Goal: Task Accomplishment & Management: Use online tool/utility

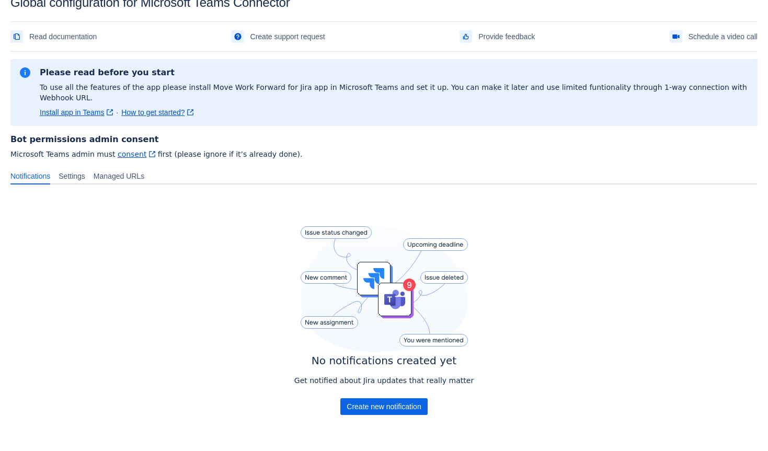
scroll to position [51, 0]
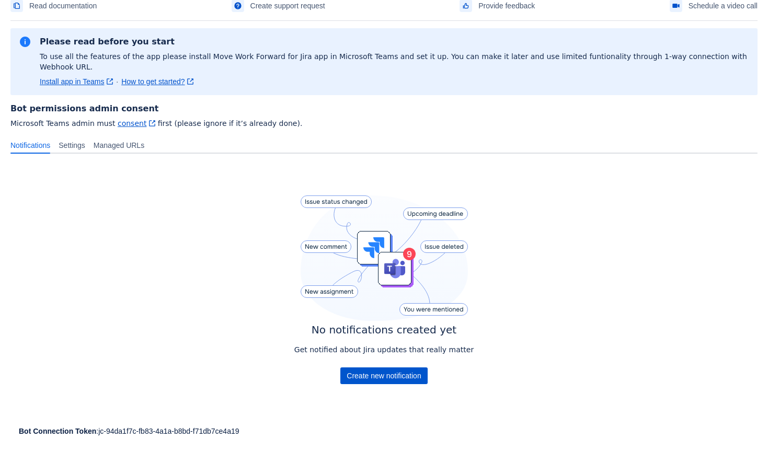
click at [378, 368] on span "Create new notification" at bounding box center [384, 376] width 74 height 17
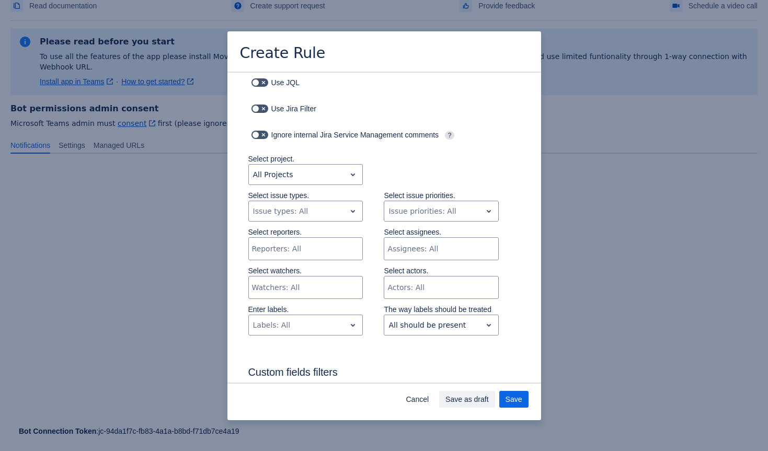
scroll to position [122, 0]
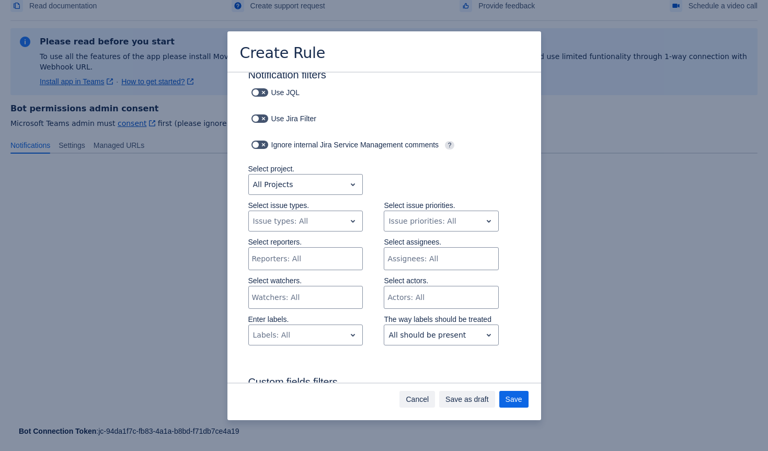
click at [417, 393] on span "Cancel" at bounding box center [417, 399] width 23 height 17
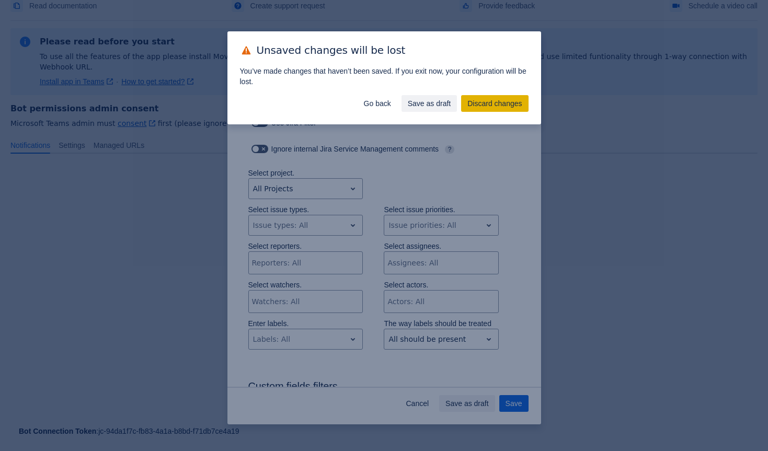
click at [481, 98] on span "Discard changes" at bounding box center [495, 103] width 54 height 17
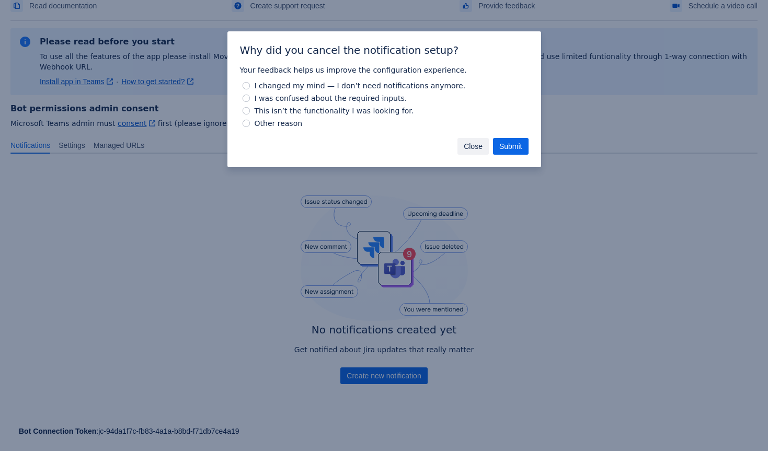
click at [473, 138] on span "Close" at bounding box center [473, 146] width 19 height 17
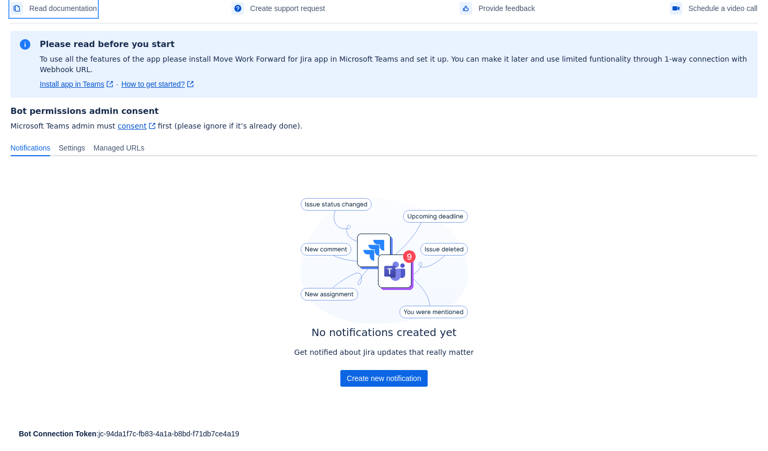
scroll to position [0, 0]
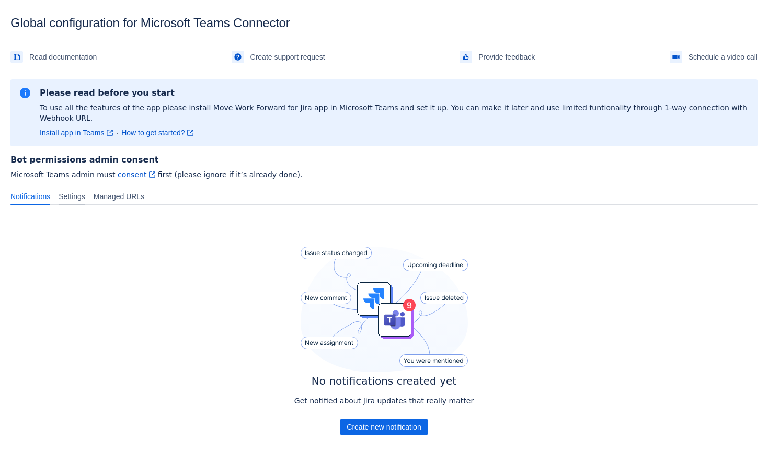
click at [85, 191] on span "Settings" at bounding box center [72, 196] width 27 height 10
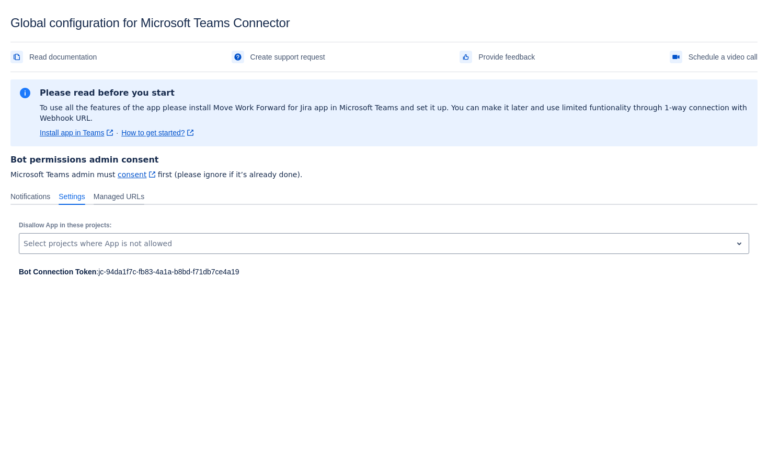
click at [123, 191] on span "Managed URLs" at bounding box center [119, 196] width 51 height 10
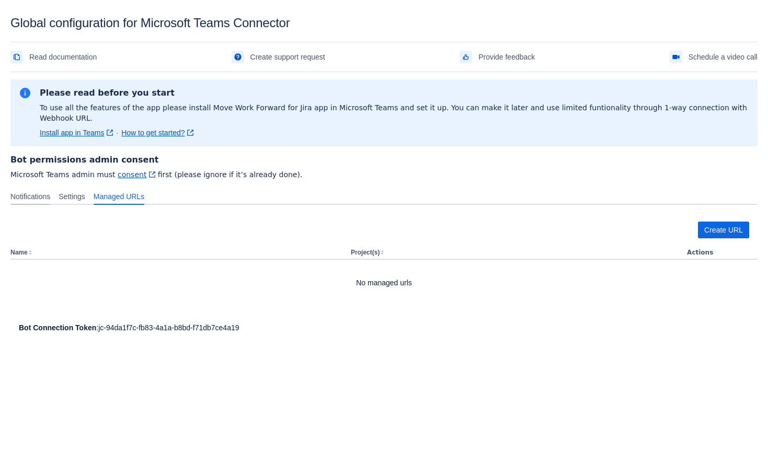
click at [43, 191] on span "Notifications" at bounding box center [30, 196] width 40 height 10
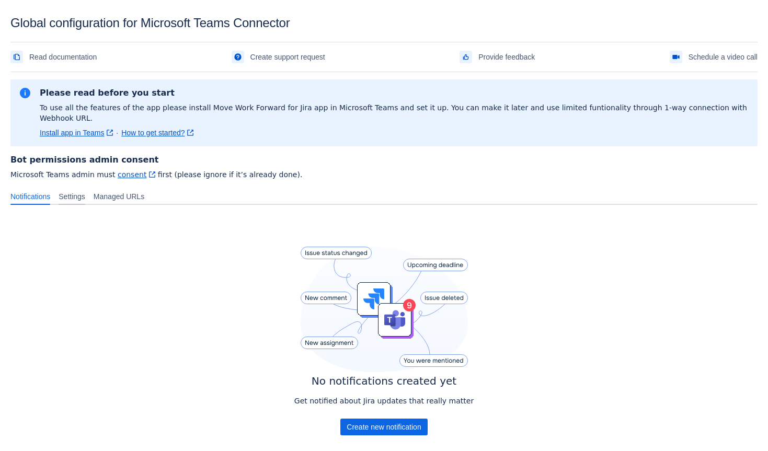
click at [69, 191] on span "Settings" at bounding box center [72, 196] width 27 height 10
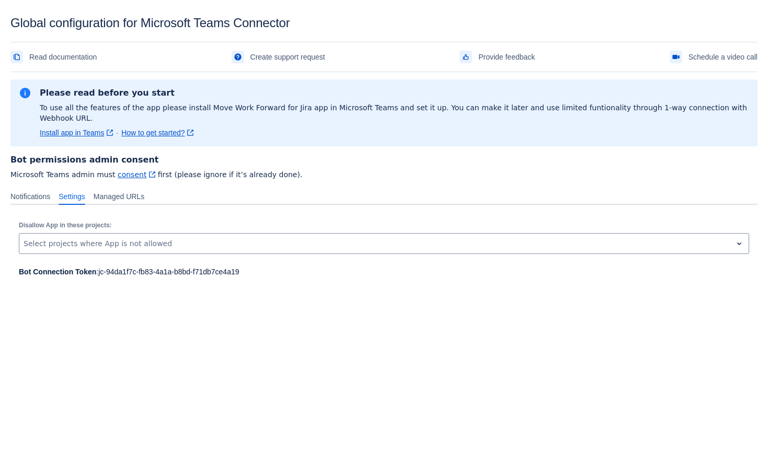
click at [216, 319] on body "Global configuration for Microsoft Teams Connector Read documentation Create su…" at bounding box center [384, 241] width 768 height 451
click at [35, 191] on span "Notifications" at bounding box center [30, 196] width 40 height 10
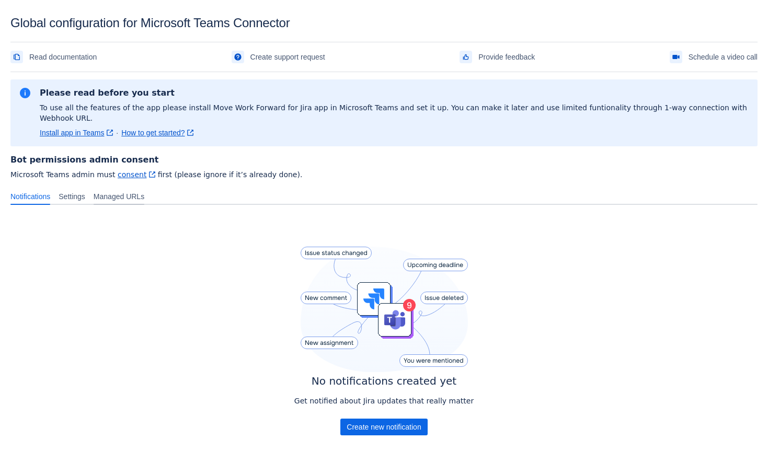
click at [123, 191] on span "Managed URLs" at bounding box center [119, 196] width 51 height 10
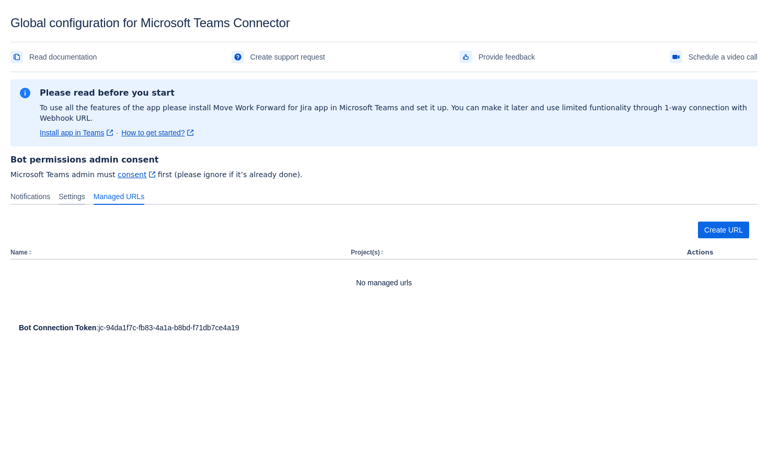
click at [84, 191] on span "Settings" at bounding box center [72, 196] width 27 height 10
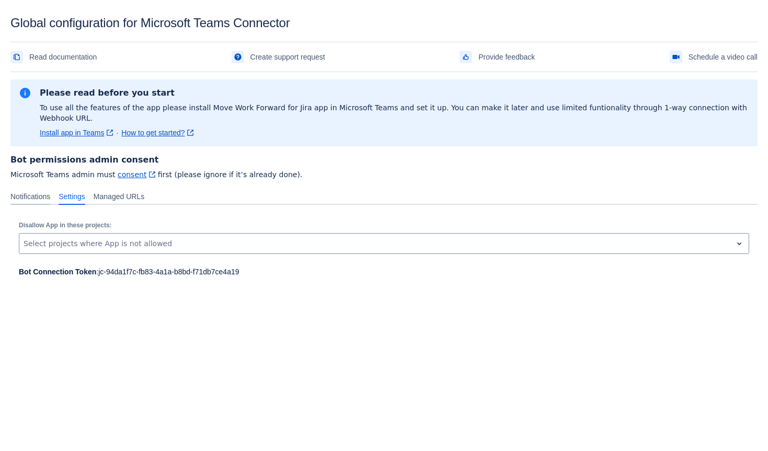
click at [50, 191] on span "Notifications" at bounding box center [30, 196] width 40 height 10
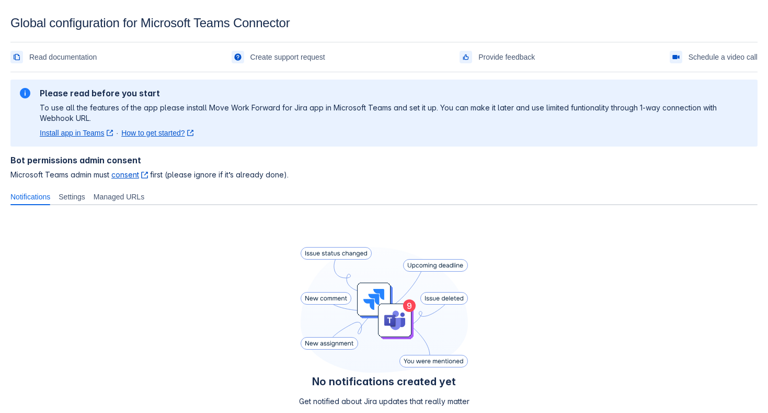
scroll to position [100, 0]
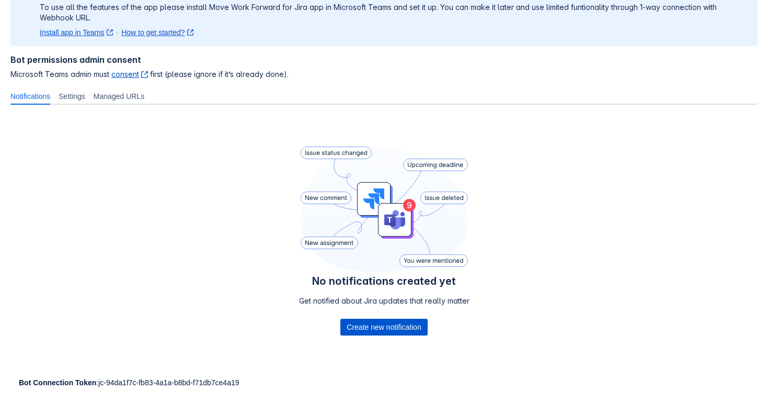
click at [367, 329] on span "Create new notification" at bounding box center [384, 327] width 74 height 17
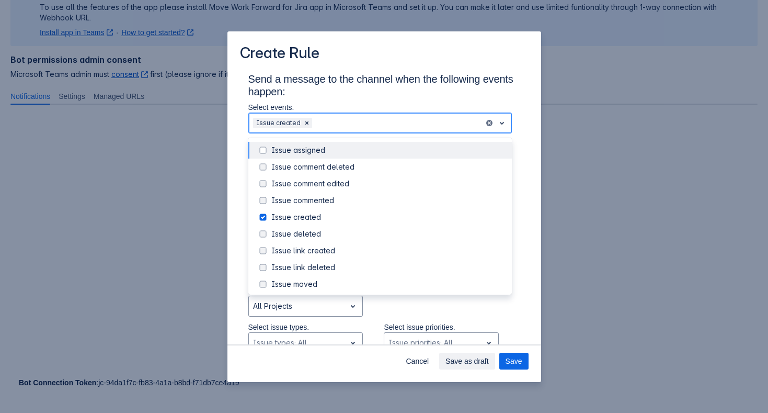
click at [374, 122] on div "Scrollable content" at bounding box center [397, 123] width 166 height 13
click at [365, 155] on div "Issue assigned" at bounding box center [388, 150] width 234 height 10
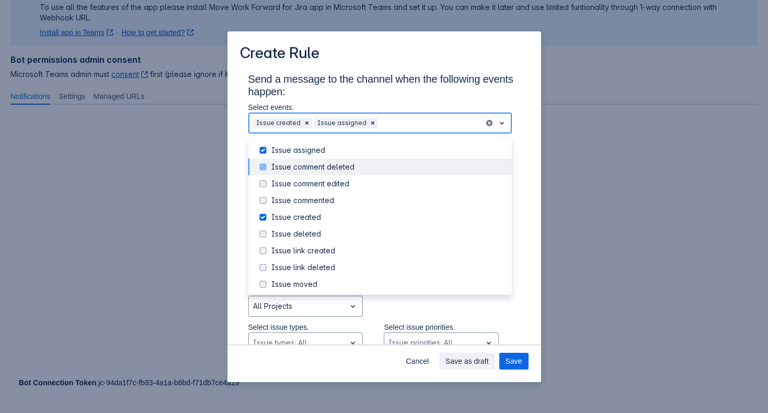
click at [365, 169] on div "Issue comment deleted" at bounding box center [388, 167] width 234 height 10
click at [363, 182] on div "Issue comment edited" at bounding box center [388, 183] width 234 height 10
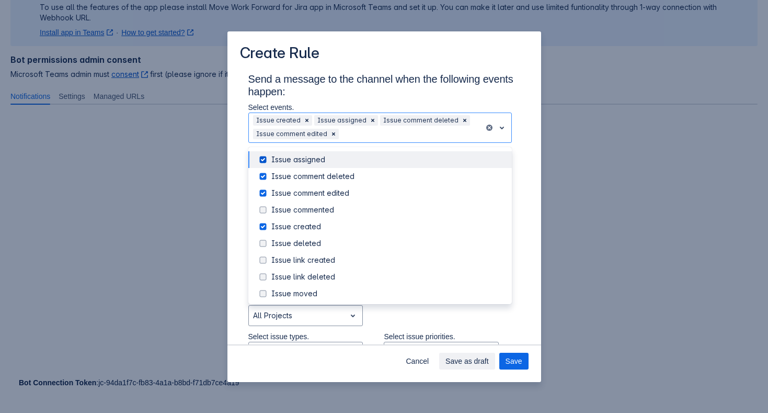
click at [395, 99] on h3 "Send a message to the channel when the following events happen:" at bounding box center [384, 87] width 272 height 29
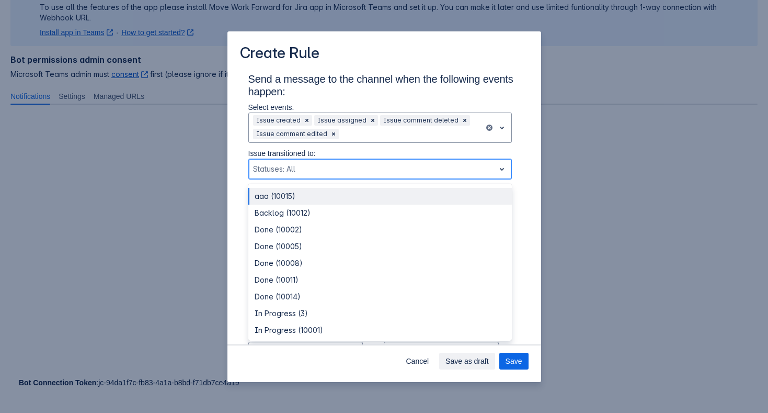
click at [368, 169] on div "Scrollable content" at bounding box center [371, 169] width 237 height 13
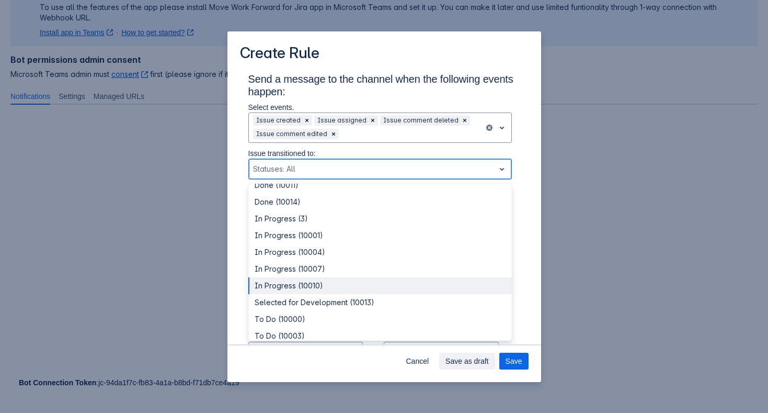
scroll to position [93, 0]
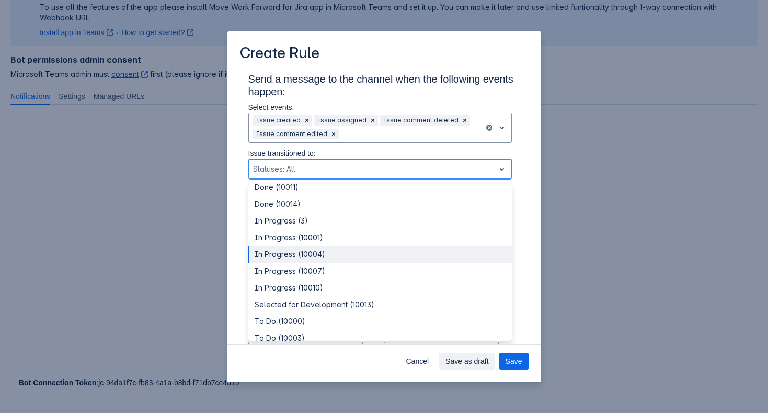
click at [344, 248] on div "In Progress (10004)" at bounding box center [380, 254] width 264 height 17
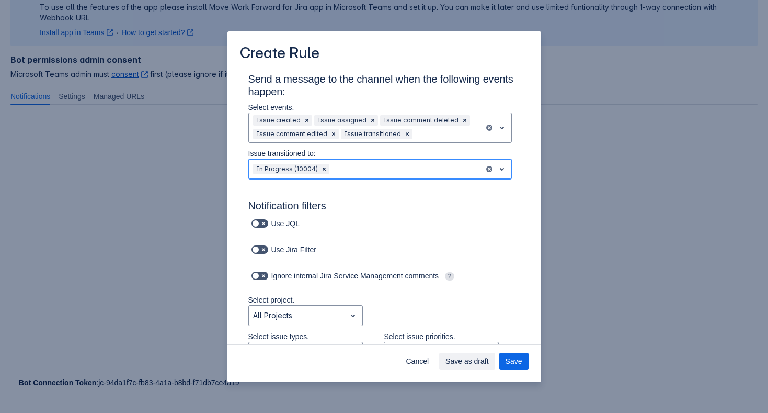
click at [355, 170] on div "Scrollable content" at bounding box center [406, 169] width 149 height 13
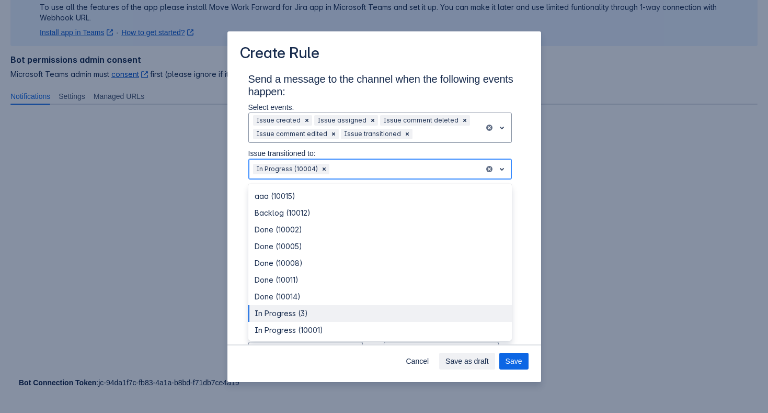
click at [345, 308] on div "In Progress (3)" at bounding box center [380, 313] width 264 height 17
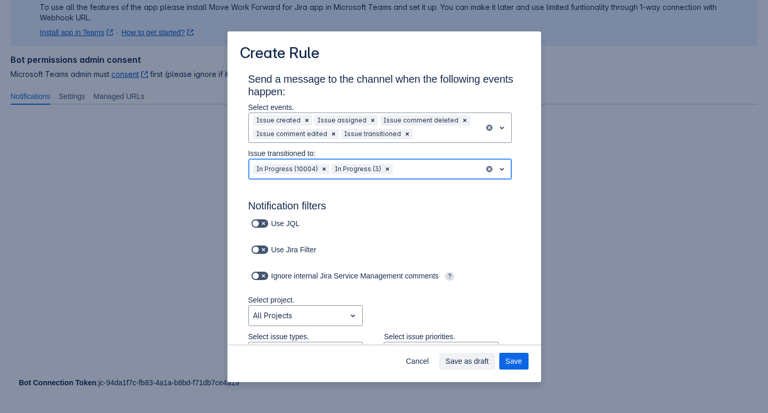
click at [420, 168] on div "Scrollable content" at bounding box center [437, 169] width 85 height 13
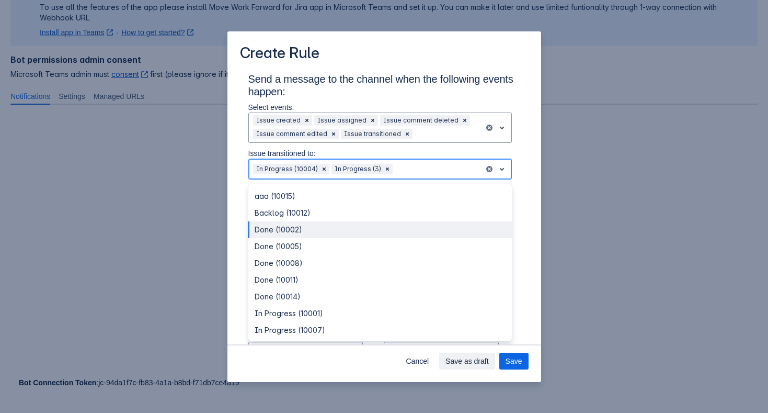
click at [358, 231] on div "Done (10002)" at bounding box center [380, 229] width 264 height 17
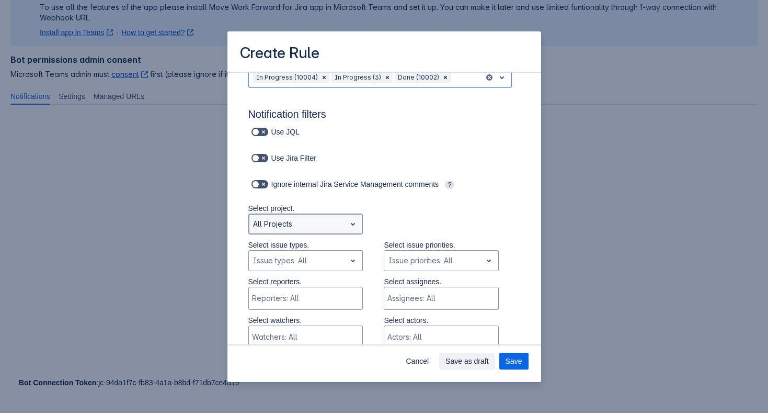
click at [341, 223] on div "Scrollable content" at bounding box center [297, 224] width 89 height 13
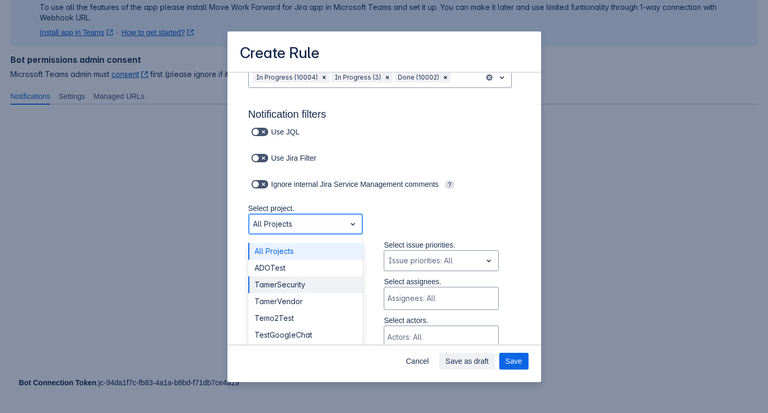
click at [324, 289] on div "TamerSecurity" at bounding box center [305, 284] width 115 height 17
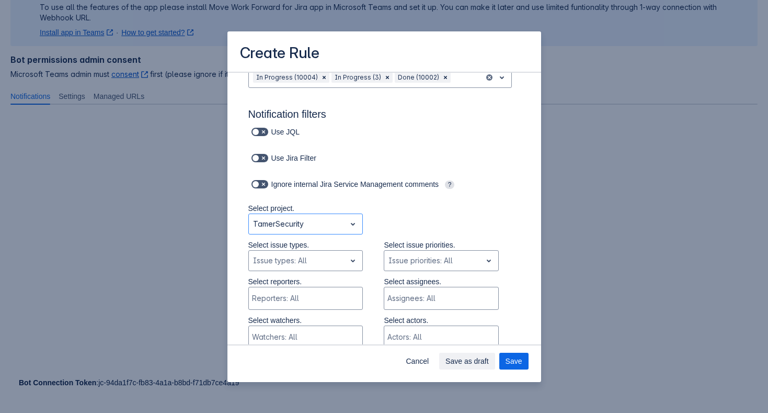
click at [404, 213] on div "Select project. option TamerSecurity, selected. TamerSecurity" at bounding box center [374, 221] width 293 height 37
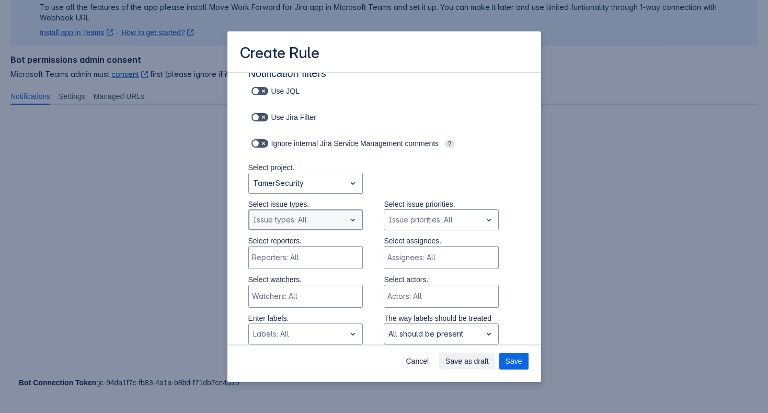
click at [326, 218] on div "Scrollable content" at bounding box center [297, 219] width 89 height 13
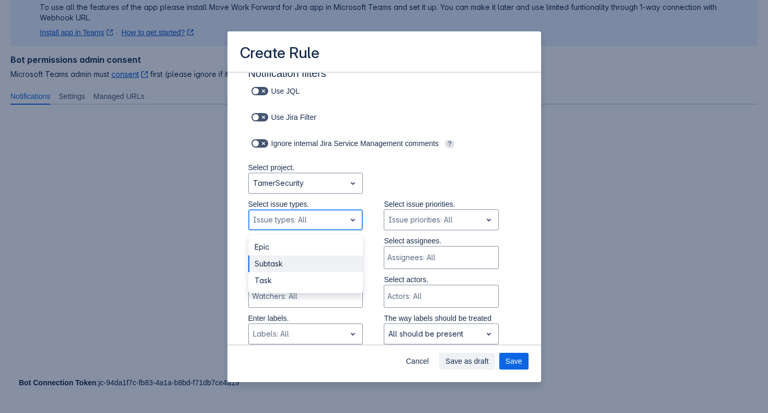
click at [319, 258] on div "Subtask" at bounding box center [305, 263] width 115 height 17
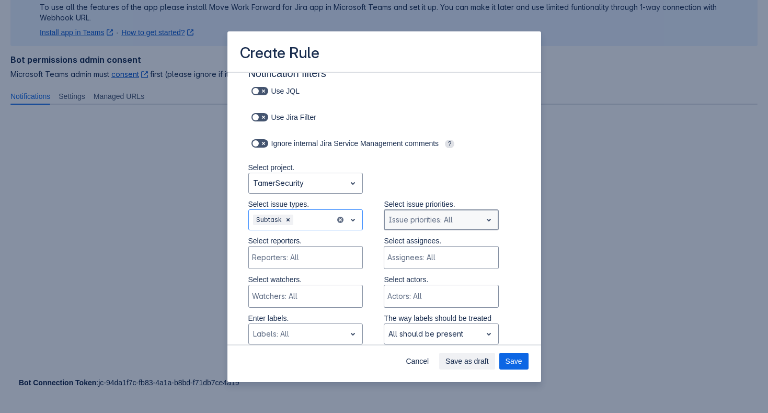
click at [436, 230] on div "Issue priorities: All" at bounding box center [441, 219] width 115 height 21
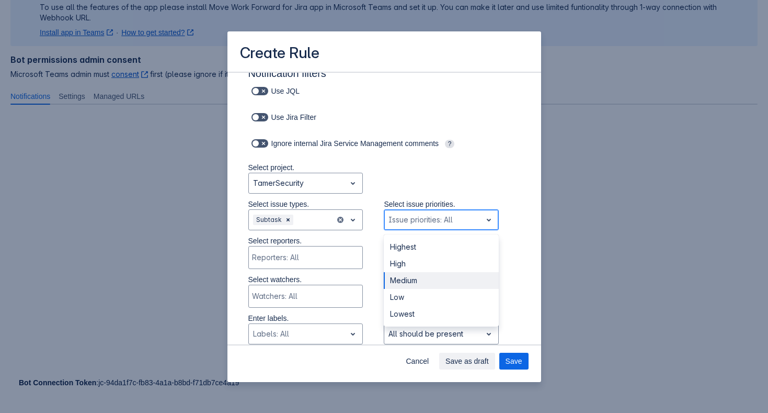
click at [424, 278] on div "Medium" at bounding box center [441, 280] width 115 height 17
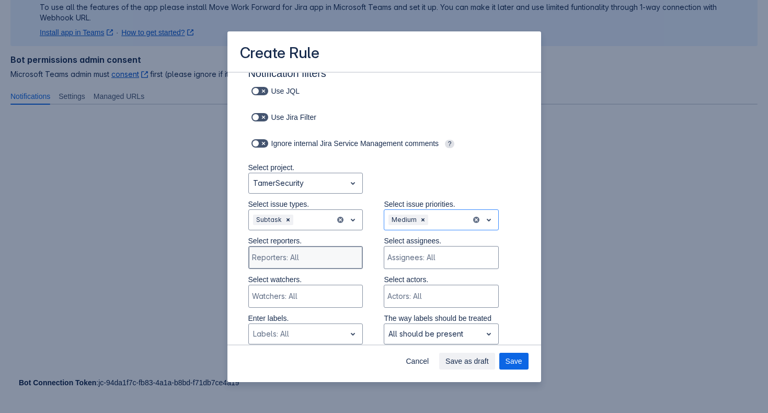
click at [316, 252] on div "Reporters: All" at bounding box center [305, 257] width 112 height 21
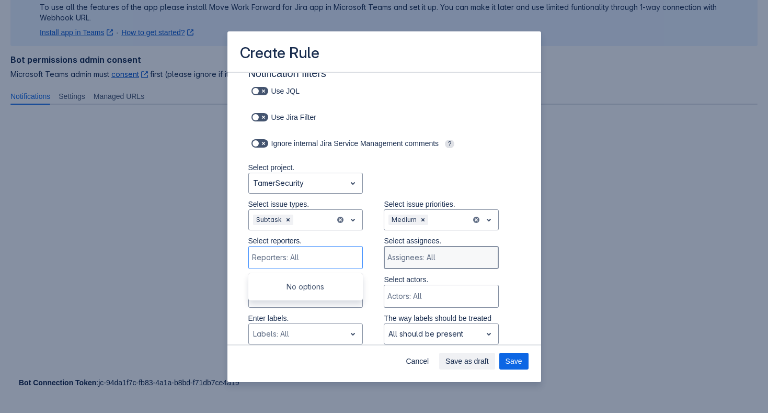
click at [403, 252] on div "Scrollable content" at bounding box center [441, 257] width 106 height 10
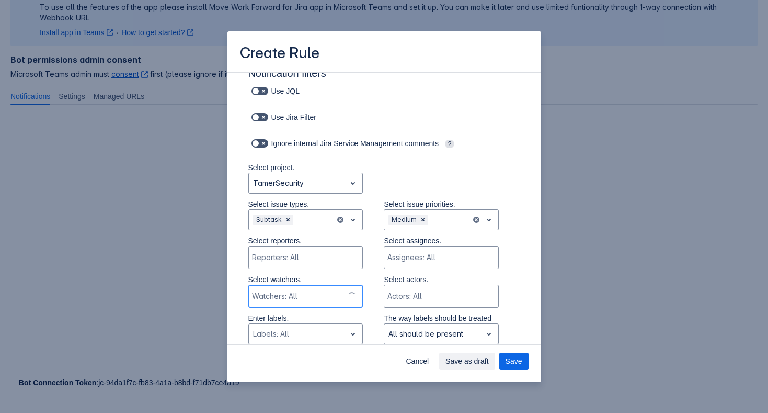
click at [319, 287] on div "Watchers: All" at bounding box center [296, 296] width 95 height 21
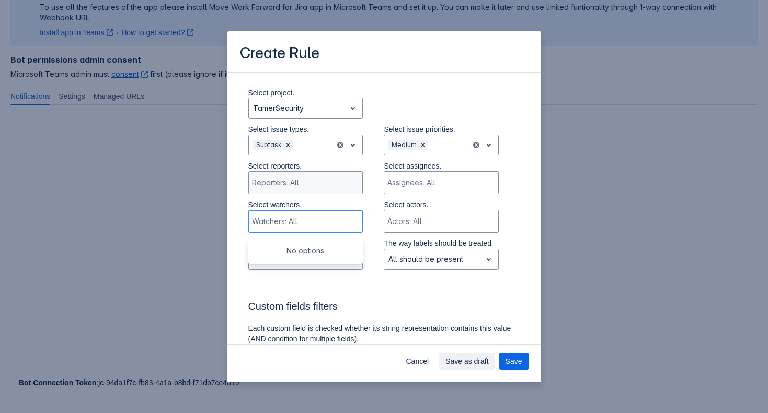
scroll to position [223, 0]
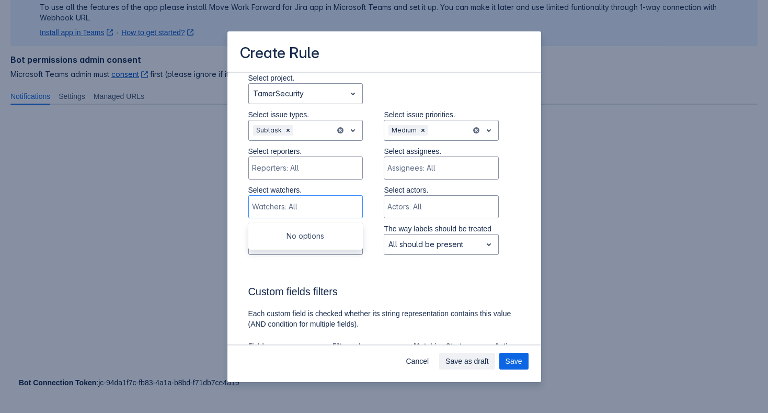
click at [409, 232] on p "The way labels should be treated" at bounding box center [441, 228] width 115 height 10
click at [408, 245] on div "Scrollable content" at bounding box center [433, 244] width 89 height 13
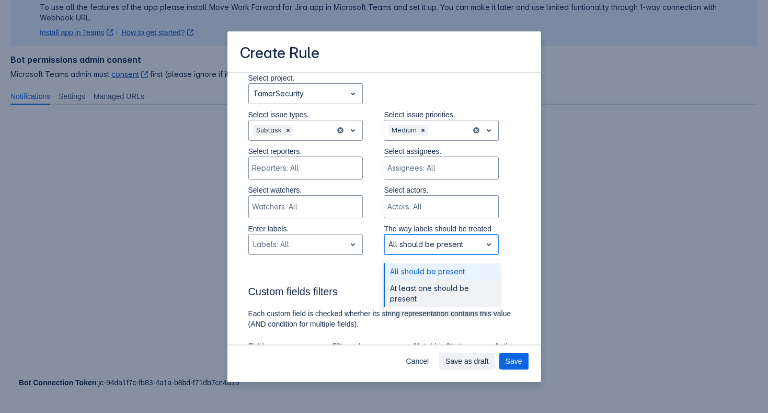
click at [413, 291] on div "At least one should be present" at bounding box center [441, 293] width 115 height 27
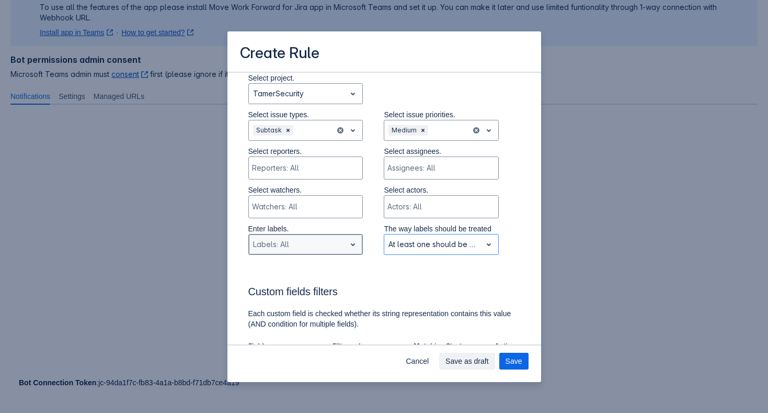
click at [335, 242] on div "Scrollable content" at bounding box center [297, 244] width 89 height 13
click at [382, 287] on h3 "Custom fields filters" at bounding box center [384, 293] width 272 height 17
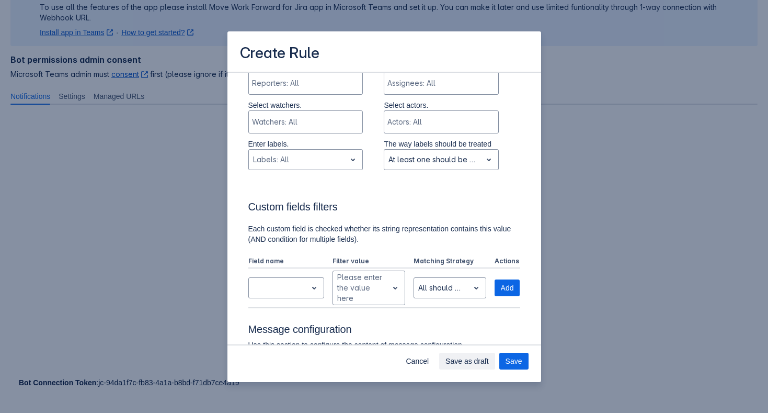
scroll to position [338, 0]
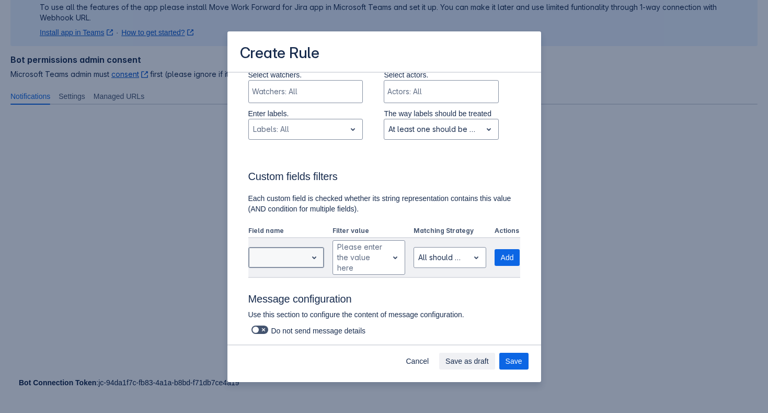
click at [306, 253] on div "Scrollable content" at bounding box center [278, 257] width 59 height 17
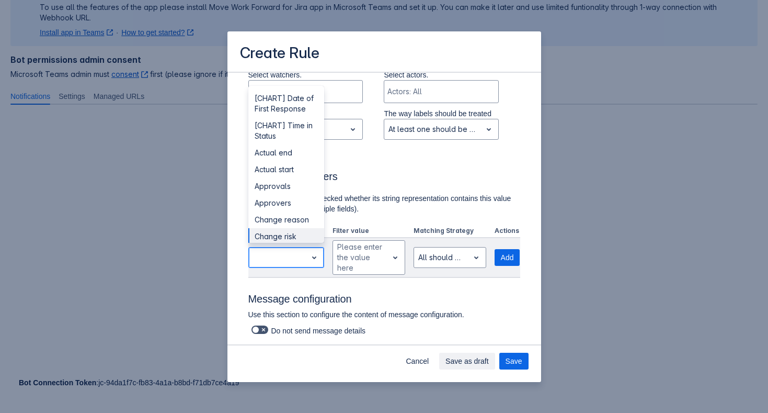
click at [302, 238] on div "Change risk" at bounding box center [286, 236] width 76 height 17
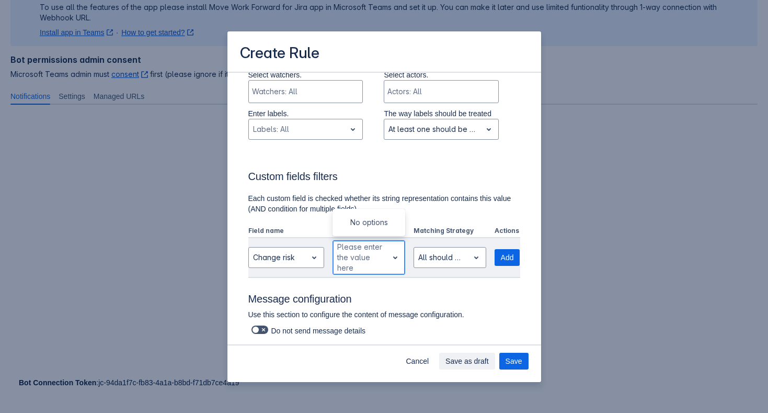
click at [355, 247] on div "Please enter the value here" at bounding box center [360, 257] width 47 height 31
click at [368, 244] on div "Please enter the value here" at bounding box center [360, 257] width 47 height 31
type input "h"
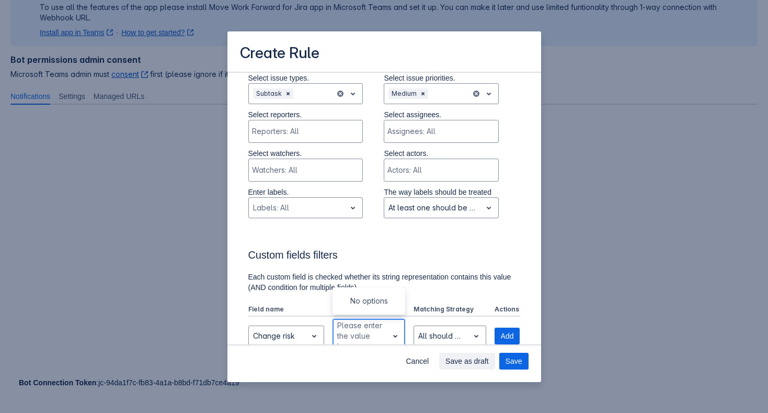
scroll to position [249, 0]
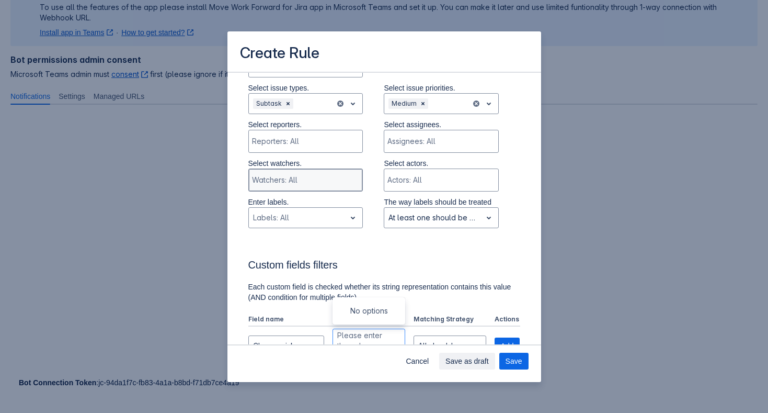
click at [319, 185] on div "Watchers: All" at bounding box center [305, 179] width 112 height 21
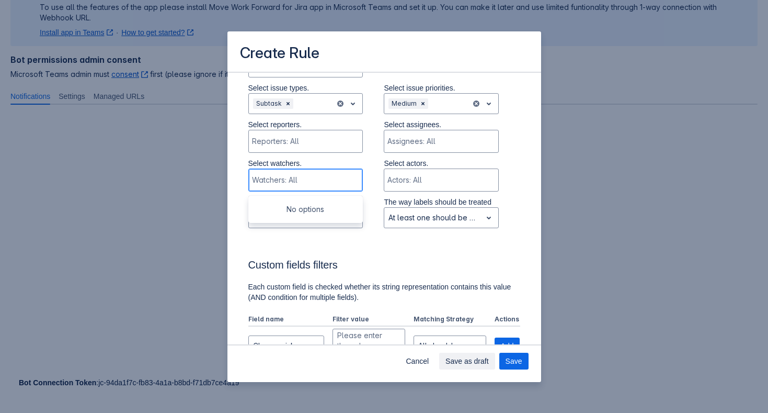
type input "t"
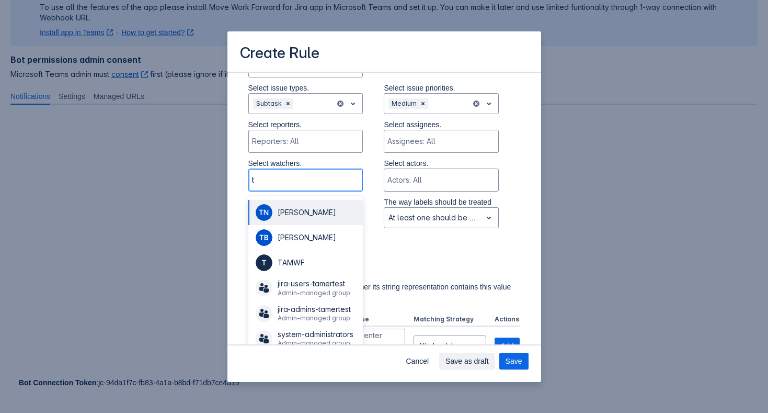
click at [316, 218] on span "[PERSON_NAME]" at bounding box center [306, 212] width 103 height 19
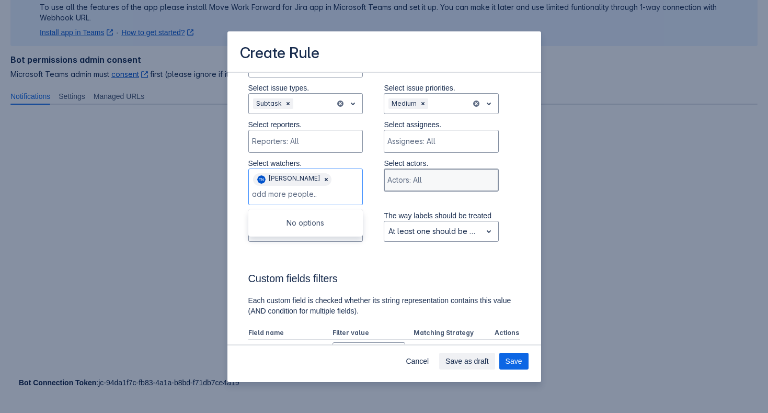
click at [406, 180] on div "Scrollable content" at bounding box center [441, 180] width 106 height 10
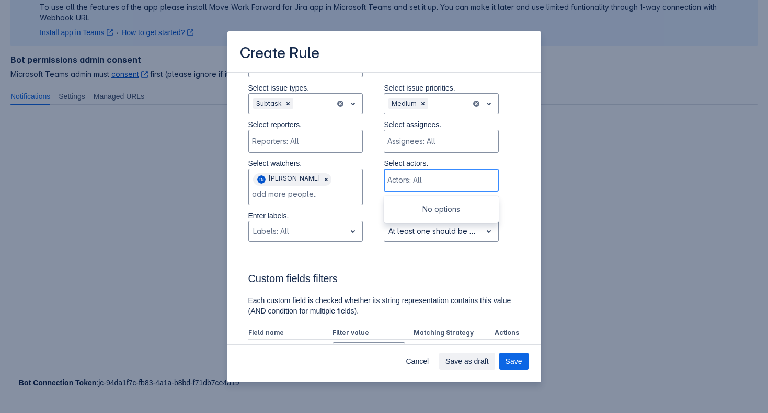
type input "t"
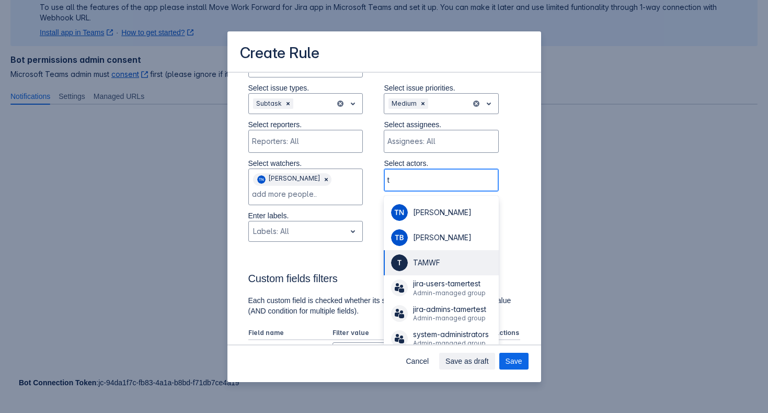
click at [428, 259] on span "TAMWF" at bounding box center [426, 262] width 27 height 9
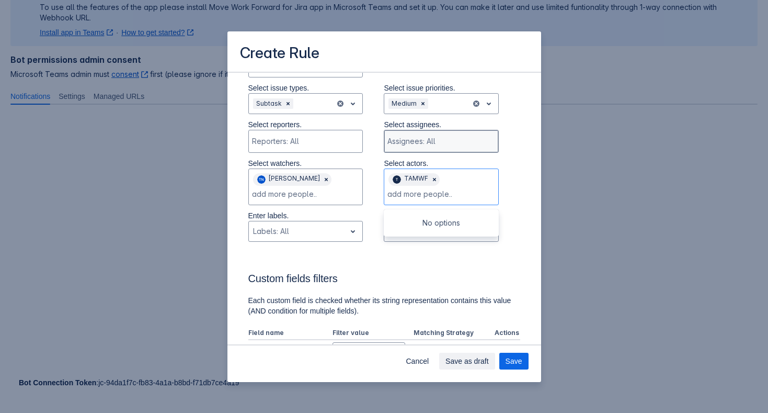
click at [422, 142] on div "Scrollable content" at bounding box center [441, 141] width 106 height 10
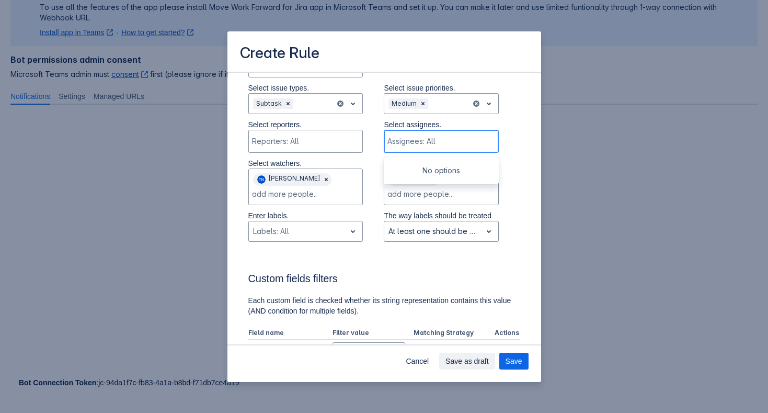
type input "e"
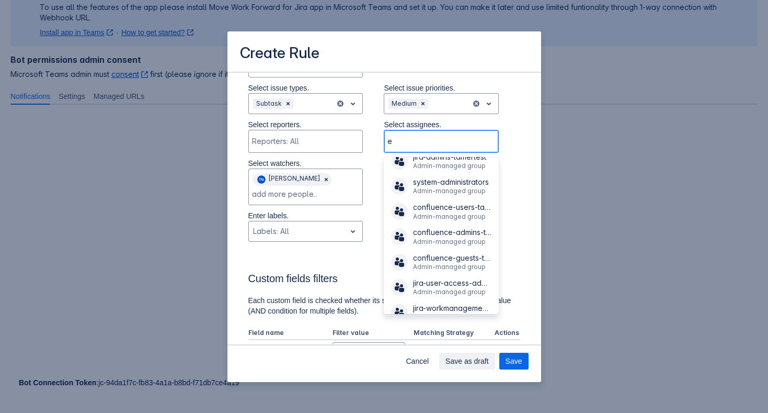
scroll to position [0, 0]
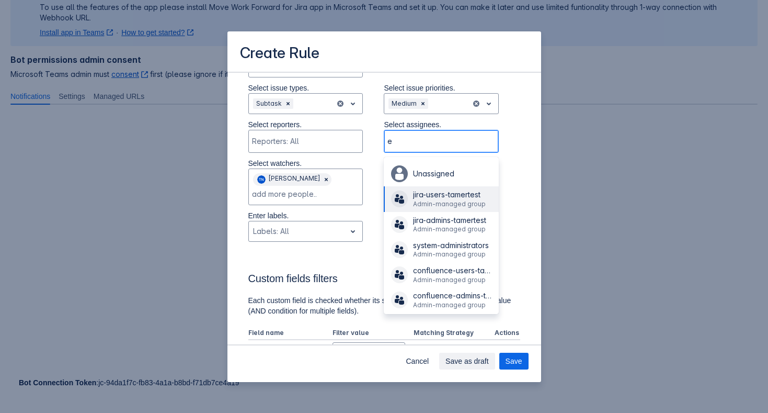
click at [435, 206] on span "Admin-managed group" at bounding box center [449, 204] width 73 height 8
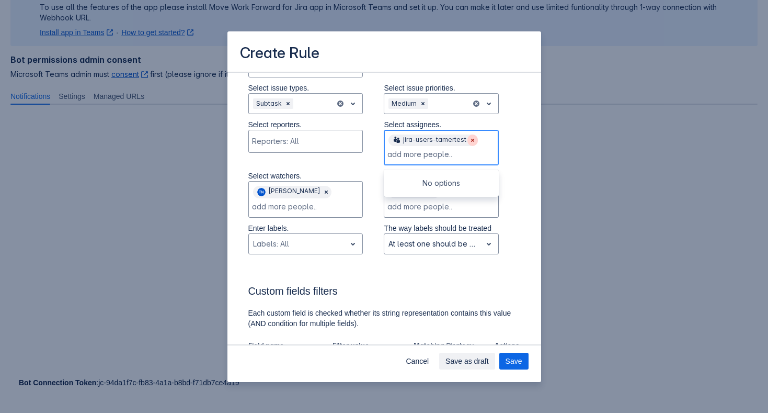
click at [469, 138] on span "Clear" at bounding box center [473, 140] width 8 height 8
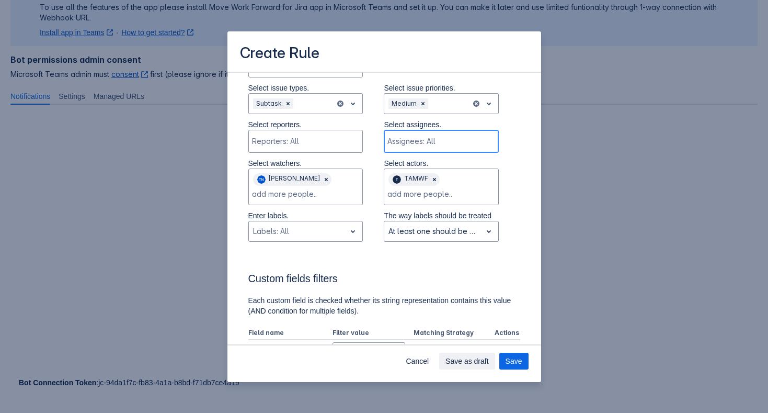
click at [456, 138] on div "Scrollable content" at bounding box center [441, 141] width 106 height 10
type input "a"
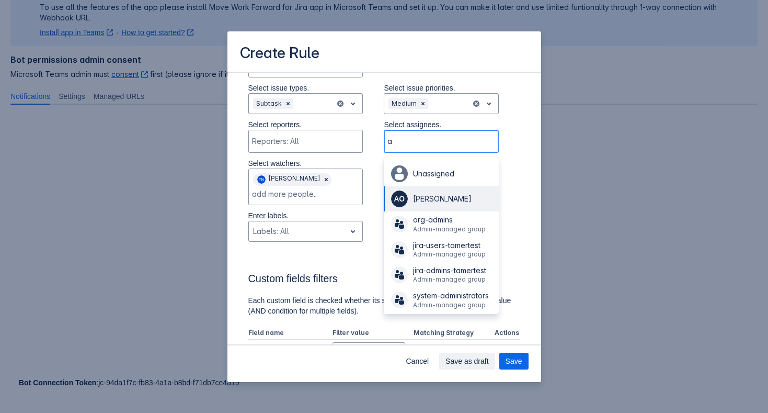
click at [439, 196] on span "[PERSON_NAME]" at bounding box center [442, 198] width 59 height 9
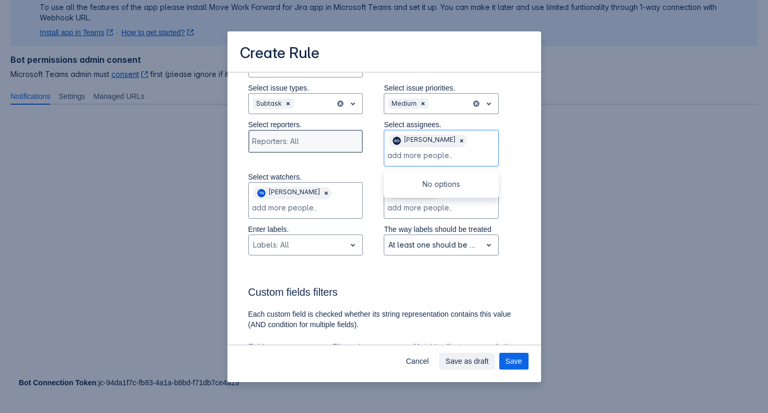
click at [287, 139] on div "Scrollable content" at bounding box center [305, 141] width 106 height 10
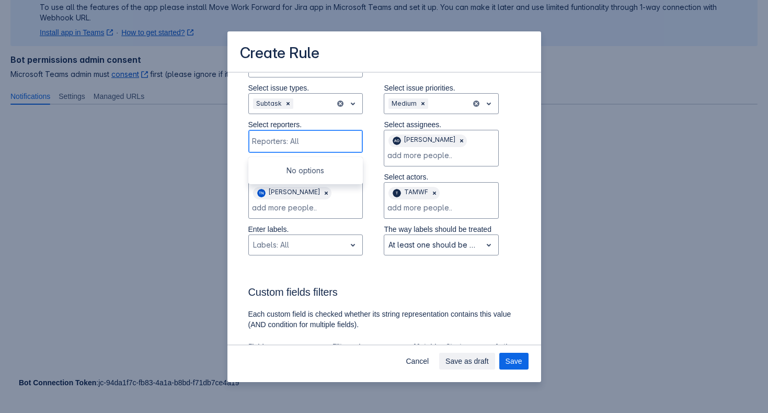
type input "k"
type input "r"
type input "t"
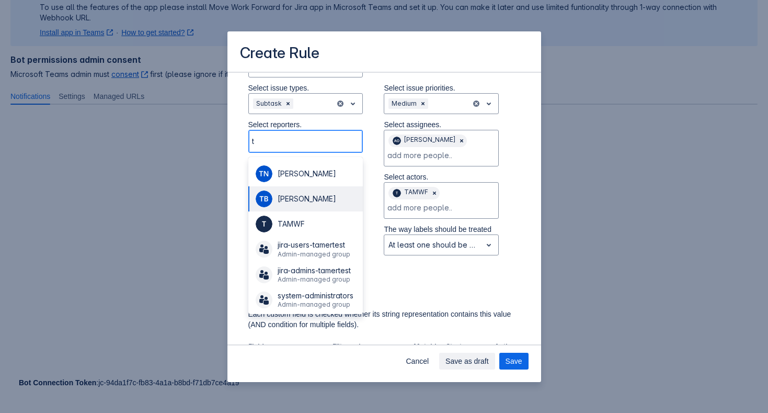
click at [320, 201] on span "[PERSON_NAME]" at bounding box center [307, 198] width 59 height 9
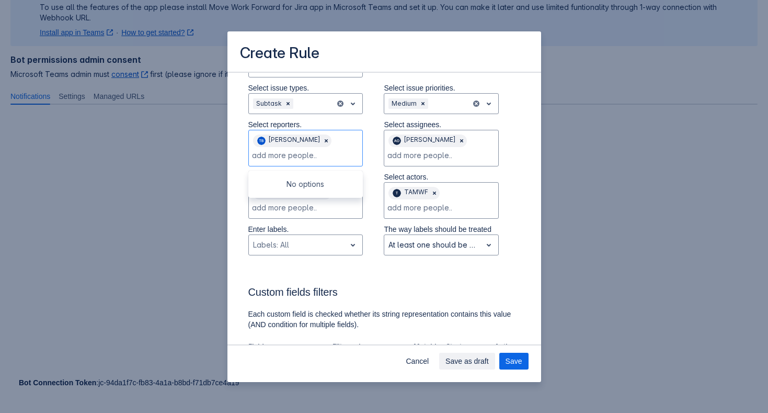
click at [522, 196] on div "Send a message to the channel when the following events happen: Select events. …" at bounding box center [384, 345] width 289 height 1042
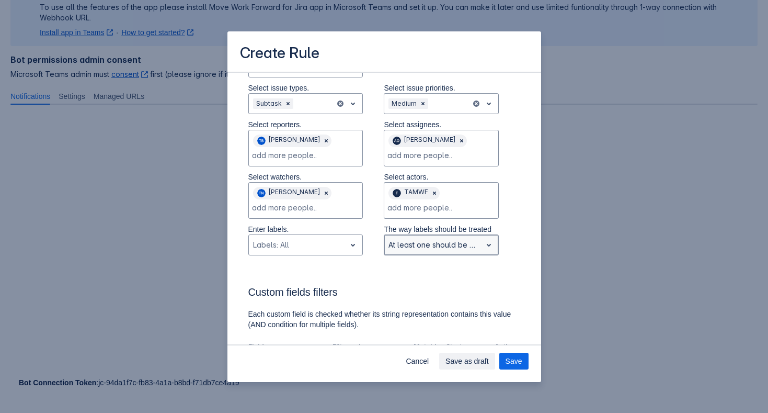
click at [409, 252] on div "At least one should be present" at bounding box center [432, 244] width 97 height 17
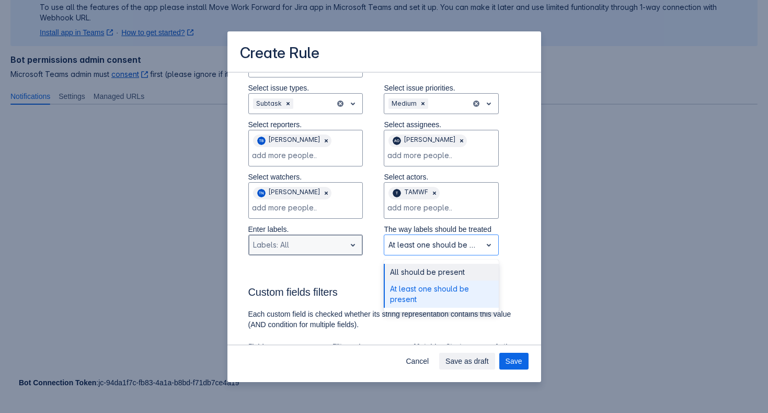
click at [313, 245] on div "Scrollable content" at bounding box center [297, 244] width 89 height 13
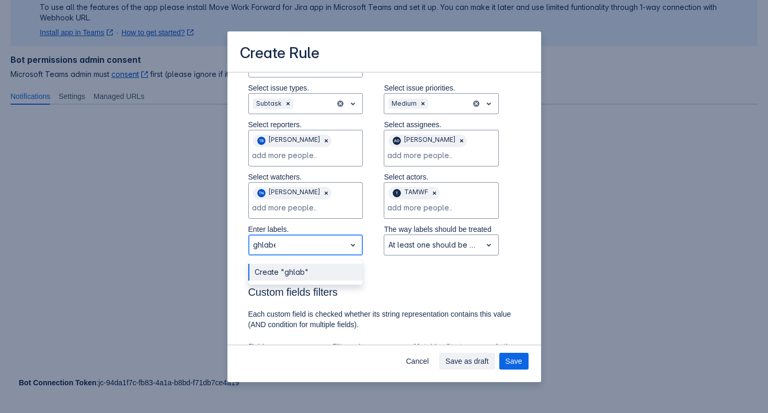
type input "ghlabek"
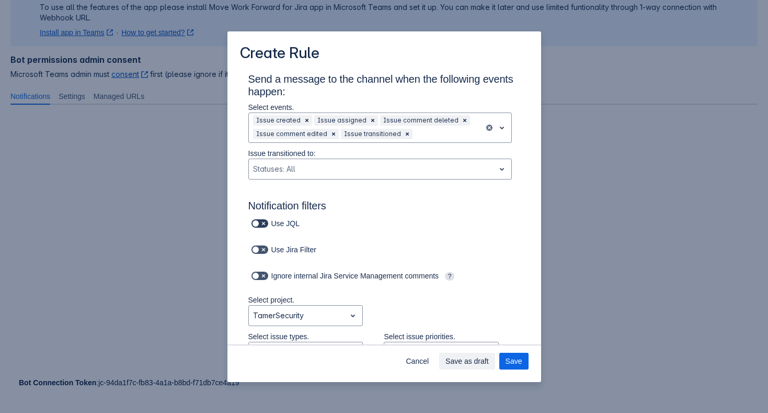
click at [265, 226] on span "Scrollable content" at bounding box center [263, 223] width 8 height 8
click at [258, 226] on input "Scrollable content" at bounding box center [255, 223] width 7 height 7
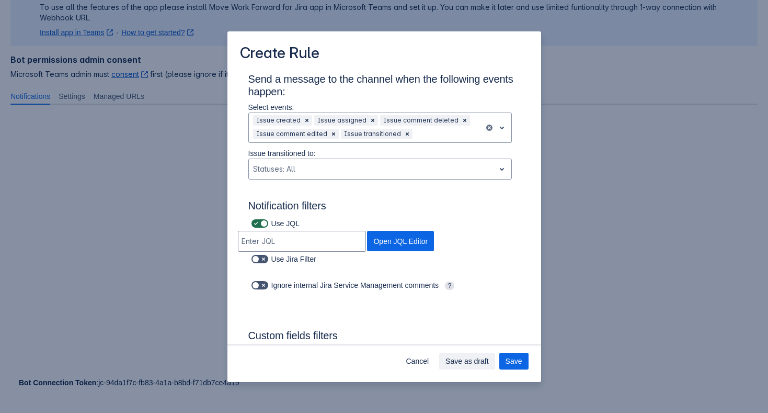
click at [265, 226] on span "Scrollable content" at bounding box center [263, 223] width 8 height 8
click at [258, 226] on input "Scrollable content" at bounding box center [255, 223] width 7 height 7
checkbox input "false"
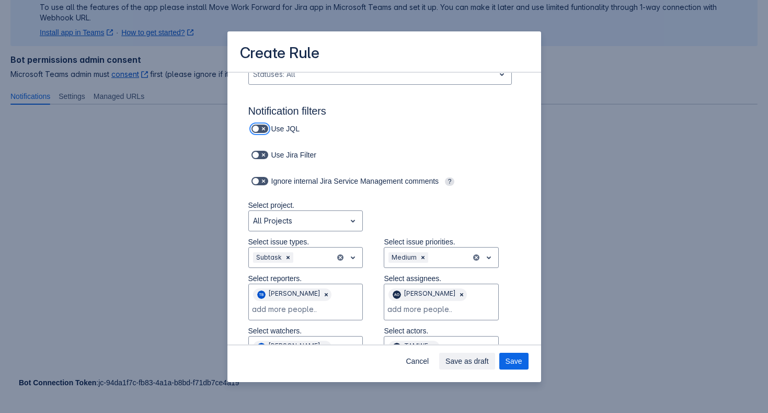
scroll to position [95, 0]
click at [267, 157] on span "Scrollable content" at bounding box center [263, 155] width 8 height 8
click at [258, 157] on input "Scrollable content" at bounding box center [255, 155] width 7 height 7
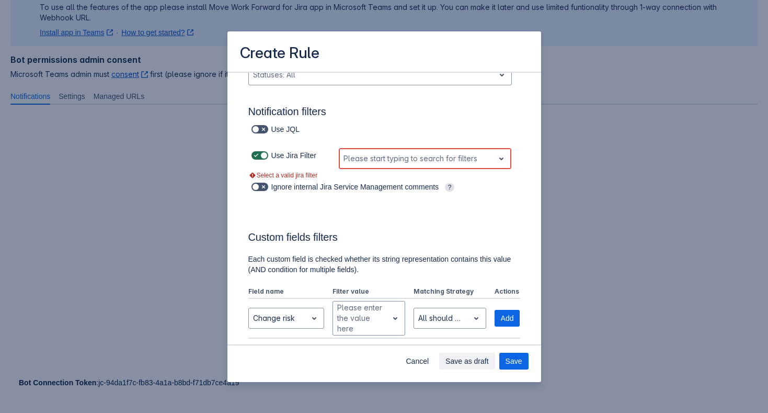
click at [267, 156] on span "Scrollable content" at bounding box center [263, 155] width 8 height 8
click at [258, 156] on input "Scrollable content" at bounding box center [255, 155] width 7 height 7
checkbox input "false"
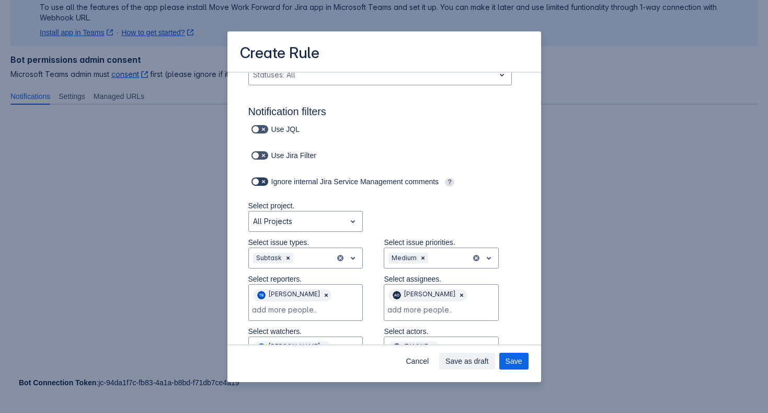
click at [264, 176] on label "Scrollable content" at bounding box center [259, 181] width 21 height 13
click at [258, 178] on input "Scrollable content" at bounding box center [255, 181] width 7 height 7
click at [264, 177] on span "Scrollable content" at bounding box center [263, 181] width 8 height 8
click at [258, 178] on input "Scrollable content" at bounding box center [255, 181] width 7 height 7
click at [263, 181] on span "Scrollable content" at bounding box center [263, 181] width 8 height 8
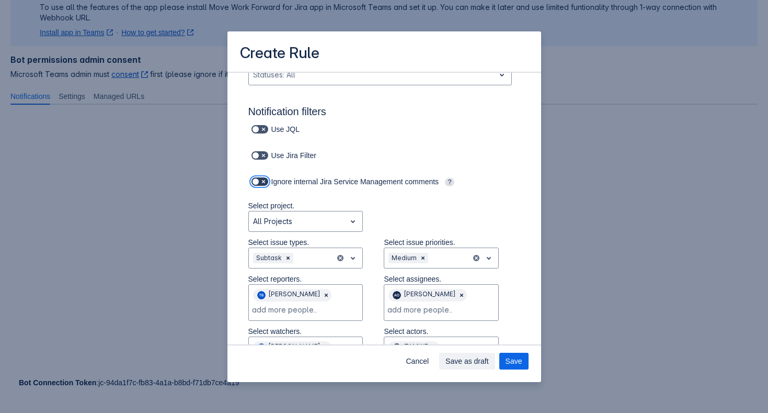
click at [258, 181] on input "Scrollable content" at bounding box center [255, 181] width 7 height 7
checkbox input "true"
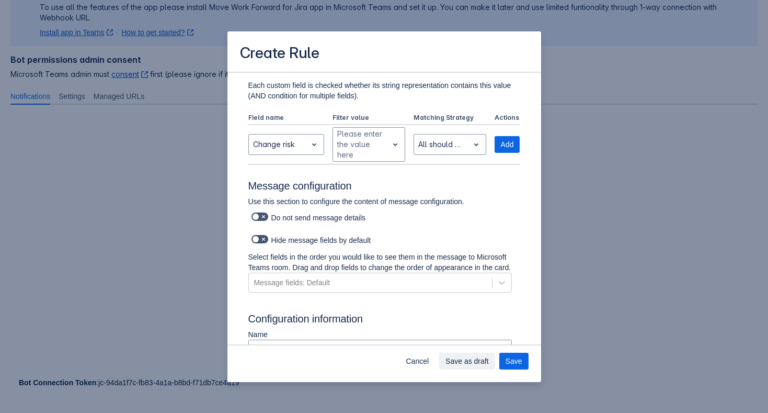
scroll to position [485, 0]
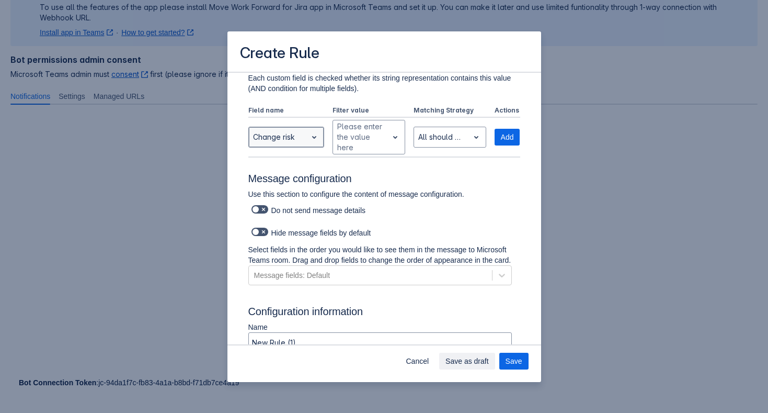
click at [307, 138] on div "Scrollable content" at bounding box center [314, 137] width 15 height 19
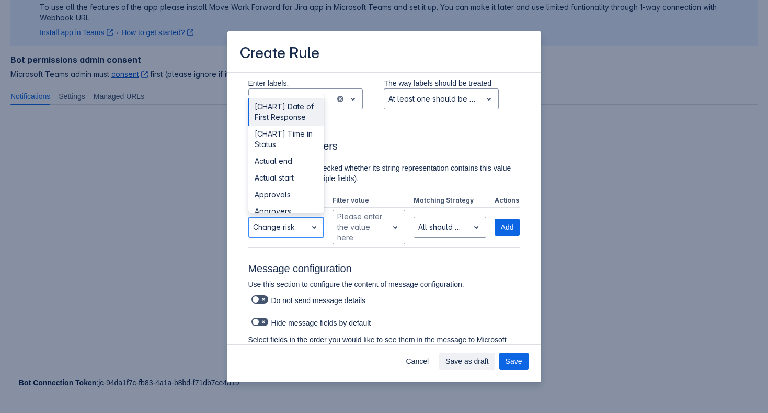
scroll to position [392, 0]
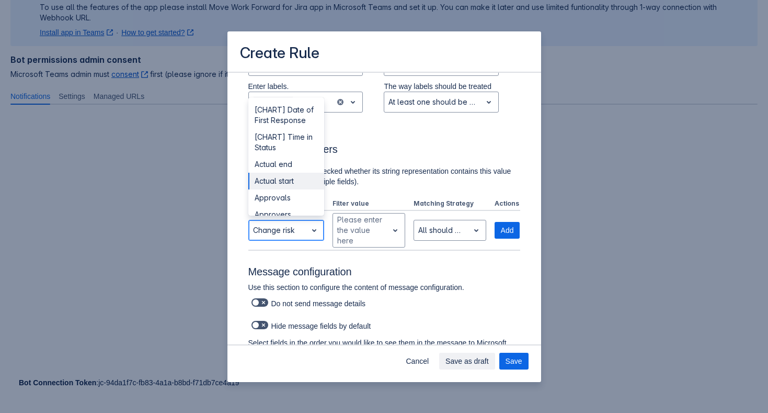
click at [298, 178] on div "Actual start" at bounding box center [286, 181] width 76 height 17
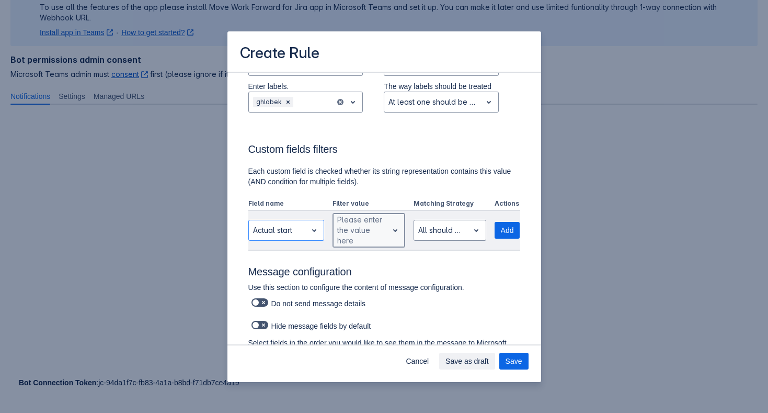
click at [358, 234] on div "Scrollable content" at bounding box center [360, 230] width 47 height 13
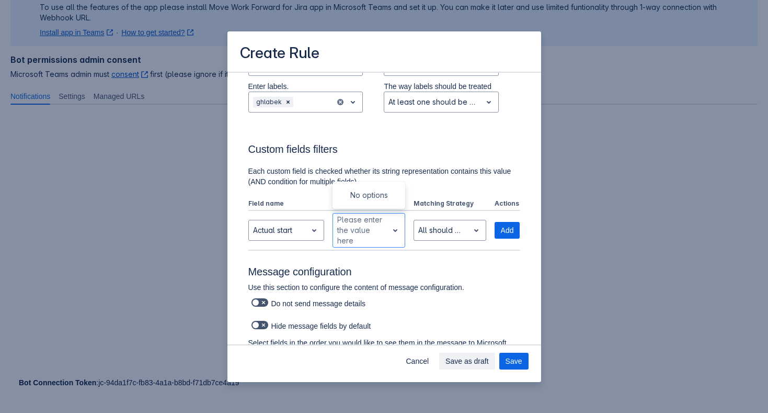
click at [383, 264] on div "Send a message to the channel when the following events happen: Select events. …" at bounding box center [384, 202] width 272 height 1042
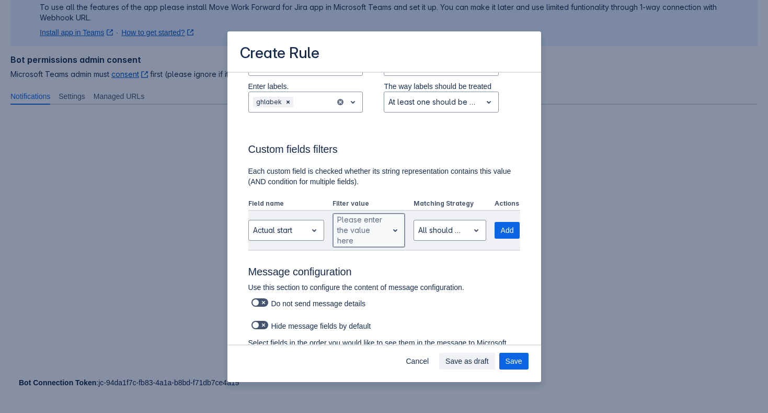
click at [385, 240] on div "Please enter the value here" at bounding box center [360, 229] width 55 height 33
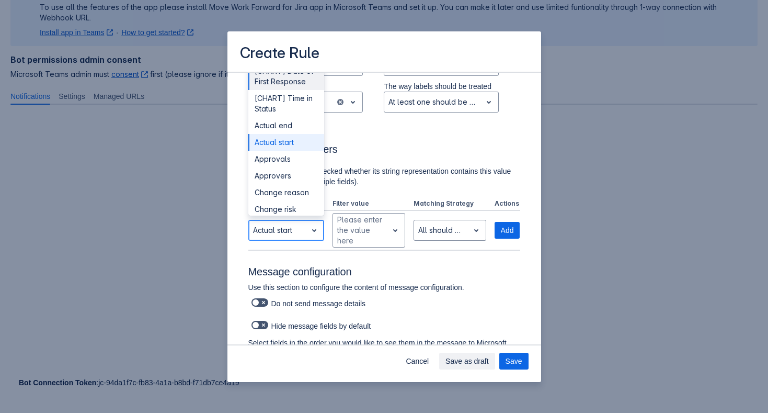
click at [312, 231] on span "open" at bounding box center [314, 230] width 13 height 13
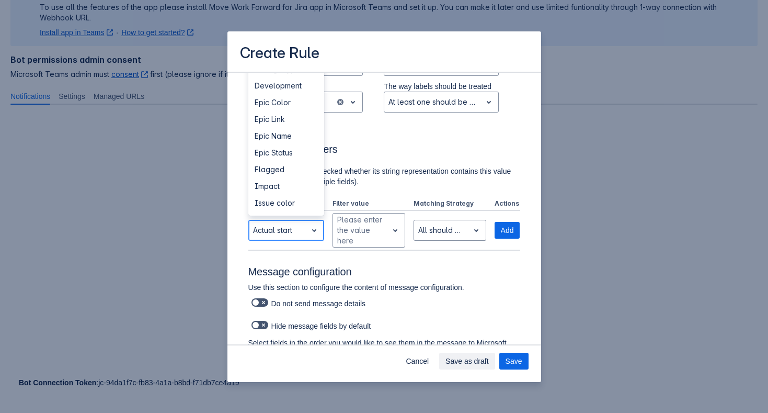
scroll to position [138, 0]
click at [286, 189] on div "Flagged" at bounding box center [286, 188] width 76 height 17
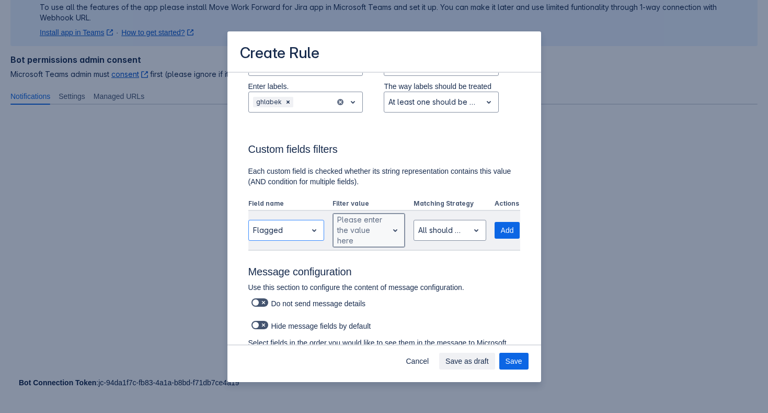
click at [364, 222] on div "Please enter the value here" at bounding box center [360, 229] width 47 height 31
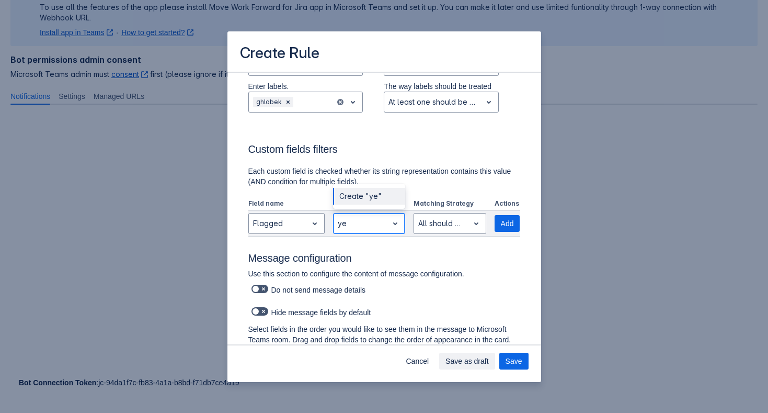
type input "yes"
click at [386, 200] on div "Create "yes"" at bounding box center [369, 196] width 72 height 17
click at [448, 225] on div "Scrollable content" at bounding box center [441, 223] width 47 height 13
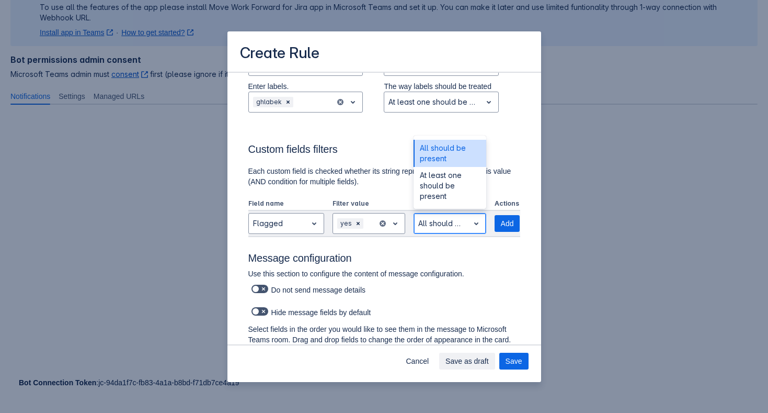
click at [448, 225] on div "Scrollable content" at bounding box center [441, 223] width 47 height 13
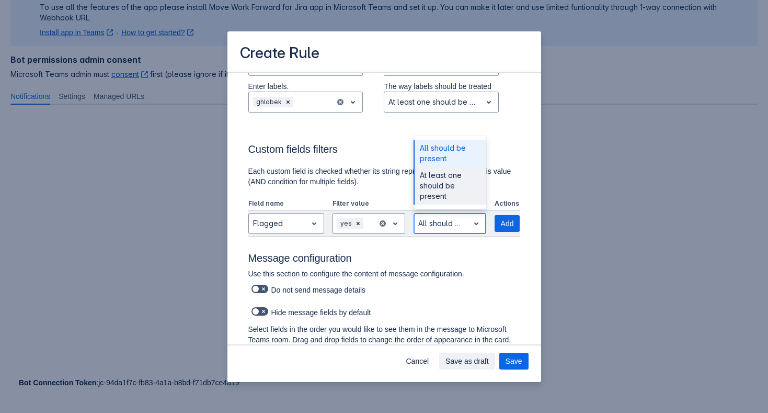
click at [449, 194] on div "At least one should be present" at bounding box center [450, 186] width 73 height 38
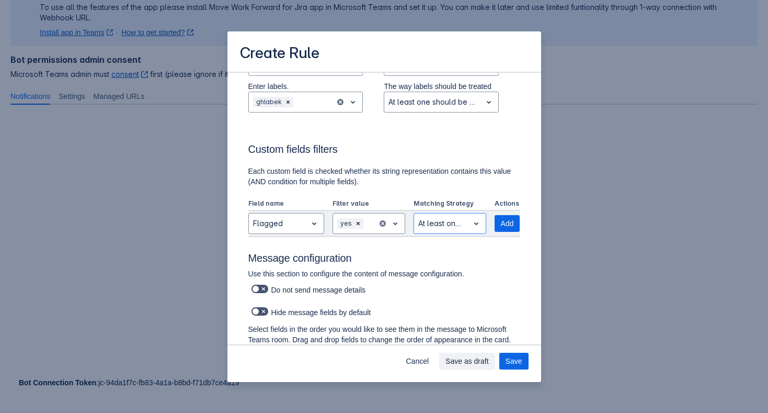
click at [432, 268] on p "Use this section to configure the content of message configuration." at bounding box center [380, 273] width 264 height 10
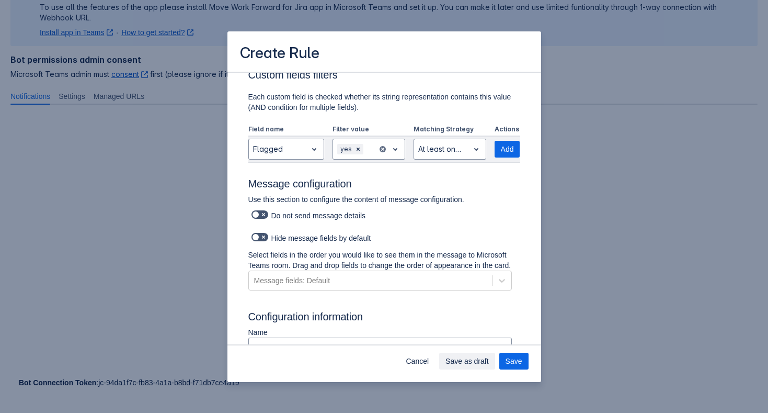
scroll to position [515, 0]
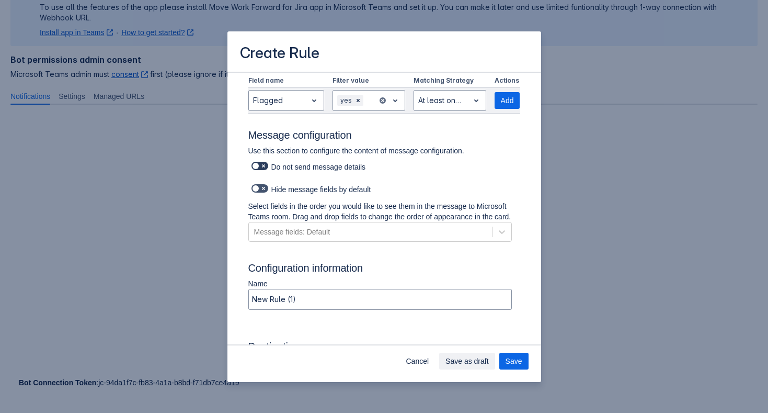
click at [267, 169] on label "Scrollable content" at bounding box center [259, 166] width 21 height 13
click at [261, 167] on span "Scrollable content" at bounding box center [263, 166] width 8 height 8
click at [258, 167] on input "Scrollable content" at bounding box center [255, 166] width 7 height 7
checkbox input "true"
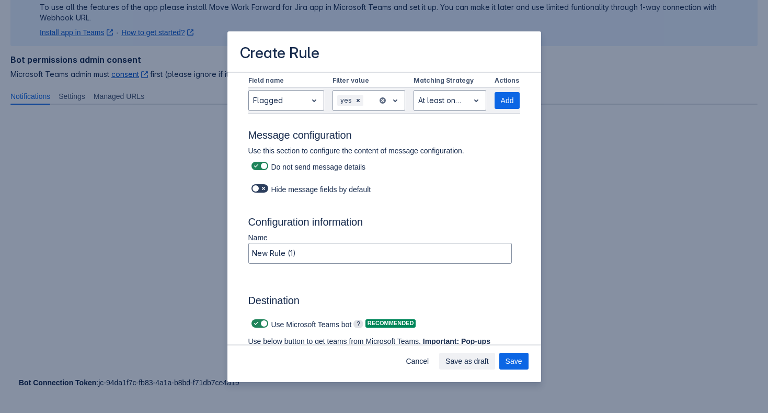
click at [261, 186] on span "Scrollable content" at bounding box center [263, 188] width 8 height 8
click at [258, 186] on input "Scrollable content" at bounding box center [255, 188] width 7 height 7
checkbox input "true"
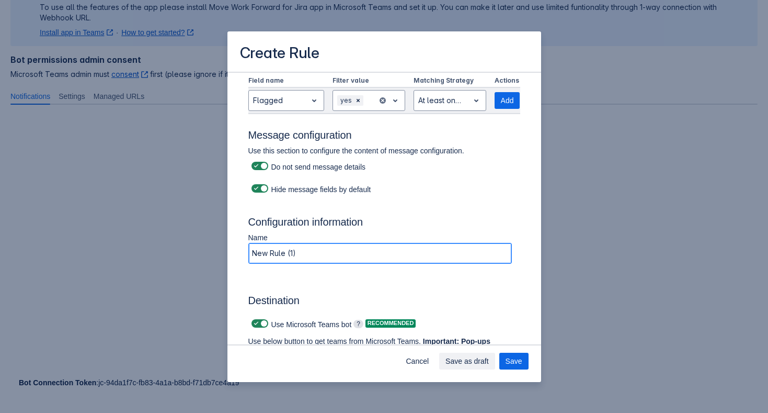
click at [314, 248] on input "New Rule (1)" at bounding box center [380, 253] width 263 height 19
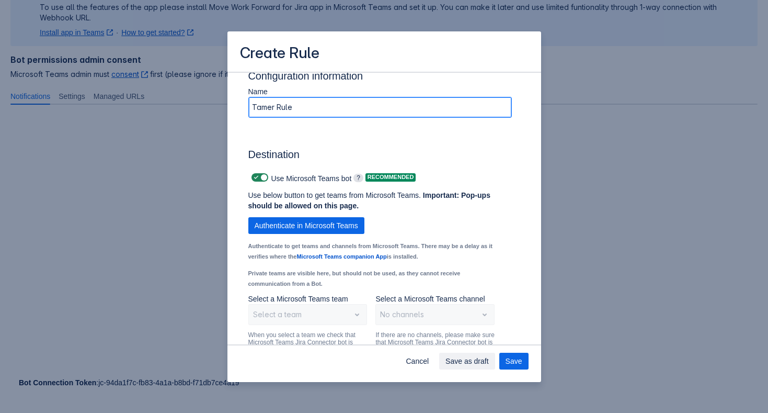
scroll to position [677, 0]
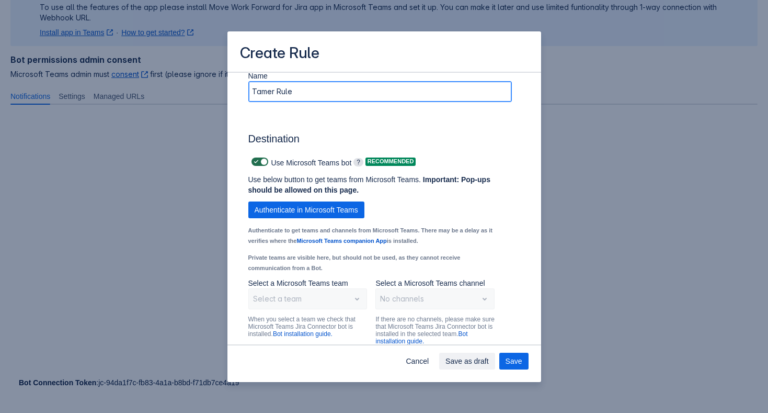
type input "Tamer Rule"
click at [261, 164] on span "Scrollable content" at bounding box center [263, 161] width 8 height 8
click at [258, 164] on input "Scrollable content" at bounding box center [255, 161] width 7 height 7
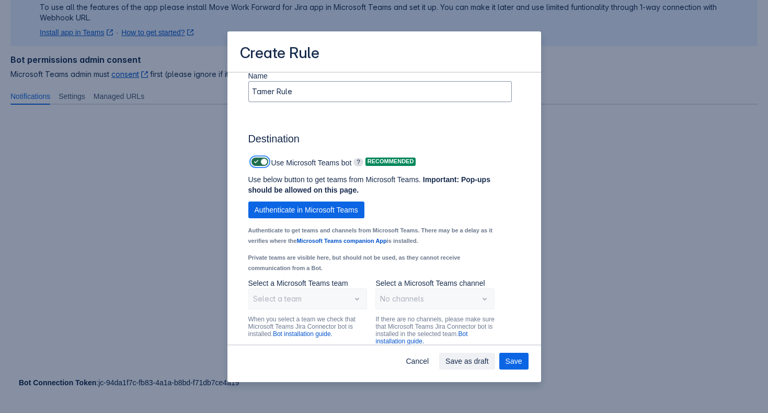
checkbox input "false"
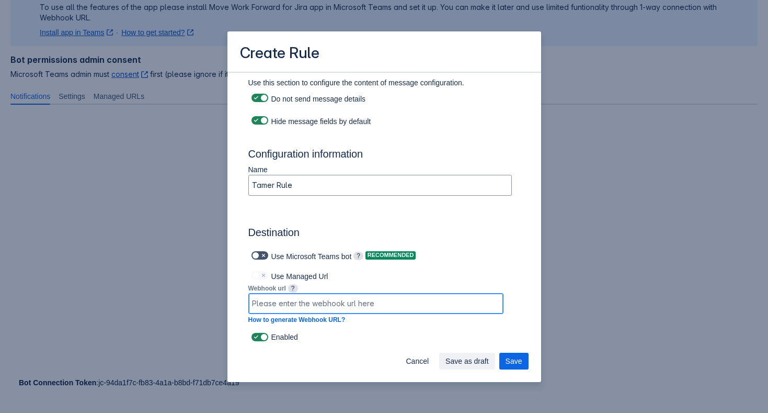
click at [384, 301] on input "Scrollable content" at bounding box center [376, 303] width 254 height 19
paste input "[URL][DOMAIN_NAME][DATE]"
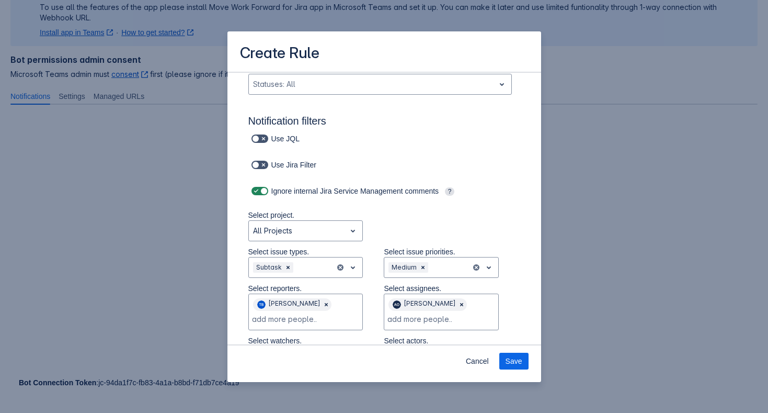
scroll to position [0, 0]
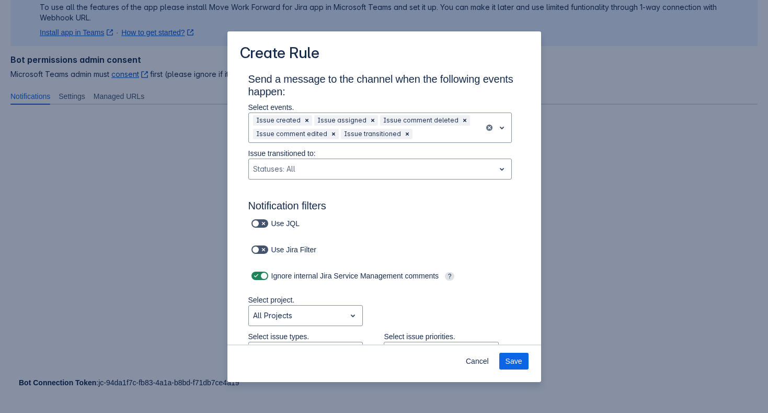
type input "[URL][DOMAIN_NAME][DATE]"
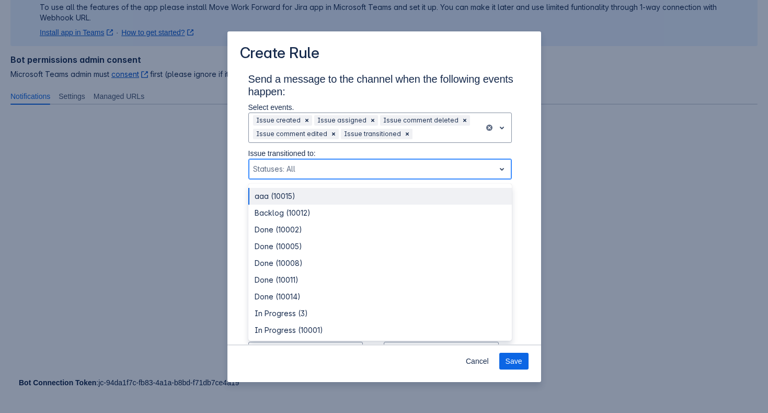
click at [338, 172] on div "Scrollable content" at bounding box center [371, 169] width 237 height 13
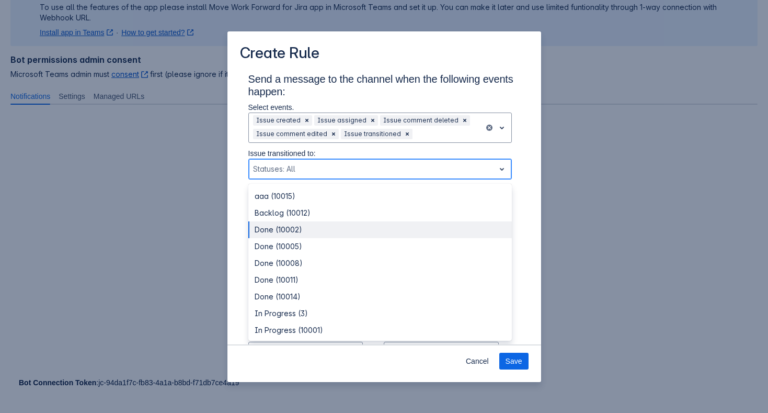
click at [319, 224] on div "Done (10002)" at bounding box center [380, 229] width 264 height 17
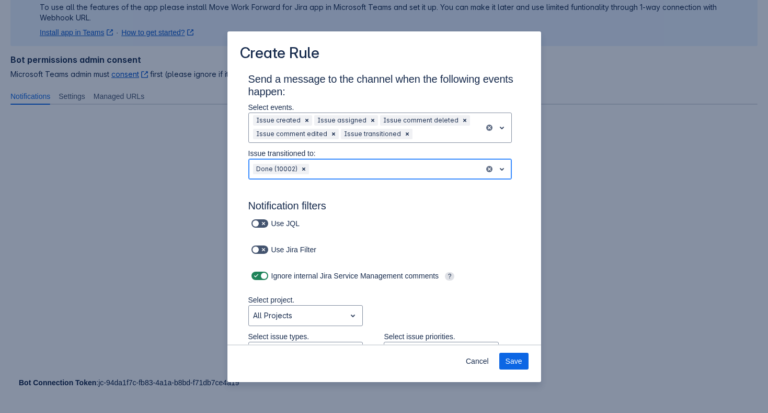
click at [347, 168] on div "Scrollable content" at bounding box center [395, 169] width 169 height 13
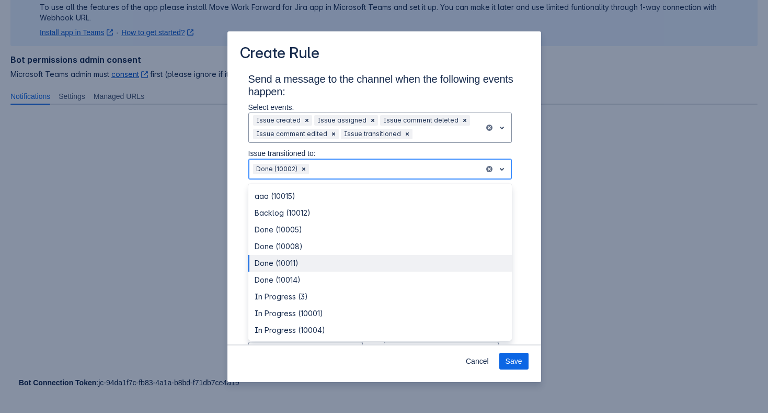
click at [317, 266] on div "Done (10011)" at bounding box center [380, 263] width 264 height 17
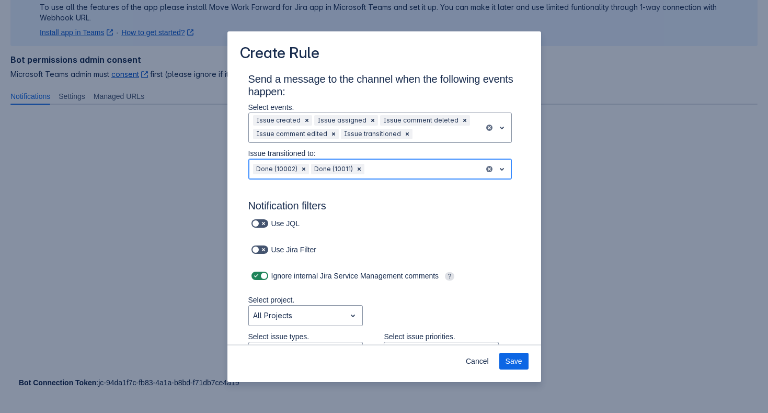
click at [404, 167] on div "Scrollable content" at bounding box center [423, 169] width 113 height 13
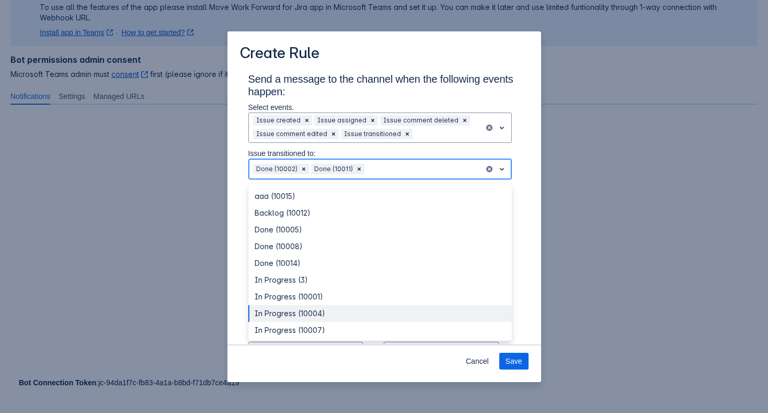
click at [350, 318] on div "In Progress (10004)" at bounding box center [380, 313] width 264 height 17
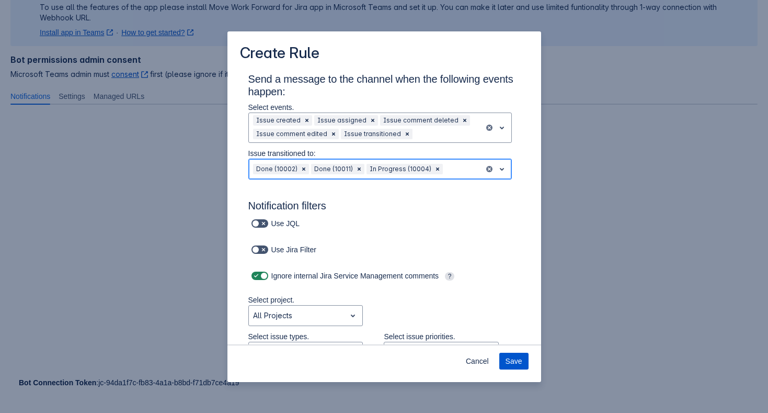
click at [523, 367] on button "Save" at bounding box center [513, 361] width 29 height 17
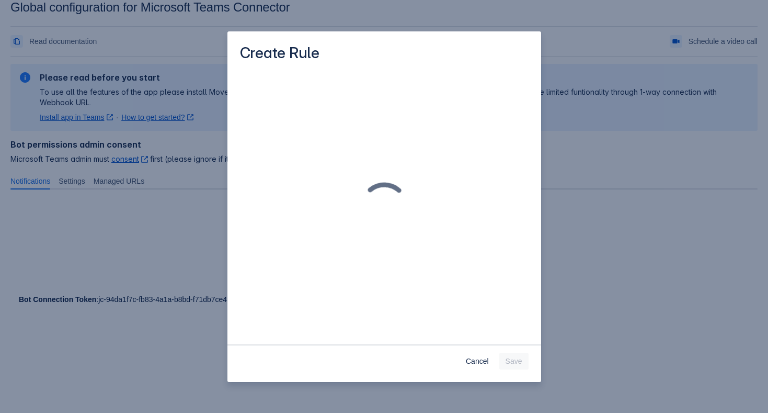
scroll to position [16, 0]
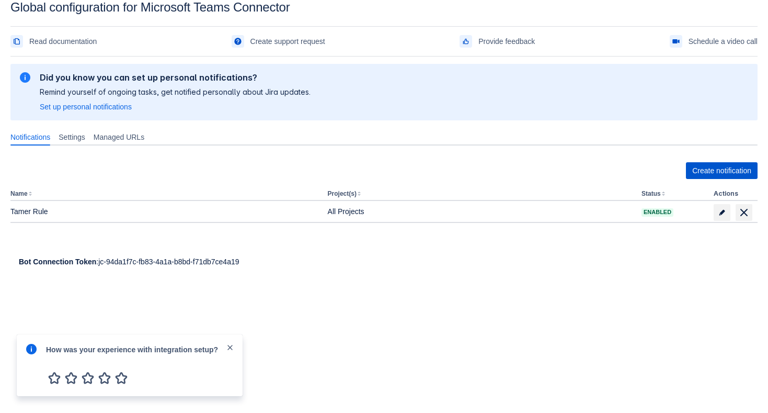
click at [722, 173] on span "Create notification" at bounding box center [721, 170] width 59 height 17
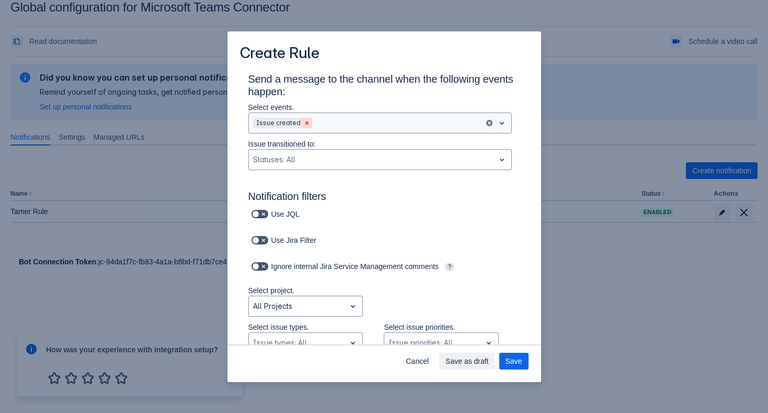
click at [306, 124] on span "Clear" at bounding box center [307, 123] width 8 height 8
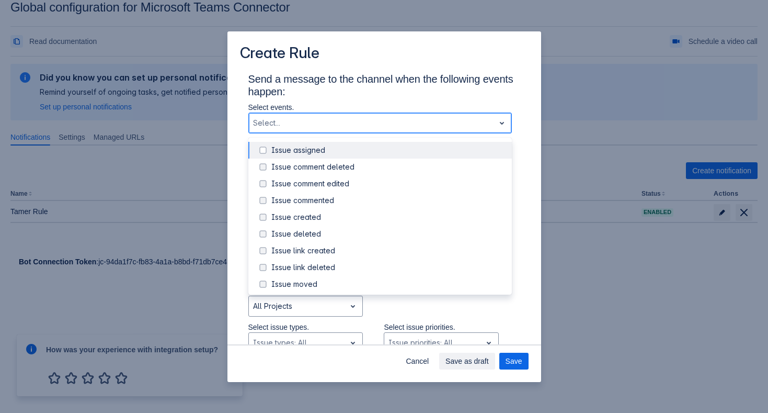
click at [325, 130] on div "Select..." at bounding box center [372, 123] width 246 height 17
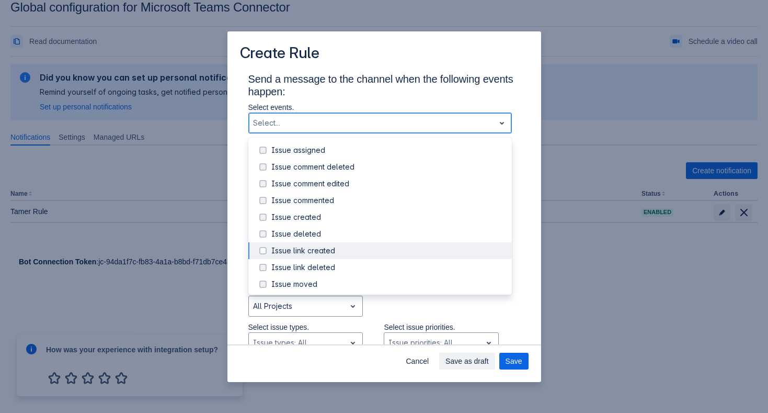
scroll to position [119, 0]
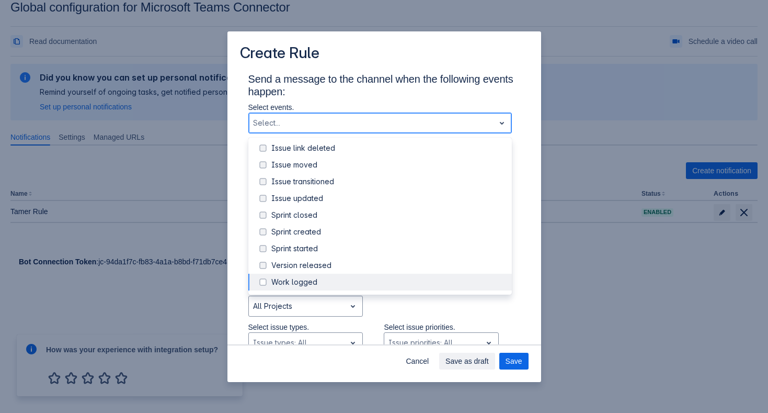
click at [312, 285] on div "Work logged" at bounding box center [388, 282] width 234 height 10
click at [386, 86] on h3 "Send a message to the channel when the following events happen:" at bounding box center [384, 87] width 272 height 29
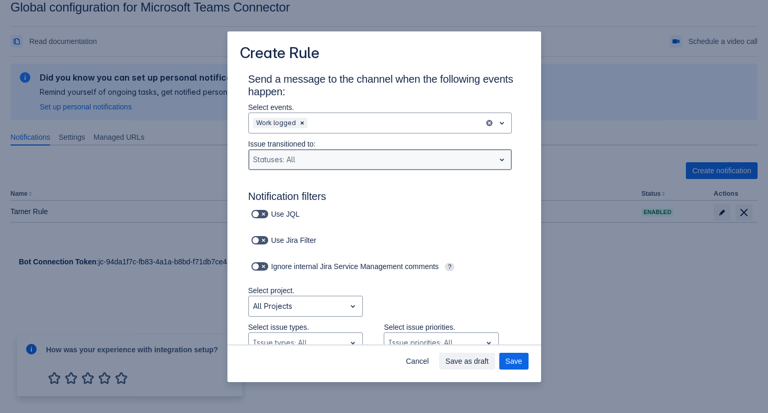
click at [349, 153] on div "Statuses: All" at bounding box center [372, 159] width 246 height 17
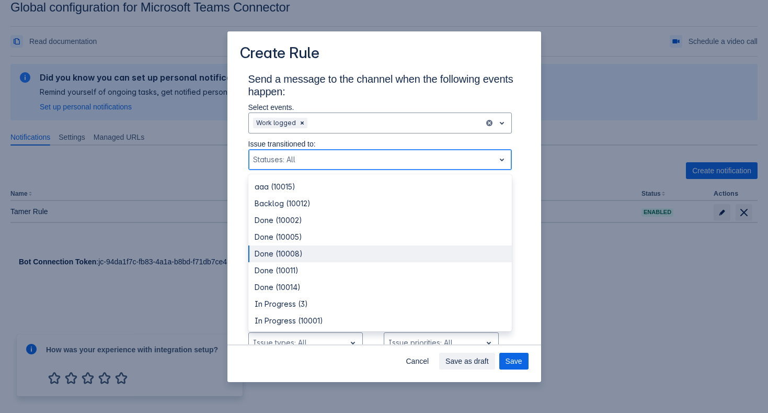
scroll to position [136, 0]
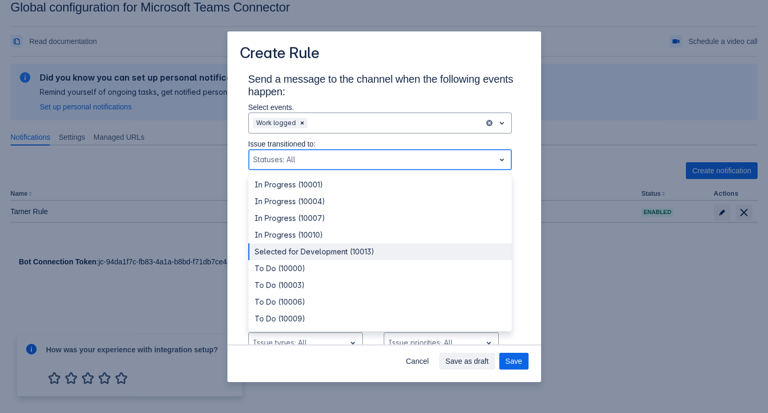
click at [342, 251] on div "Selected for Development (10013)" at bounding box center [380, 251] width 264 height 17
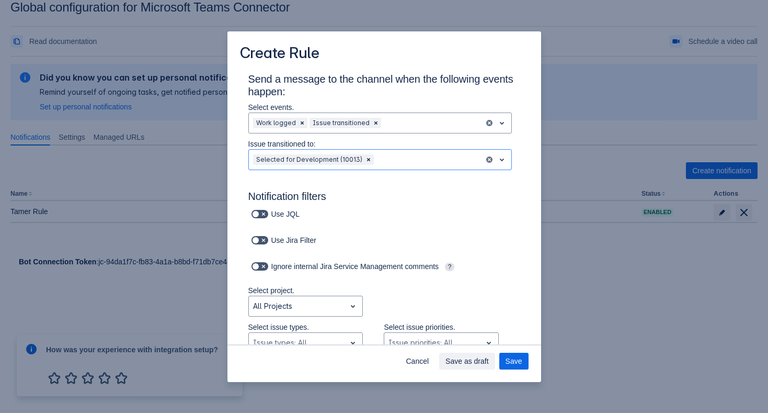
click at [392, 87] on h3 "Send a message to the channel when the following events happen:" at bounding box center [384, 87] width 272 height 29
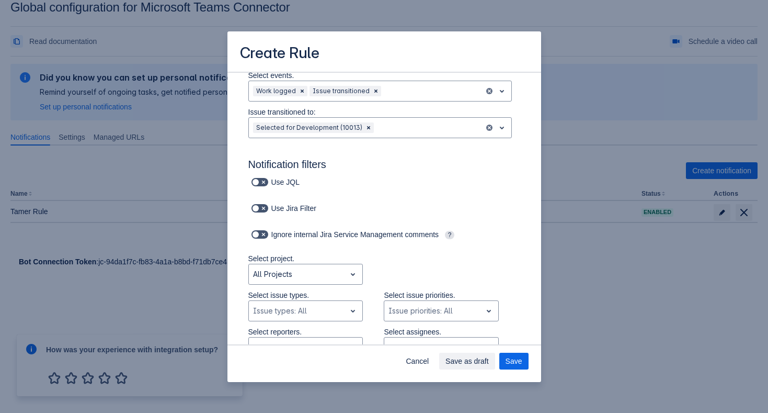
scroll to position [44, 0]
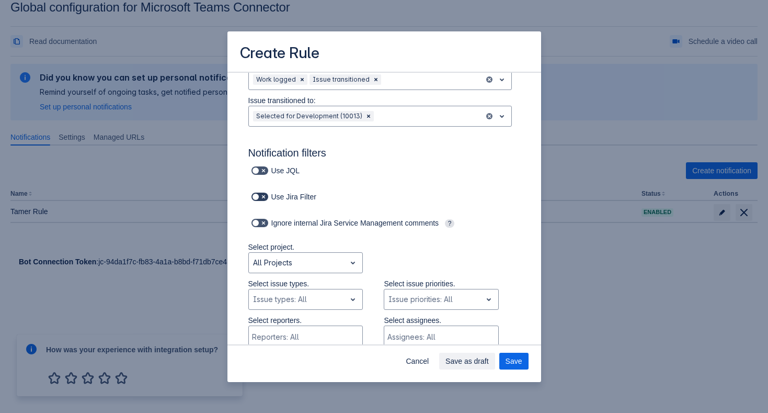
click at [255, 195] on span "Scrollable content" at bounding box center [256, 196] width 8 height 8
click at [255, 195] on input "Scrollable content" at bounding box center [255, 197] width 7 height 7
checkbox input "true"
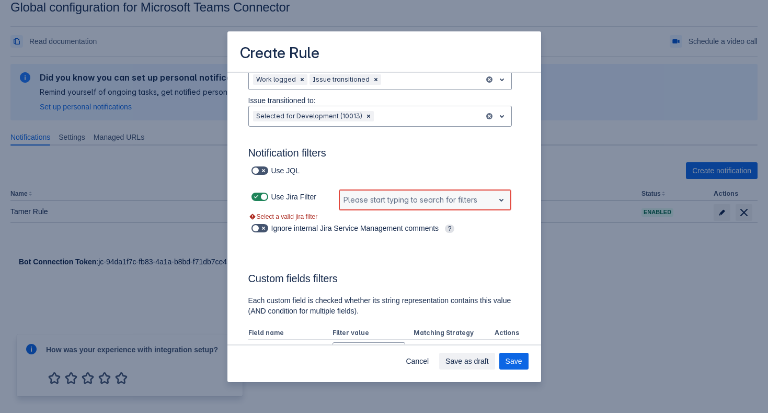
click at [372, 198] on div "Scrollable content" at bounding box center [417, 200] width 147 height 13
type input "k"
click at [293, 246] on div "Ignore internal Jira Service Management comments ?" at bounding box center [384, 234] width 272 height 26
click at [262, 199] on span "Scrollable content" at bounding box center [263, 196] width 8 height 8
click at [258, 199] on input "Scrollable content" at bounding box center [255, 197] width 7 height 7
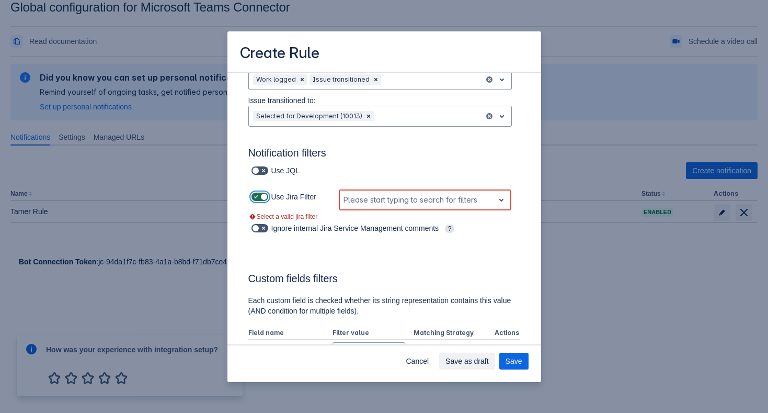
checkbox input "false"
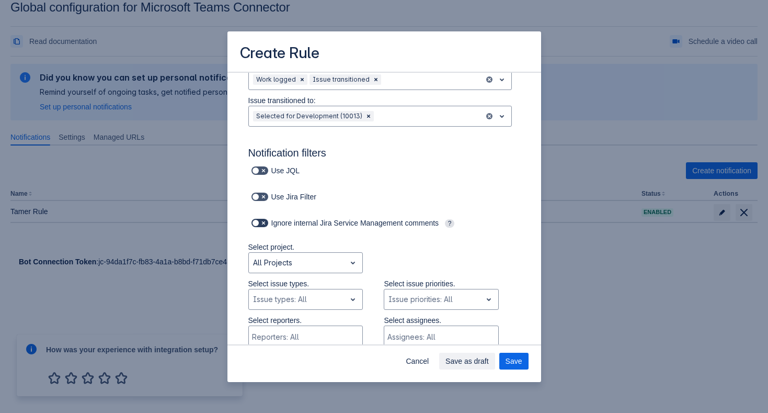
click at [257, 222] on span "Scrollable content" at bounding box center [256, 223] width 8 height 8
click at [257, 222] on input "Scrollable content" at bounding box center [255, 223] width 7 height 7
click at [257, 222] on span "Scrollable content" at bounding box center [256, 223] width 8 height 8
click at [257, 222] on input "Scrollable content" at bounding box center [255, 223] width 7 height 7
click at [263, 222] on span "Scrollable content" at bounding box center [263, 223] width 8 height 8
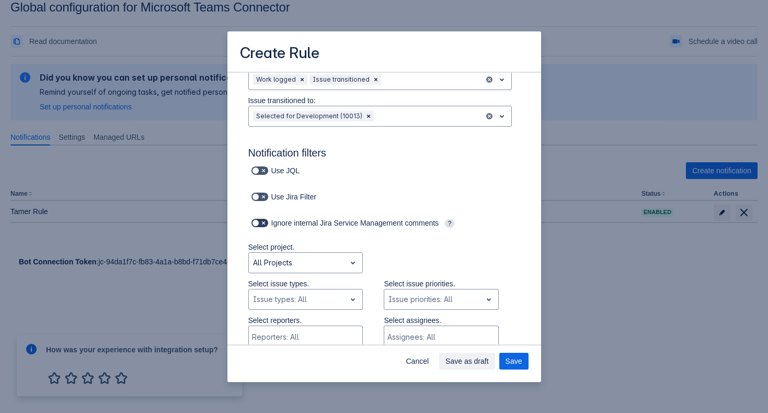
click at [258, 222] on input "Scrollable content" at bounding box center [255, 223] width 7 height 7
checkbox input "true"
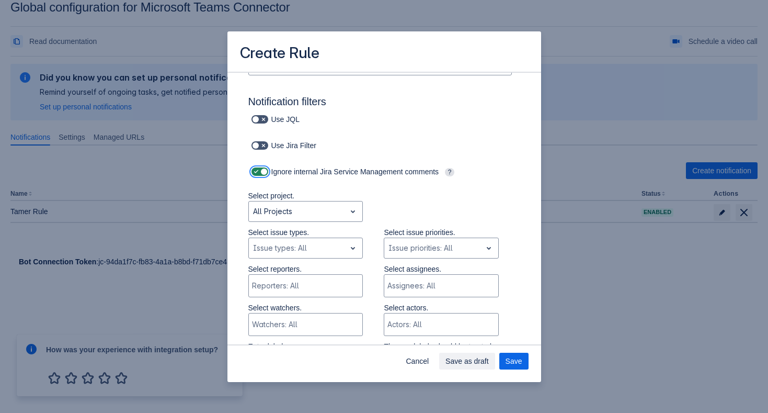
scroll to position [116, 0]
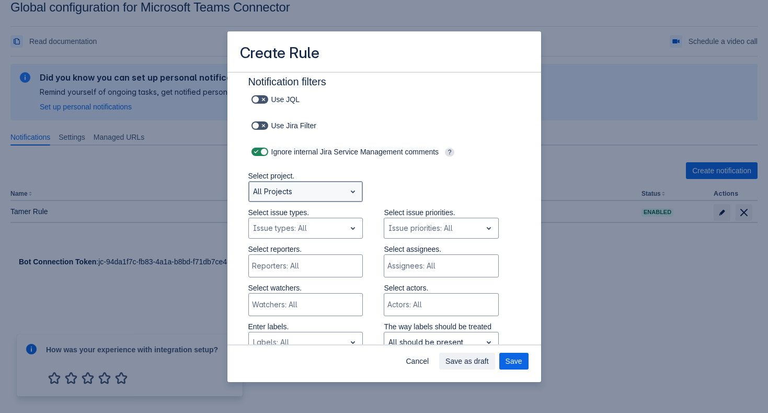
click at [336, 184] on div "All Projects" at bounding box center [297, 191] width 97 height 17
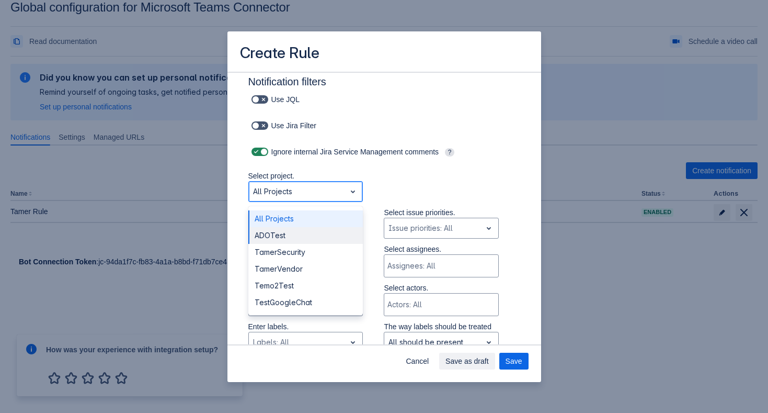
click at [318, 231] on div "ADOTest" at bounding box center [305, 235] width 115 height 17
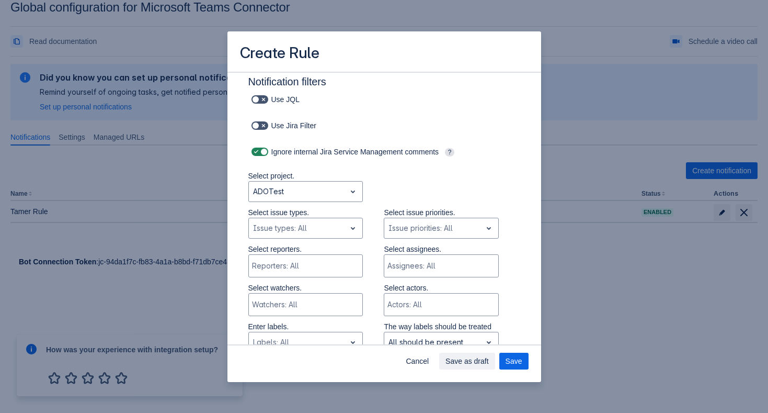
click at [402, 180] on div "Select project. ADOTest" at bounding box center [374, 188] width 293 height 37
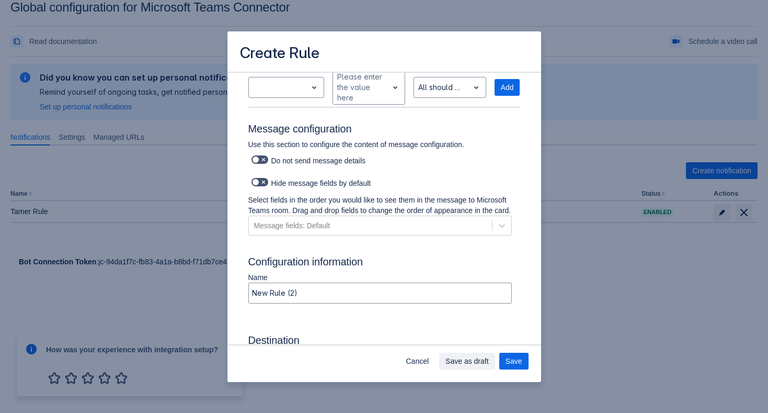
scroll to position [503, 0]
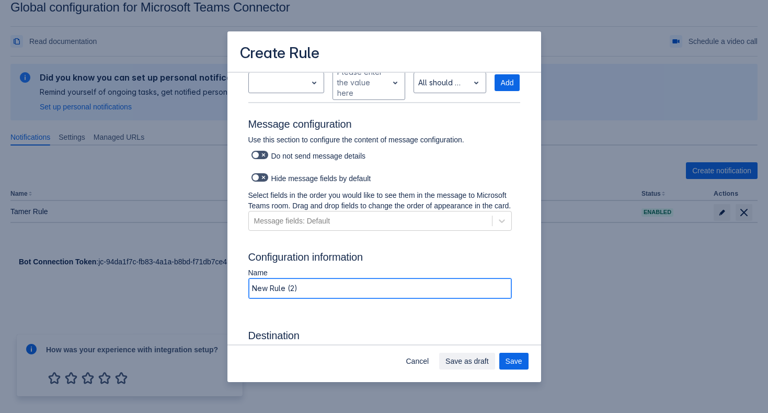
click at [311, 298] on input "New Rule (2)" at bounding box center [380, 288] width 263 height 19
click at [378, 267] on h3 "Configuration information" at bounding box center [384, 259] width 272 height 17
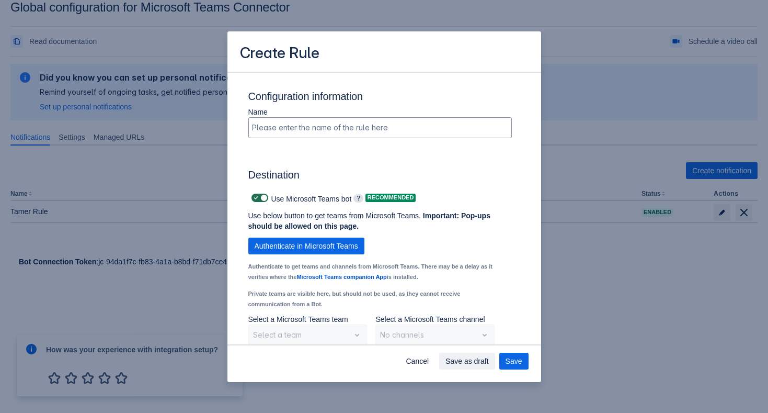
click at [264, 202] on span "Scrollable content" at bounding box center [263, 198] width 8 height 8
click at [258, 201] on input "Scrollable content" at bounding box center [255, 198] width 7 height 7
checkbox input "false"
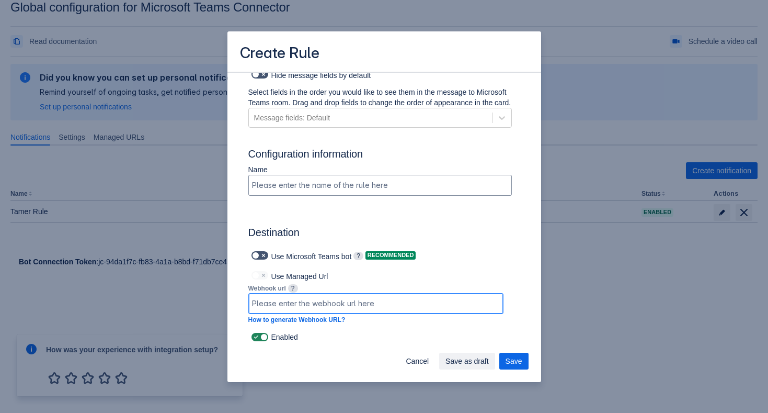
click at [304, 303] on input "Scrollable content" at bounding box center [376, 303] width 254 height 19
paste input "[URL][DOMAIN_NAME][DATE]"
type input "[URL][DOMAIN_NAME][DATE]"
click at [520, 362] on span "Save" at bounding box center [514, 361] width 17 height 17
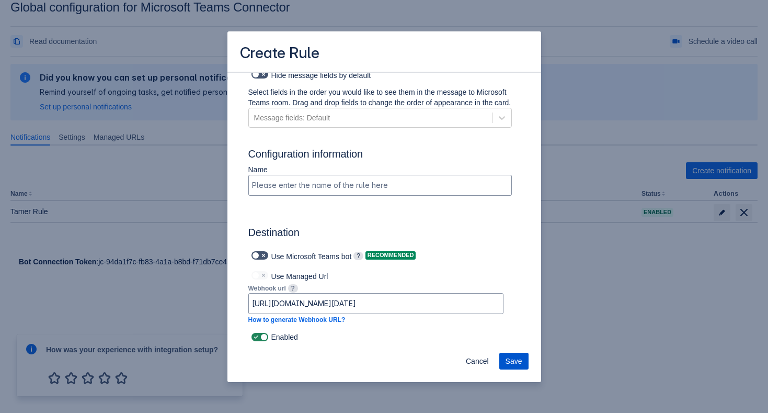
scroll to position [0, 0]
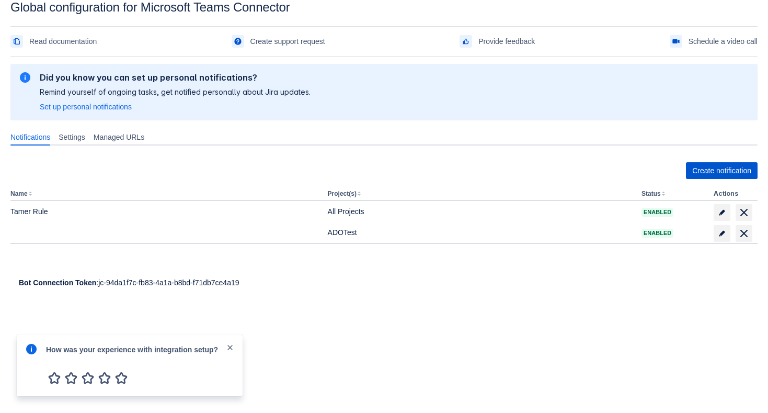
click at [730, 176] on span "Create notification" at bounding box center [721, 170] width 59 height 17
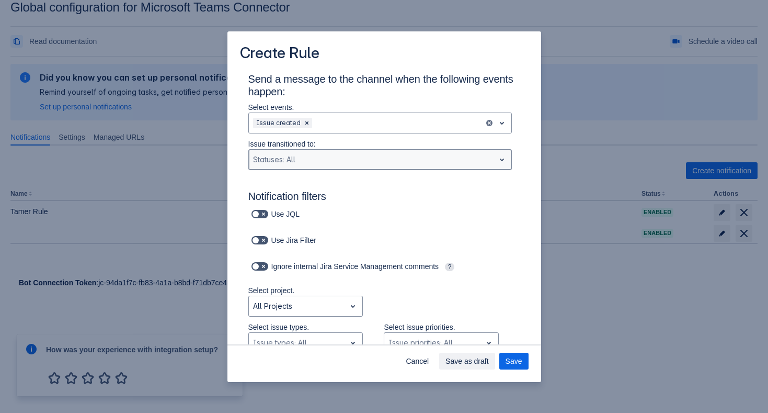
click at [318, 152] on div "Statuses: All" at bounding box center [372, 159] width 246 height 17
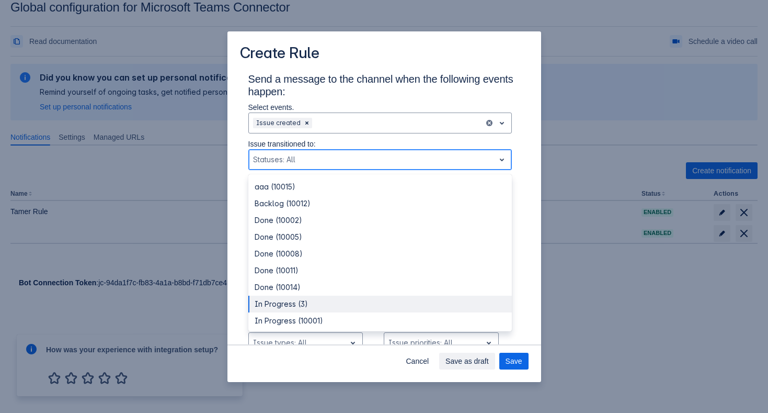
click at [311, 304] on div "In Progress (3)" at bounding box center [380, 303] width 264 height 17
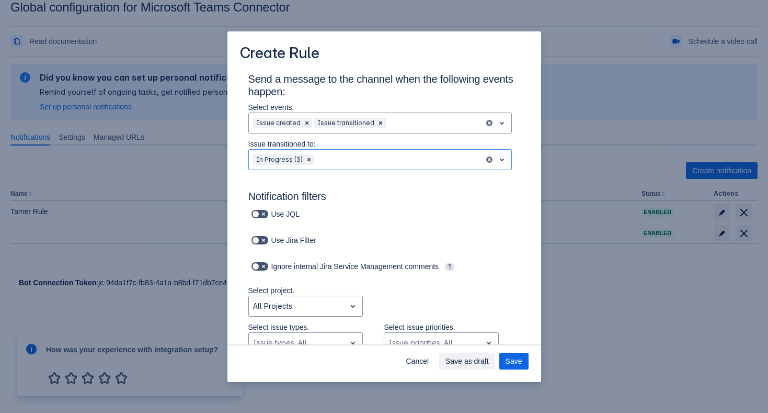
click at [390, 193] on h3 "Notification filters" at bounding box center [384, 198] width 272 height 17
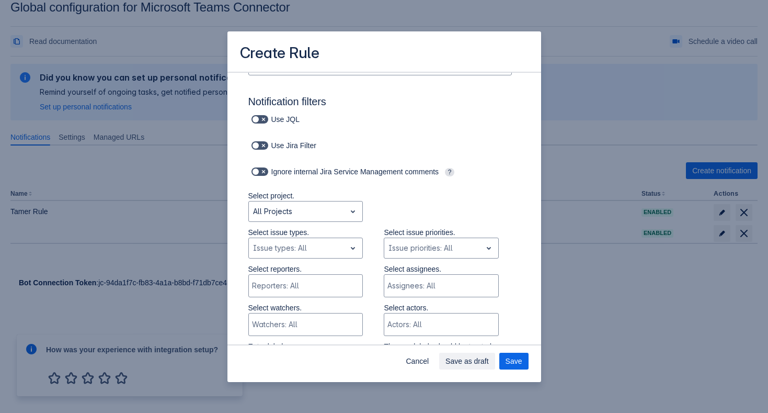
scroll to position [92, 0]
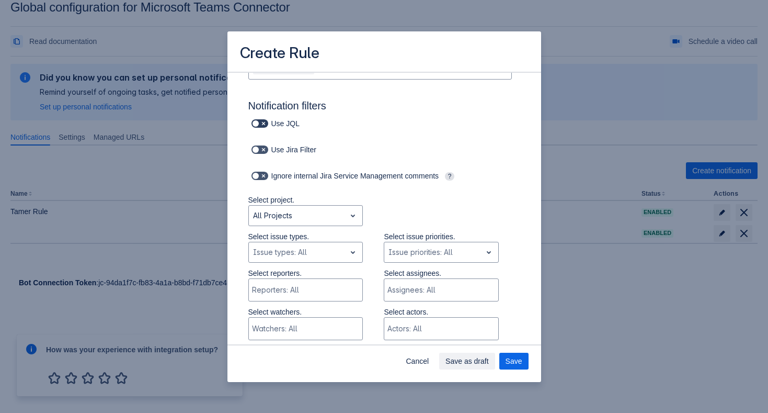
click at [256, 122] on span "Scrollable content" at bounding box center [256, 123] width 8 height 8
click at [256, 122] on input "Scrollable content" at bounding box center [255, 123] width 7 height 7
checkbox input "true"
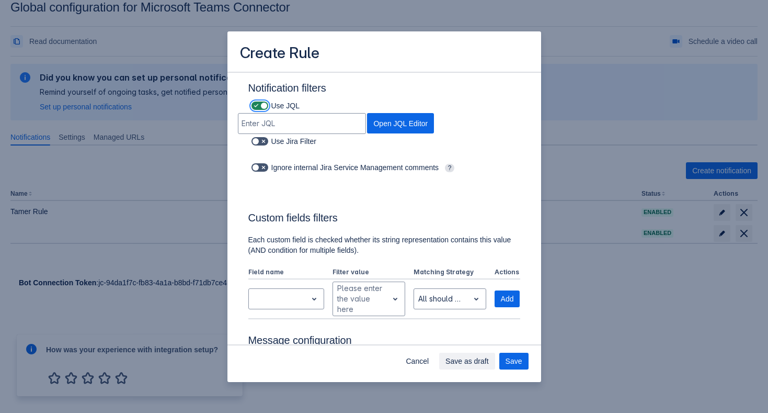
scroll to position [116, 0]
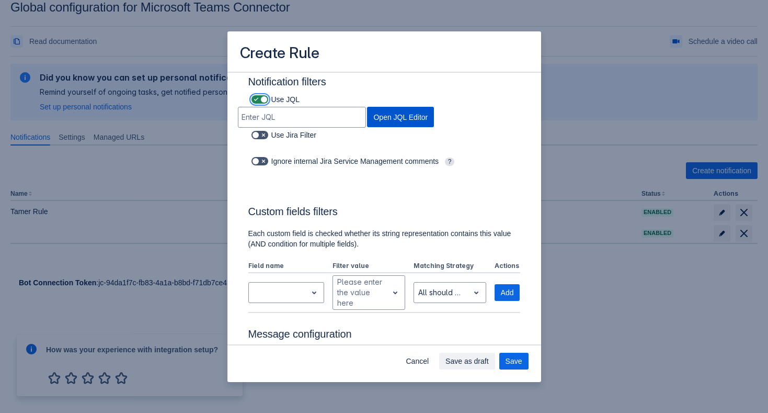
click at [428, 107] on span "Open JQL Editor" at bounding box center [400, 117] width 54 height 20
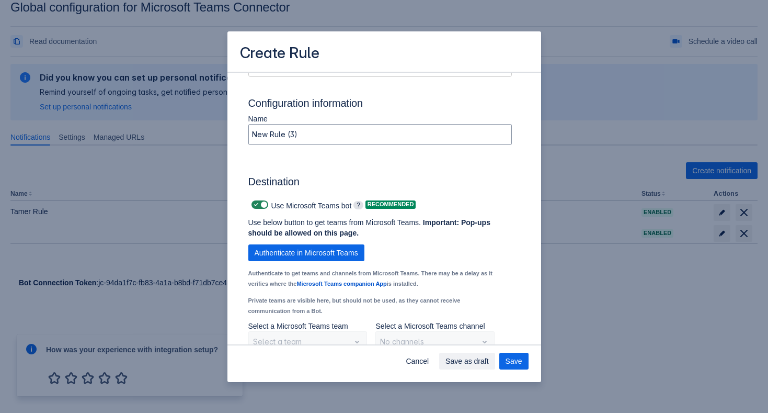
scroll to position [494, 0]
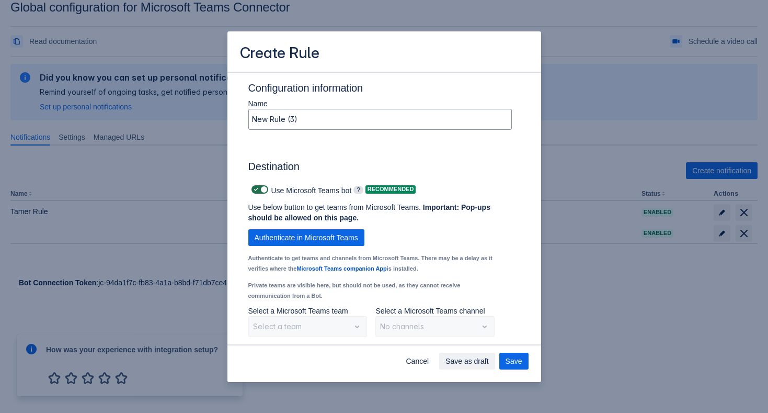
click at [265, 188] on span "Scrollable content" at bounding box center [263, 189] width 8 height 8
click at [258, 188] on input "Scrollable content" at bounding box center [255, 189] width 7 height 7
checkbox input "false"
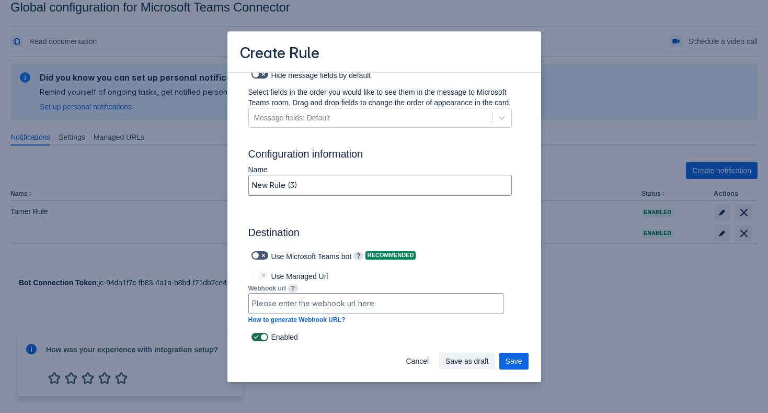
click at [257, 337] on span "Scrollable content" at bounding box center [256, 337] width 8 height 8
click at [257, 337] on input "Scrollable content" at bounding box center [255, 337] width 7 height 7
checkbox input "false"
click at [299, 307] on input "Scrollable content" at bounding box center [376, 303] width 254 height 19
paste input "[URL][DOMAIN_NAME][DATE]"
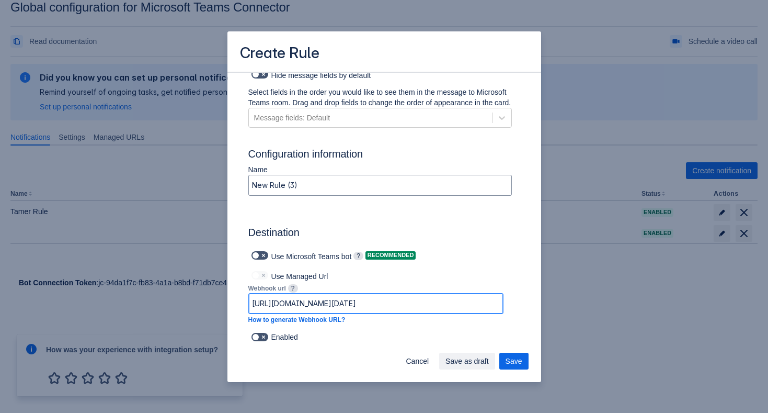
scroll to position [0, 630]
click at [521, 362] on span "Save" at bounding box center [514, 361] width 17 height 17
click at [517, 362] on span "Save" at bounding box center [514, 361] width 17 height 17
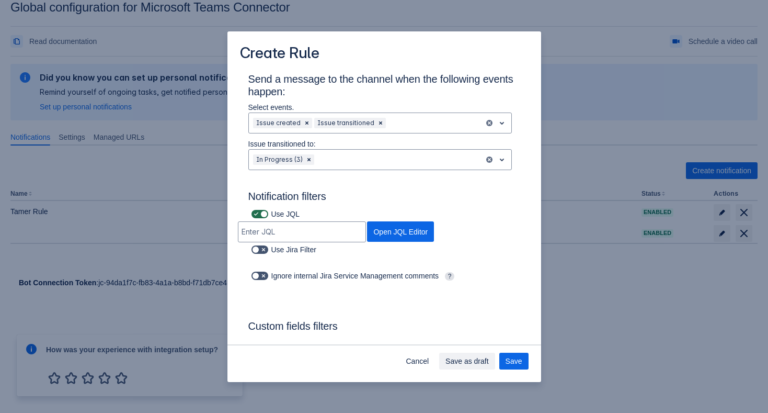
type input "[URL][DOMAIN_NAME][DATE]"
click at [261, 212] on span "Scrollable content" at bounding box center [263, 214] width 8 height 8
click at [258, 212] on input "Scrollable content" at bounding box center [255, 214] width 7 height 7
checkbox input "false"
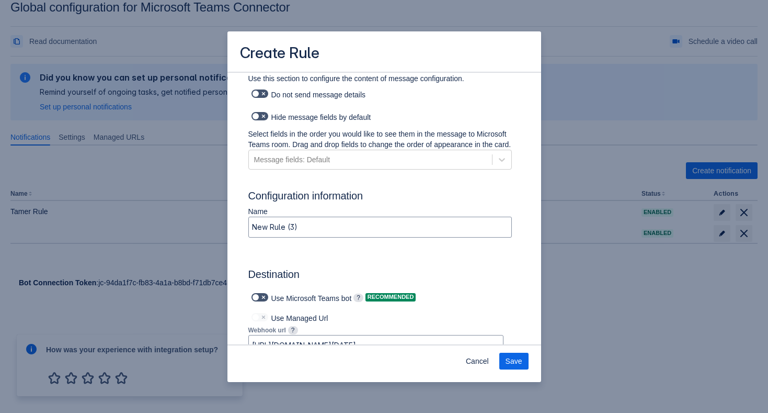
scroll to position [617, 0]
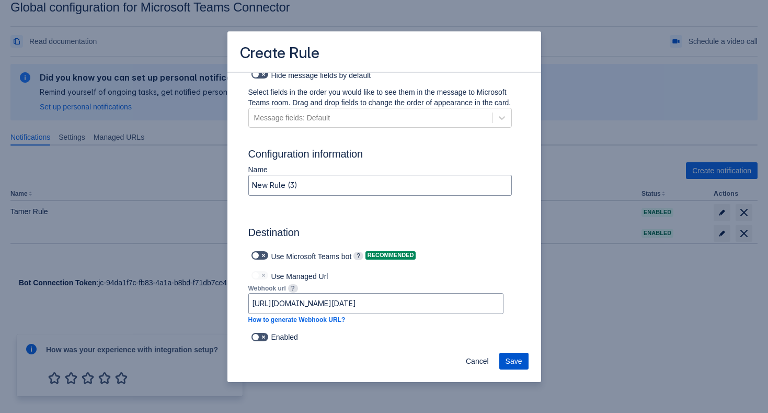
click at [520, 362] on span "Save" at bounding box center [514, 361] width 17 height 17
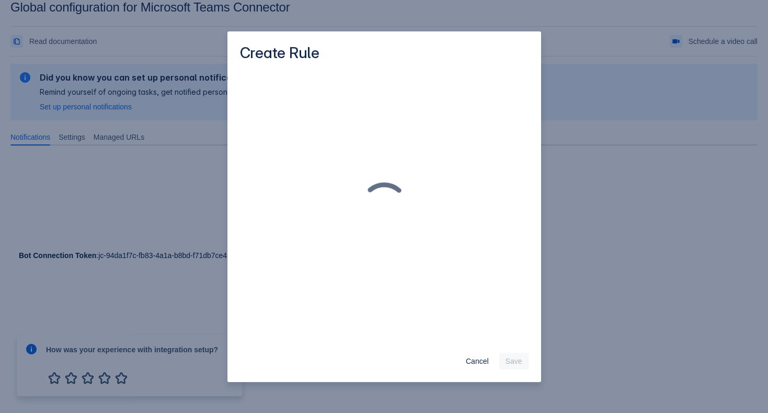
scroll to position [0, 0]
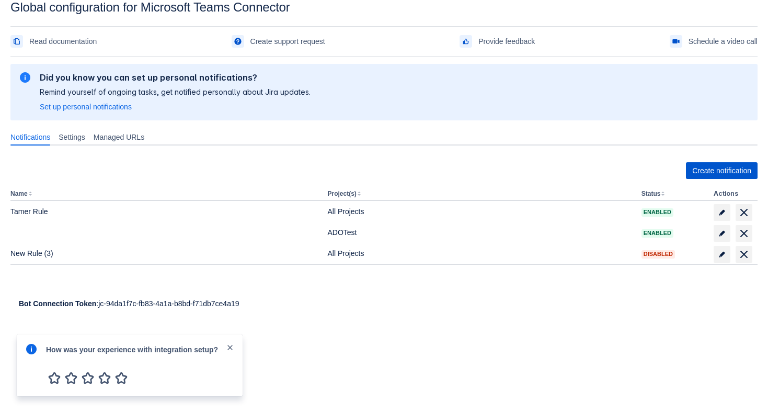
click at [699, 166] on span "Create notification" at bounding box center [721, 170] width 59 height 17
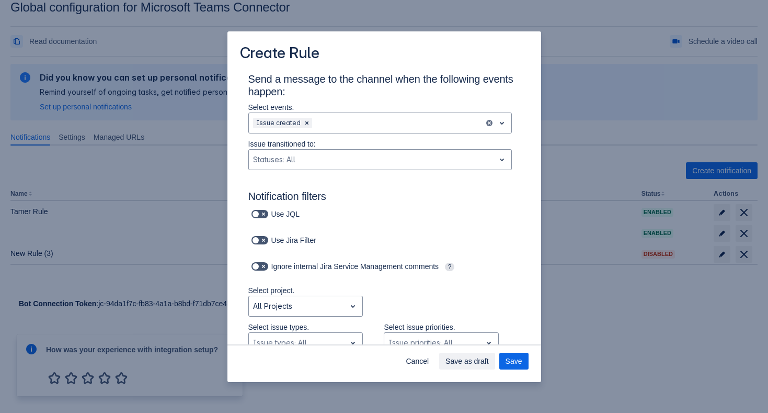
scroll to position [745, 0]
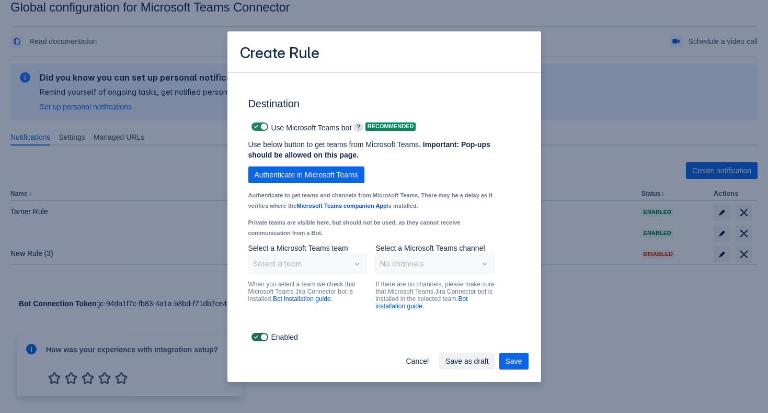
click at [259, 335] on span "Scrollable content" at bounding box center [263, 337] width 8 height 8
click at [258, 335] on input "Scrollable content" at bounding box center [255, 337] width 7 height 7
click at [259, 335] on span "Scrollable content" at bounding box center [263, 337] width 8 height 8
click at [258, 335] on input "Scrollable content" at bounding box center [255, 337] width 7 height 7
checkbox input "true"
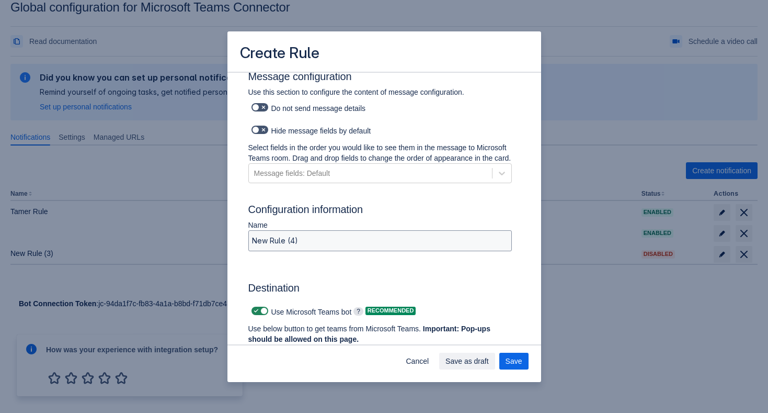
scroll to position [539, 0]
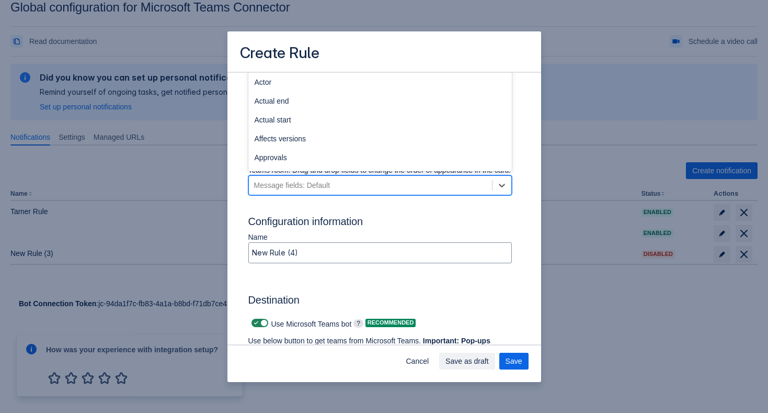
click at [312, 190] on div "Message fields: Default" at bounding box center [292, 185] width 76 height 10
click at [301, 212] on div "Send a message to the channel when the following events happen: Select events. …" at bounding box center [384, 37] width 272 height 1005
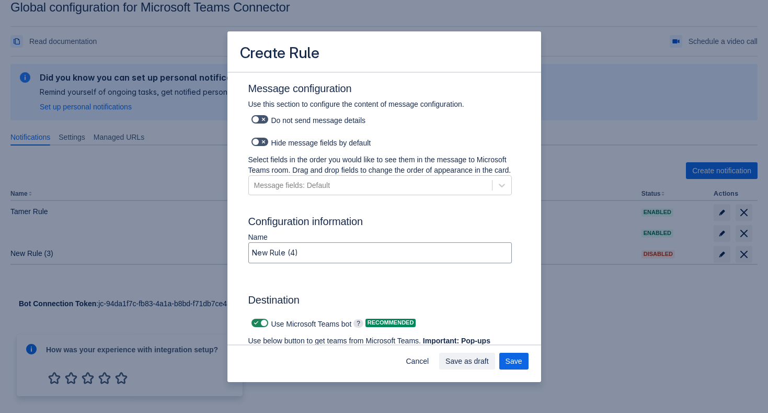
scroll to position [0, 0]
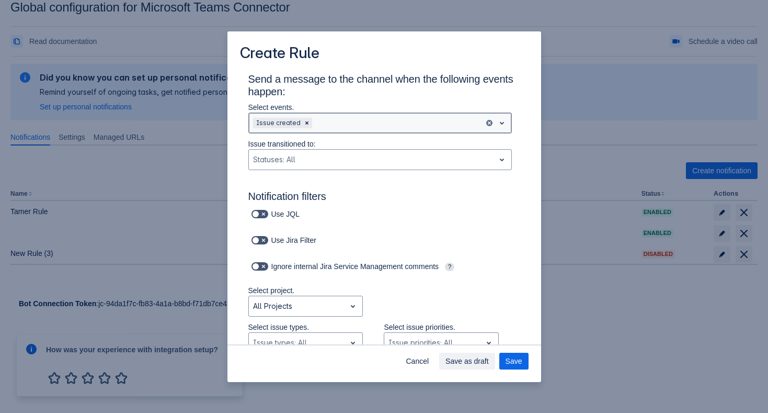
click at [331, 122] on div "Scrollable content" at bounding box center [397, 123] width 166 height 13
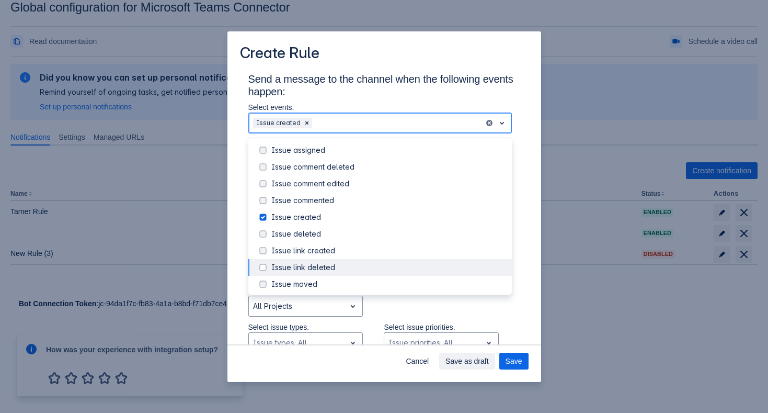
click at [334, 268] on div "Issue link deleted" at bounding box center [388, 267] width 234 height 10
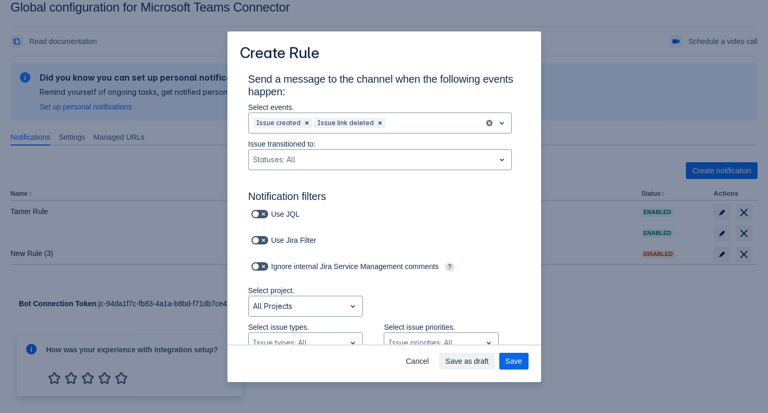
click at [412, 97] on h3 "Send a message to the channel when the following events happen:" at bounding box center [384, 87] width 272 height 29
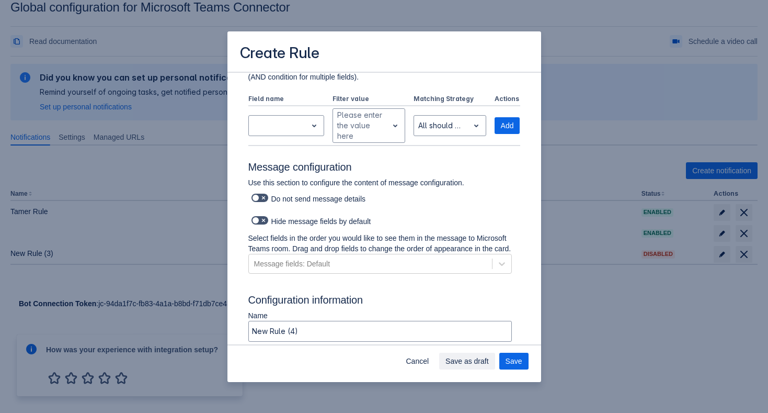
scroll to position [462, 0]
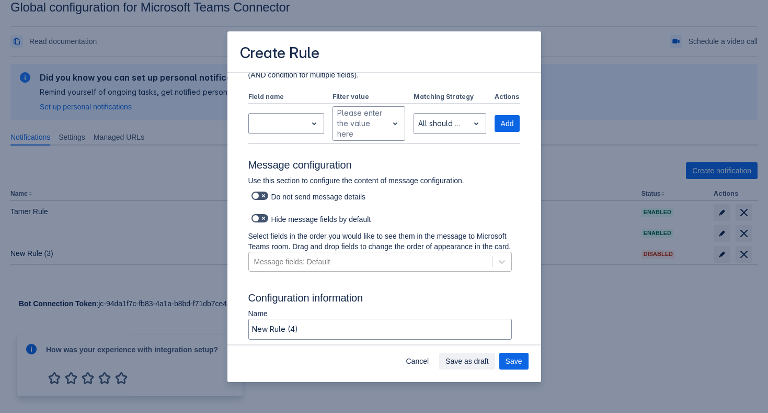
click at [299, 267] on div "Message fields: Default" at bounding box center [292, 261] width 76 height 10
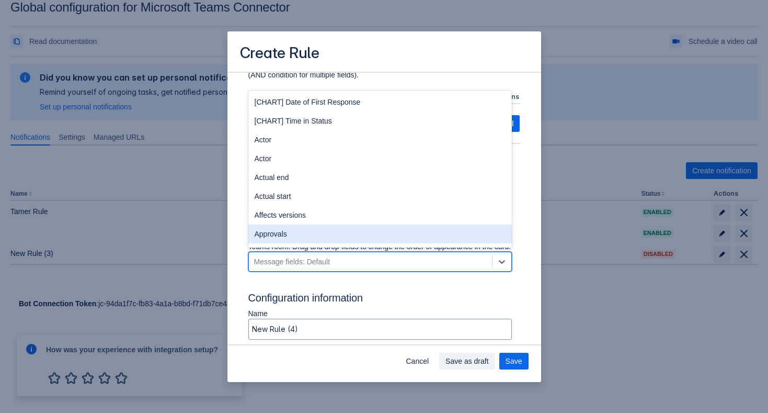
click at [294, 243] on div "Approvals" at bounding box center [380, 233] width 264 height 19
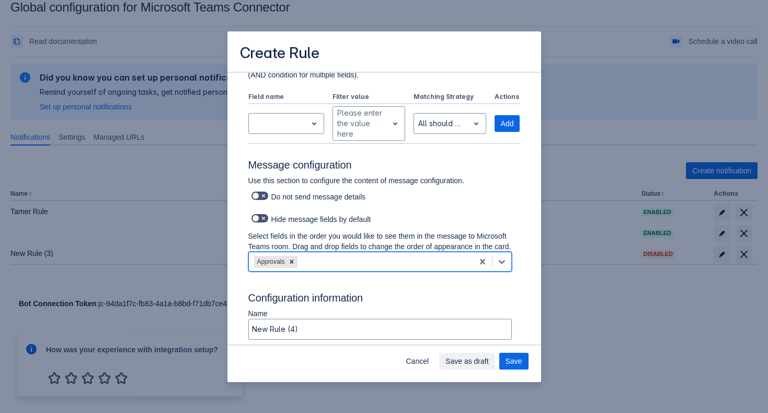
click at [248, 234] on p "Select fields in the order you would like to see them in the message to Microso…" at bounding box center [380, 241] width 264 height 21
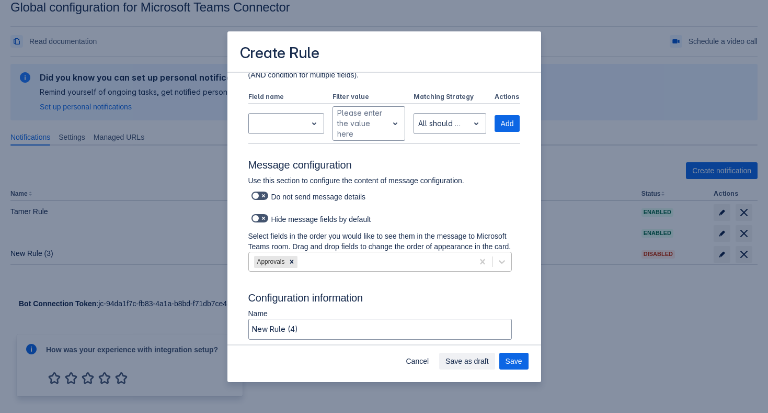
click at [405, 270] on div "Approvals" at bounding box center [361, 261] width 224 height 17
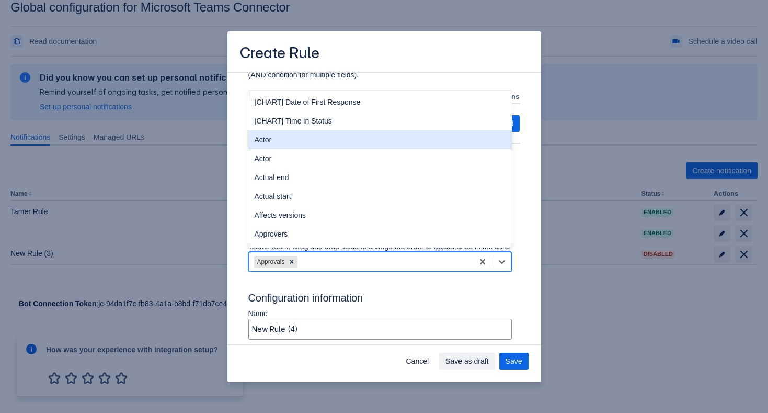
click at [328, 147] on div "Actor" at bounding box center [380, 139] width 264 height 19
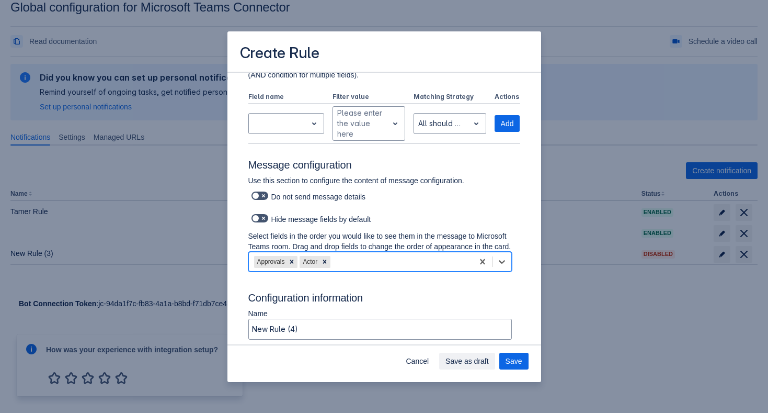
click at [371, 221] on div "Hide message fields by default" at bounding box center [380, 218] width 264 height 15
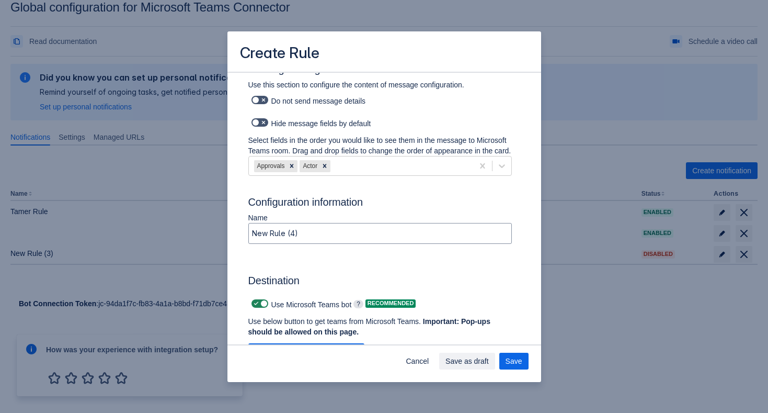
scroll to position [595, 0]
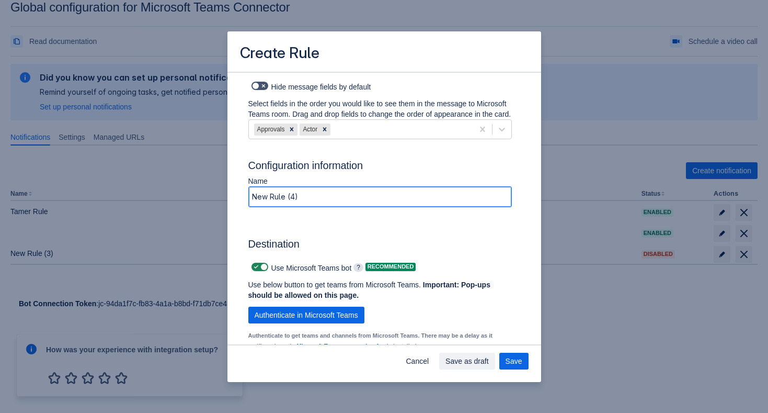
click at [345, 206] on input "New Rule (4)" at bounding box center [380, 196] width 263 height 19
click at [263, 273] on label "Scrollable content" at bounding box center [259, 266] width 21 height 13
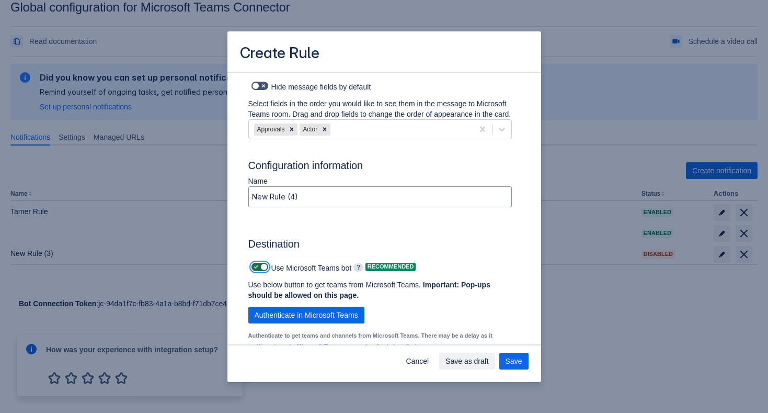
click at [258, 270] on input "Scrollable content" at bounding box center [255, 267] width 7 height 7
checkbox input "false"
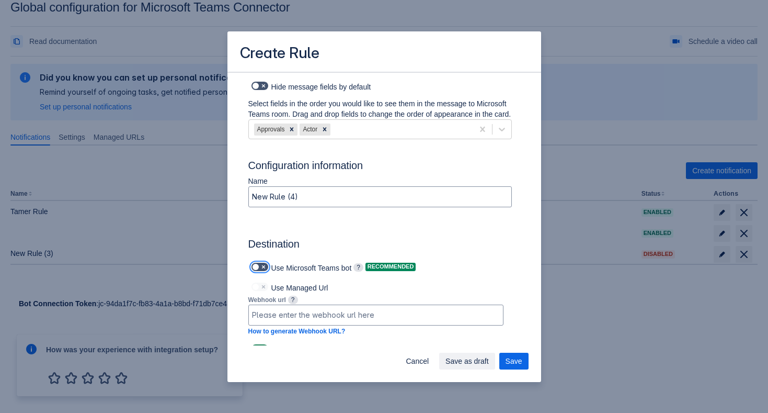
scroll to position [617, 0]
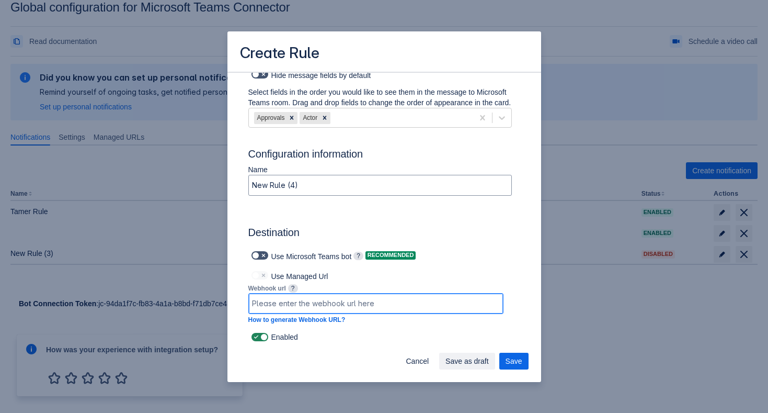
click at [316, 305] on input "Scrollable content" at bounding box center [376, 303] width 254 height 19
paste input "[URL][DOMAIN_NAME][DATE]"
type input "[URL][DOMAIN_NAME][DATE]"
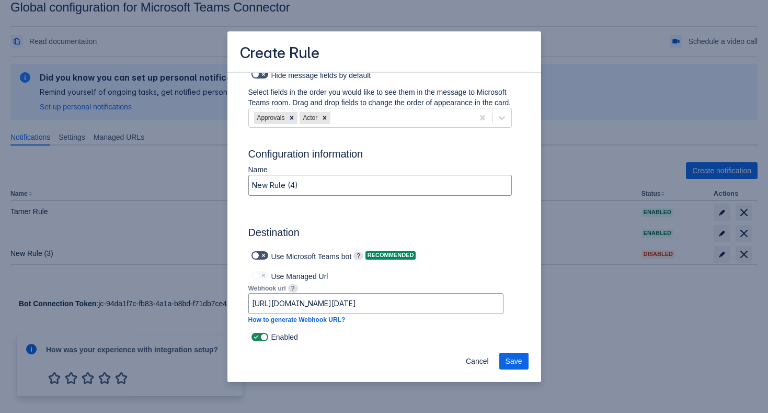
click at [413, 354] on div "Cancel Save" at bounding box center [385, 363] width 314 height 38
click at [517, 360] on span "Save" at bounding box center [514, 361] width 17 height 17
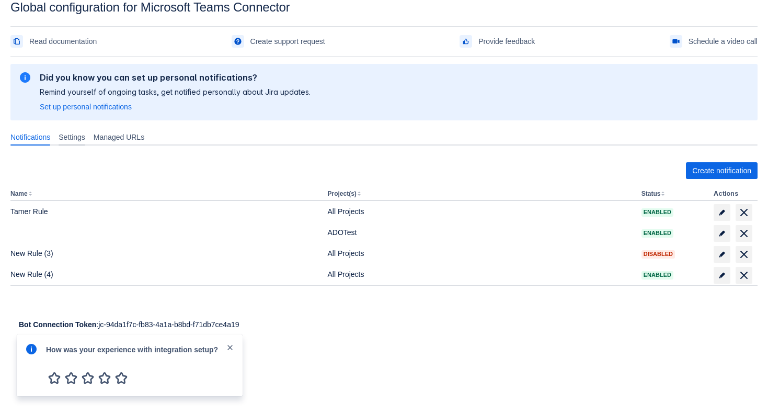
click at [85, 140] on span "Settings" at bounding box center [72, 137] width 27 height 10
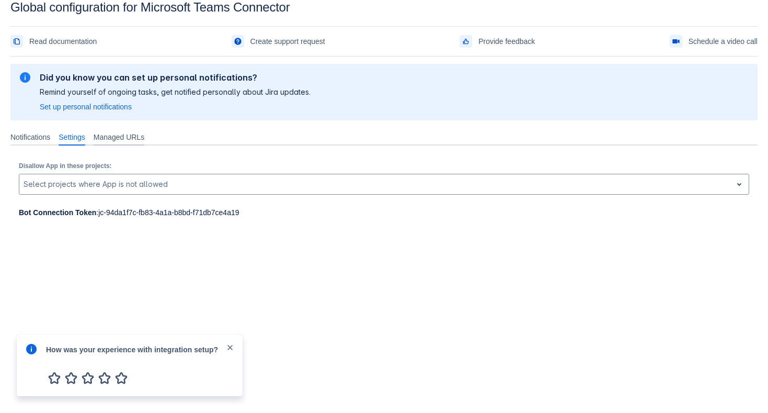
click at [136, 134] on span "Managed URLs" at bounding box center [119, 137] width 51 height 10
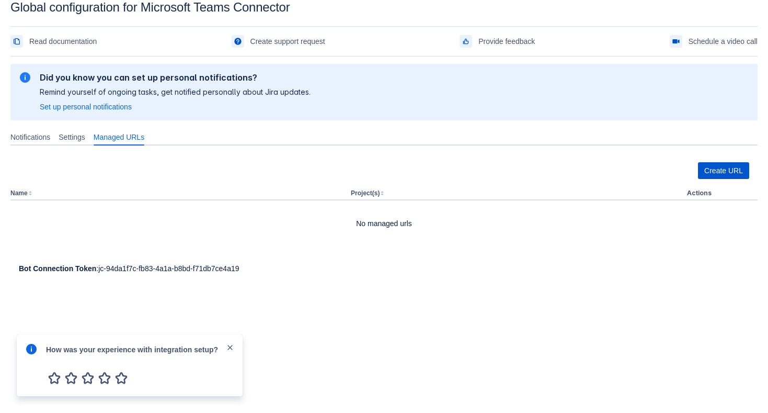
click at [713, 170] on span "Create URL" at bounding box center [723, 170] width 39 height 17
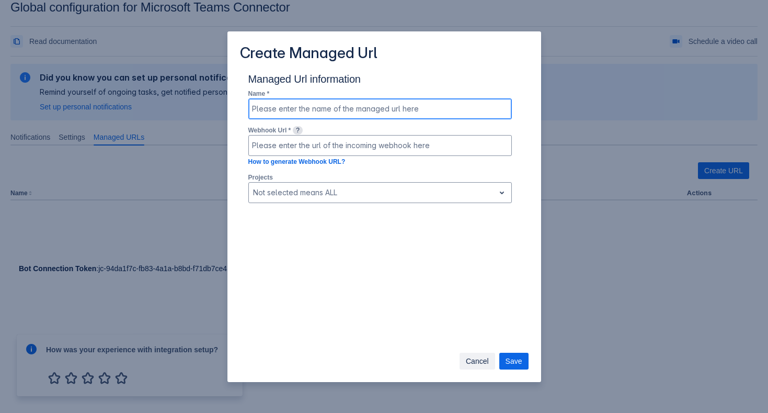
click at [371, 112] on input at bounding box center [380, 108] width 263 height 19
type input "MangaedTamer"
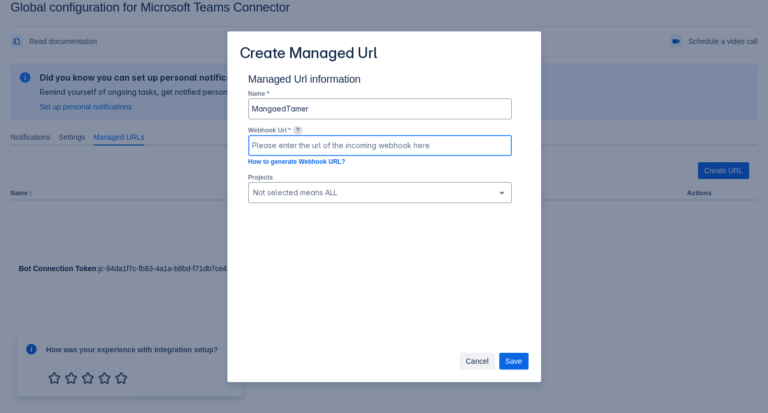
click at [381, 145] on input at bounding box center [380, 145] width 263 height 19
paste input "[URL][DOMAIN_NAME][DATE]"
type input "[URL][DOMAIN_NAME][DATE]"
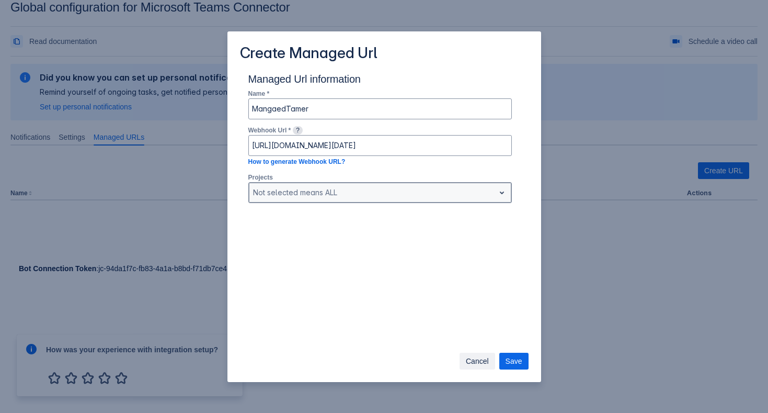
click at [365, 194] on div at bounding box center [371, 192] width 237 height 13
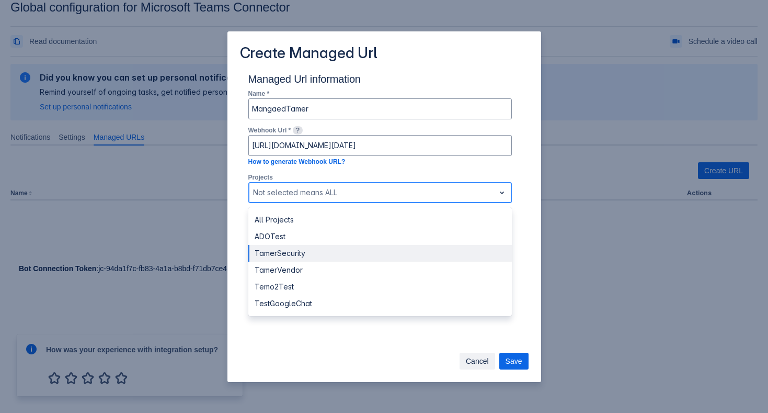
click at [346, 255] on div "TamerSecurity" at bounding box center [380, 253] width 264 height 17
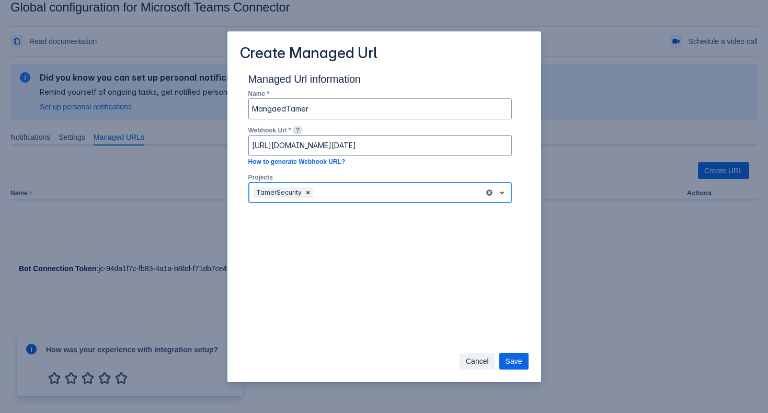
click at [354, 197] on div at bounding box center [397, 192] width 165 height 13
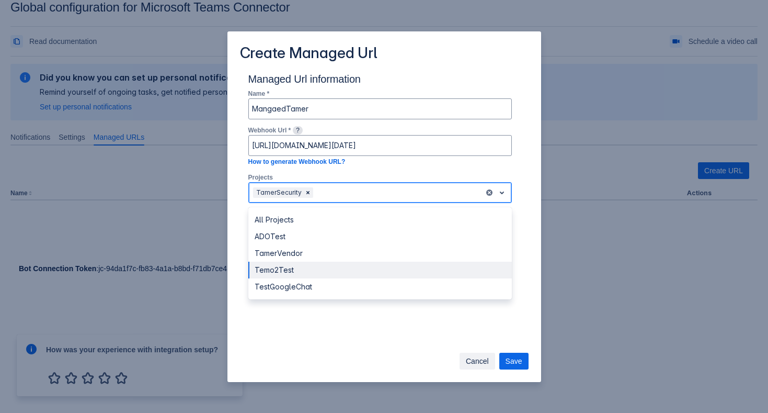
click at [329, 264] on div "Temo2Test" at bounding box center [380, 270] width 264 height 17
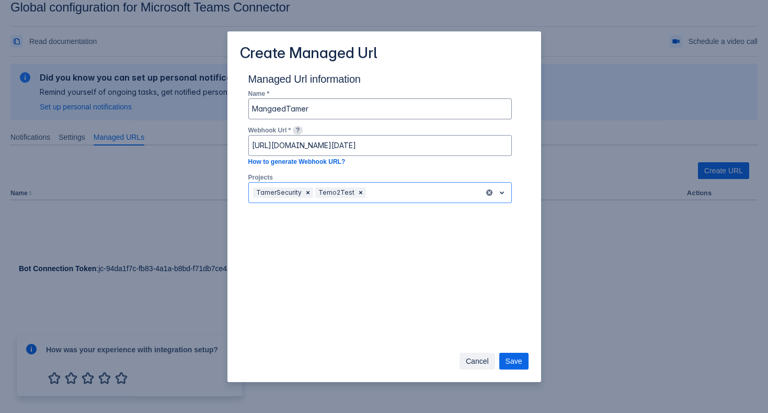
click at [357, 281] on div "Managed Url information Name * MangaedTamer Webhook Url * ? [URL][DOMAIN_NAME][…" at bounding box center [385, 209] width 314 height 274
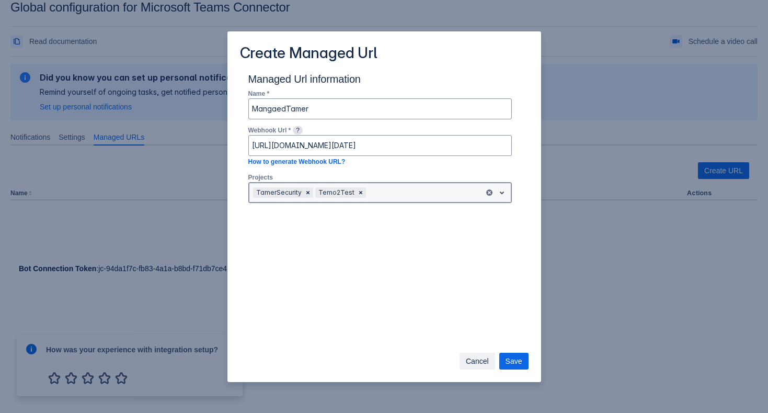
click at [429, 190] on div at bounding box center [424, 192] width 112 height 13
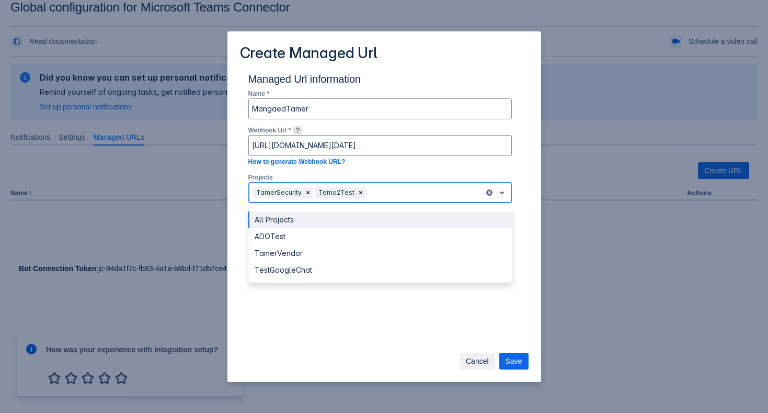
click at [410, 222] on div "All Projects" at bounding box center [380, 219] width 264 height 17
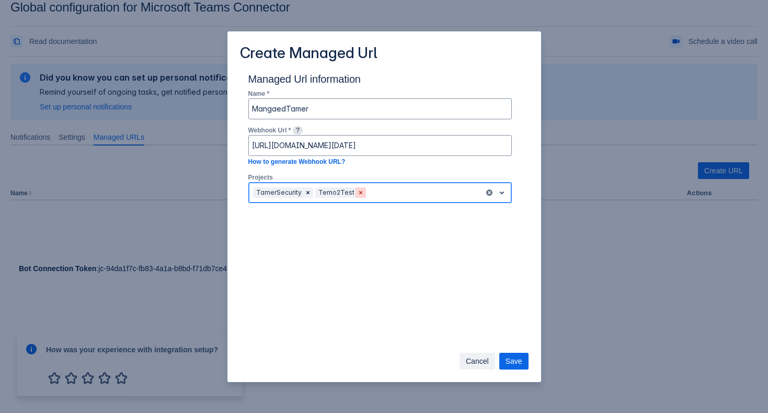
click at [357, 195] on span "Clear" at bounding box center [361, 192] width 8 height 8
click at [306, 191] on span "Clear" at bounding box center [308, 192] width 8 height 8
click at [306, 191] on div at bounding box center [392, 192] width 176 height 13
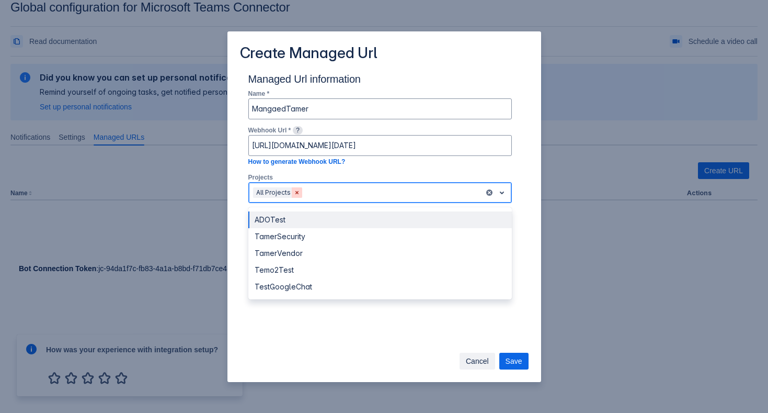
click at [295, 191] on span "Clear" at bounding box center [297, 192] width 8 height 8
click at [333, 200] on div "All Projects" at bounding box center [366, 192] width 235 height 17
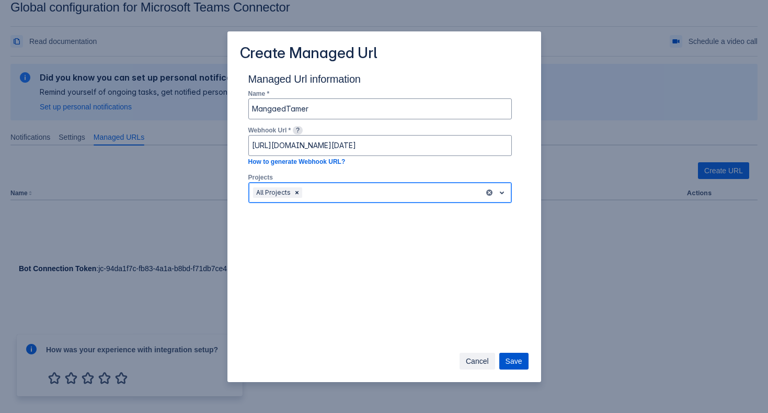
click at [511, 365] on span "Save" at bounding box center [514, 361] width 17 height 17
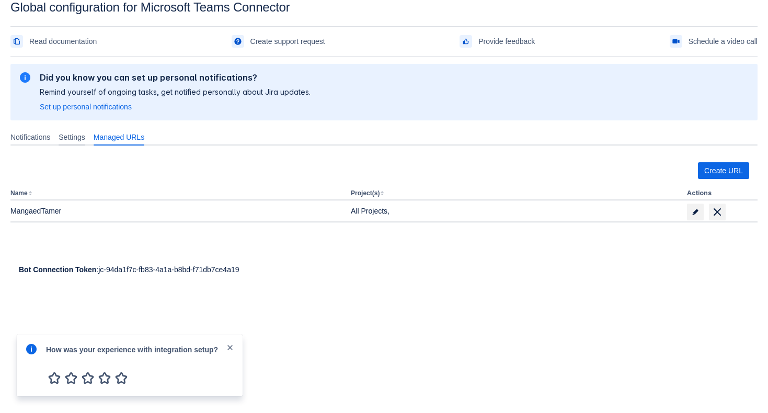
click at [75, 141] on span "Settings" at bounding box center [72, 137] width 27 height 10
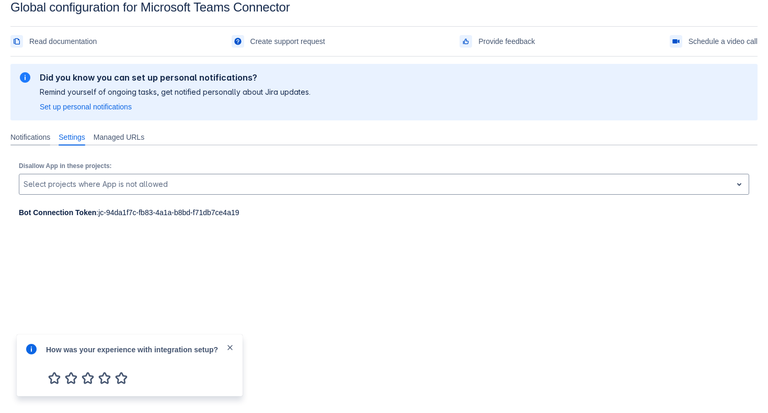
click at [32, 141] on span "Notifications" at bounding box center [30, 137] width 40 height 10
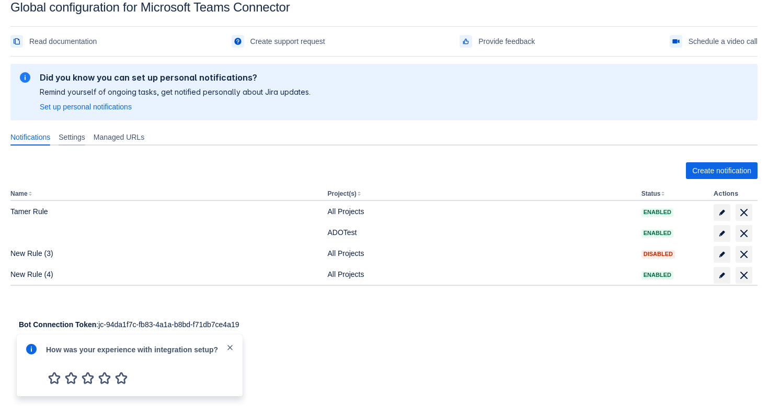
click at [74, 141] on span "Settings" at bounding box center [72, 137] width 27 height 10
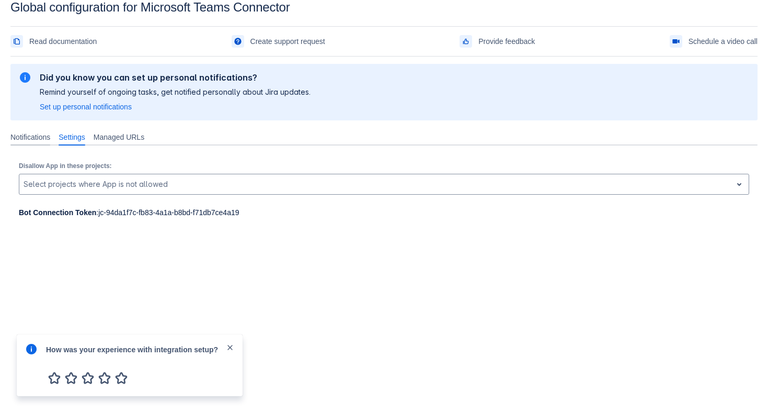
click at [49, 141] on span "Notifications" at bounding box center [30, 137] width 40 height 10
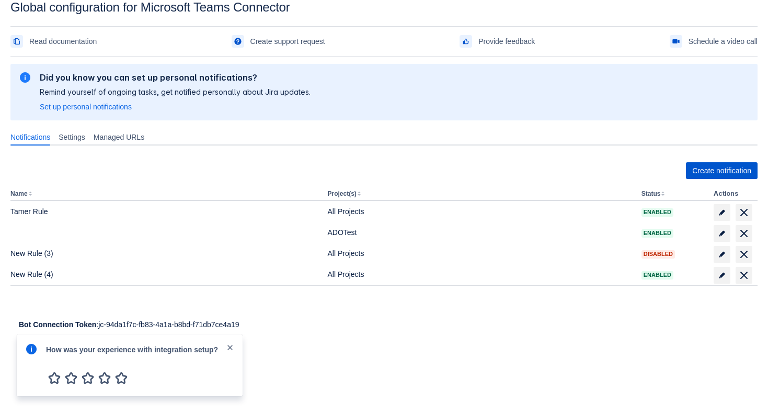
click at [711, 173] on span "Create notification" at bounding box center [721, 170] width 59 height 17
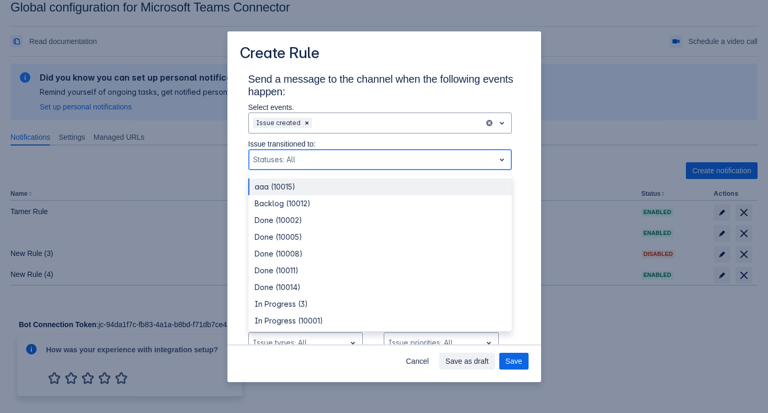
click at [295, 158] on div "Scrollable content" at bounding box center [371, 159] width 237 height 13
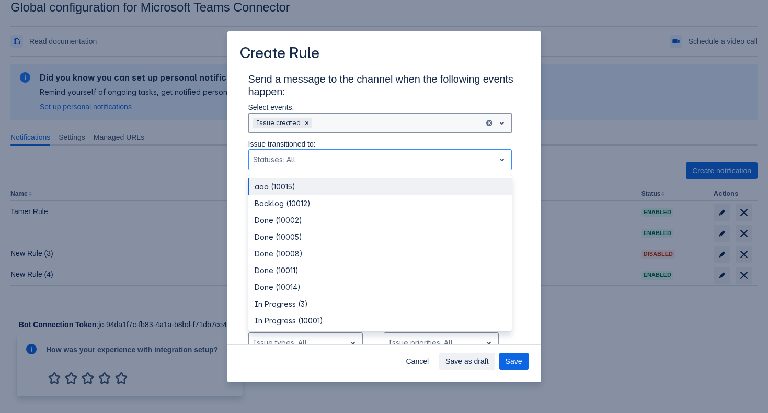
click at [343, 126] on div "Scrollable content" at bounding box center [397, 123] width 166 height 13
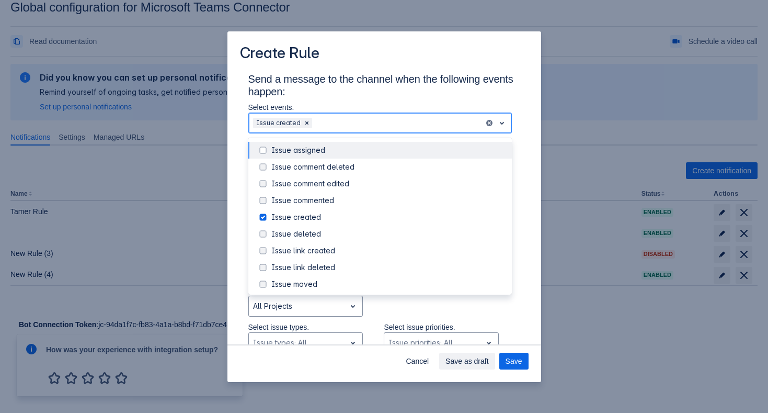
paste input "[URL][DOMAIN_NAME][DATE]"
type input "[URL][DOMAIN_NAME][DATE]"
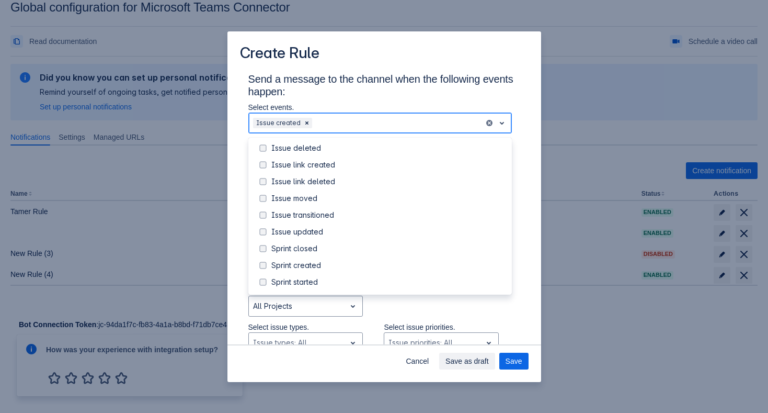
scroll to position [119, 0]
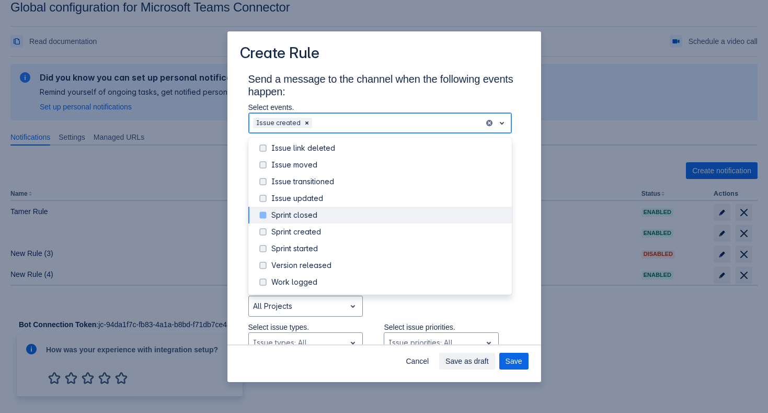
click at [337, 215] on div "Sprint closed" at bounding box center [388, 215] width 234 height 10
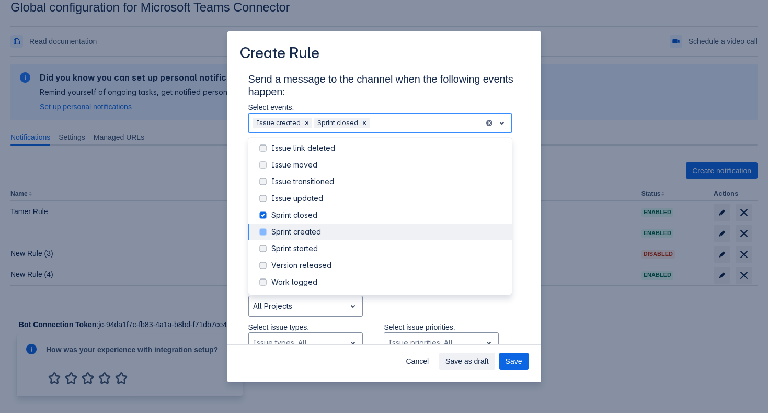
click at [335, 237] on div "Sprint created" at bounding box center [380, 231] width 264 height 17
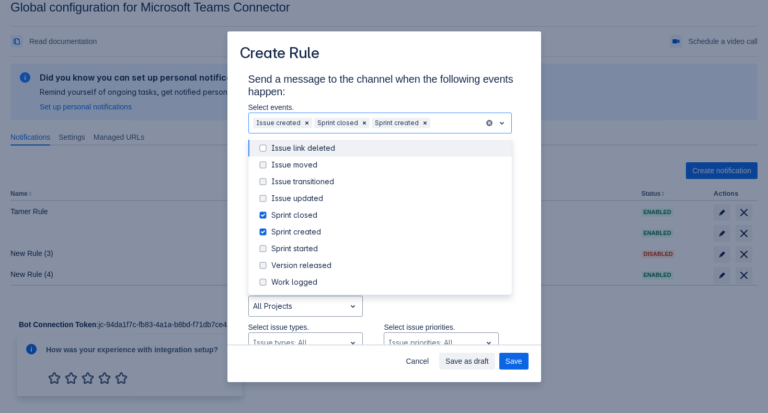
click at [393, 100] on h3 "Send a message to the channel when the following events happen:" at bounding box center [384, 87] width 272 height 29
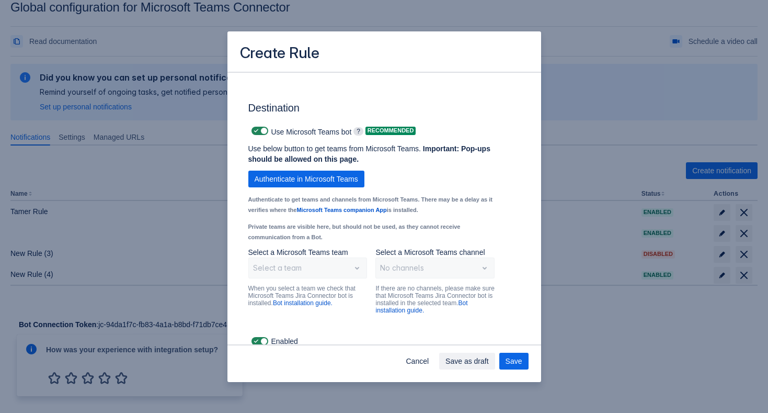
scroll to position [745, 0]
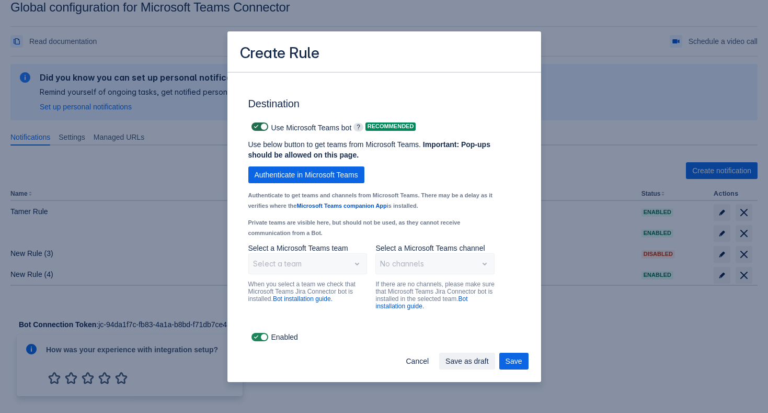
click at [263, 124] on span "Scrollable content" at bounding box center [263, 126] width 8 height 8
click at [258, 124] on input "Scrollable content" at bounding box center [255, 126] width 7 height 7
checkbox input "false"
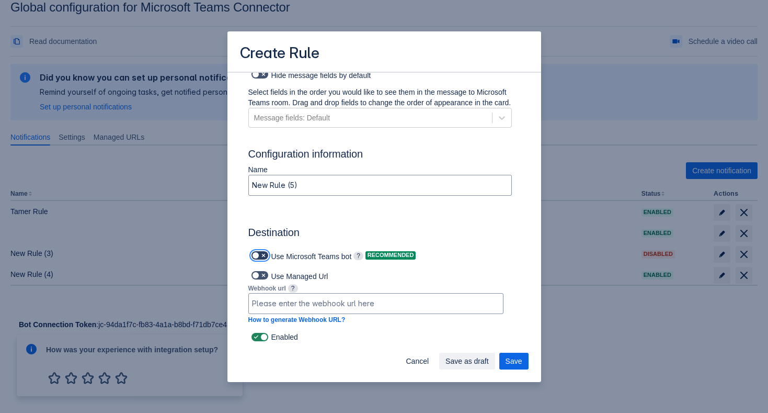
scroll to position [617, 0]
click at [260, 271] on span "Scrollable content" at bounding box center [263, 275] width 8 height 8
click at [258, 272] on input "Scrollable content" at bounding box center [255, 275] width 7 height 7
checkbox input "true"
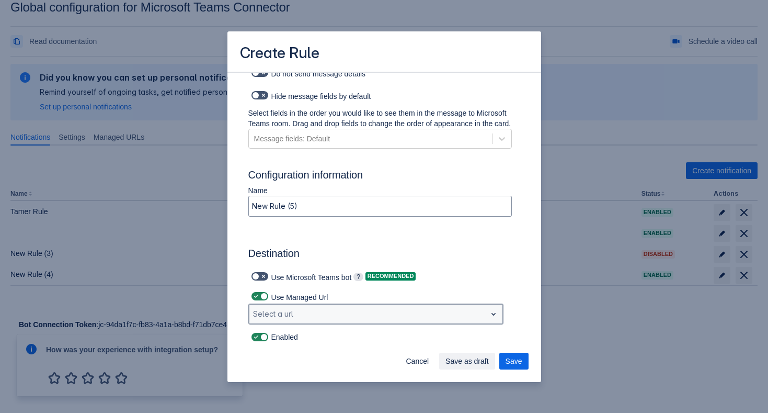
click at [337, 314] on div "Scrollable content" at bounding box center [367, 314] width 229 height 13
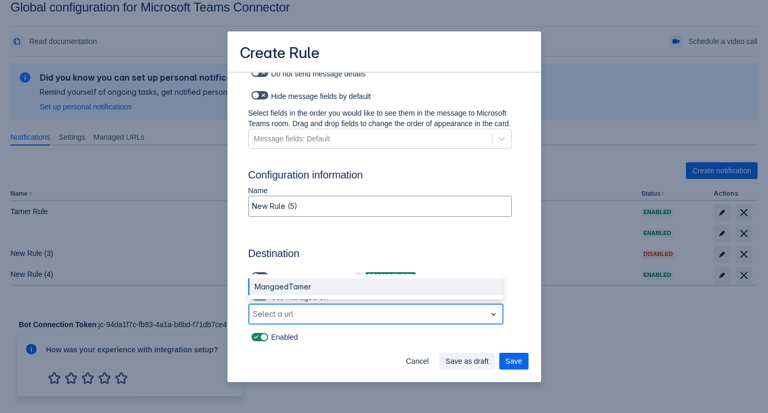
click at [328, 281] on div "MangaedTamer" at bounding box center [375, 286] width 255 height 17
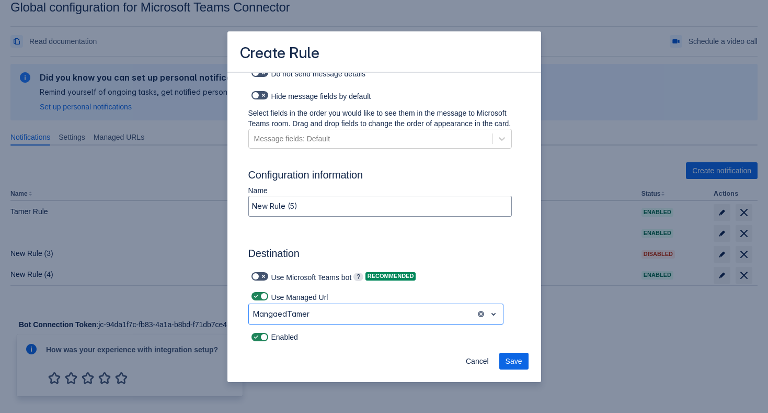
click at [344, 352] on div "Cancel Save" at bounding box center [385, 363] width 314 height 38
click at [523, 365] on button "Save" at bounding box center [513, 361] width 29 height 17
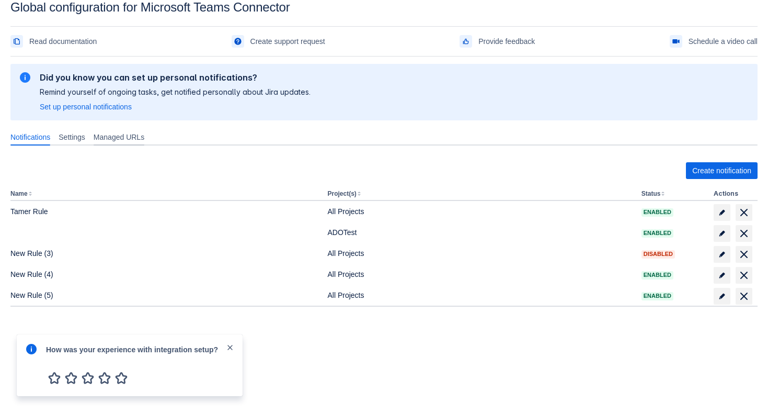
click at [135, 140] on span "Managed URLs" at bounding box center [119, 137] width 51 height 10
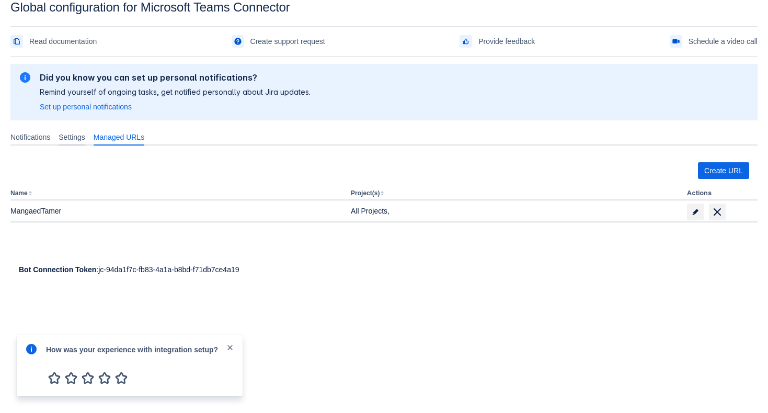
click at [83, 139] on span "Settings" at bounding box center [72, 137] width 27 height 10
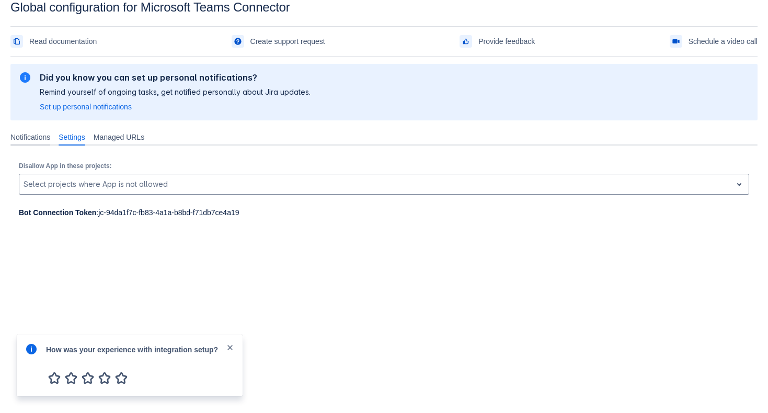
click at [47, 137] on span "Notifications" at bounding box center [30, 137] width 40 height 10
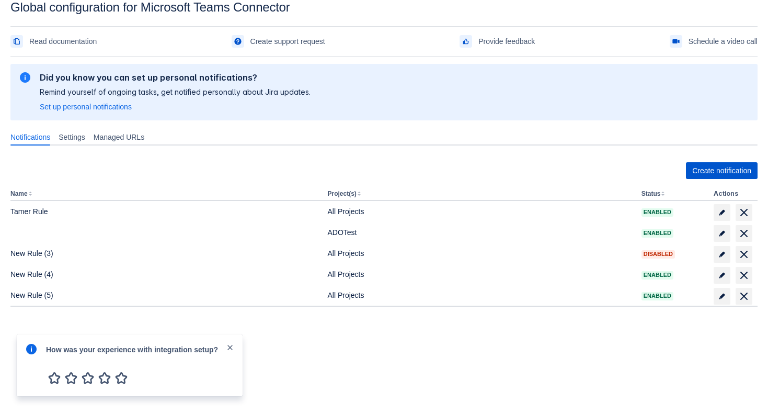
click at [726, 168] on span "Create notification" at bounding box center [721, 170] width 59 height 17
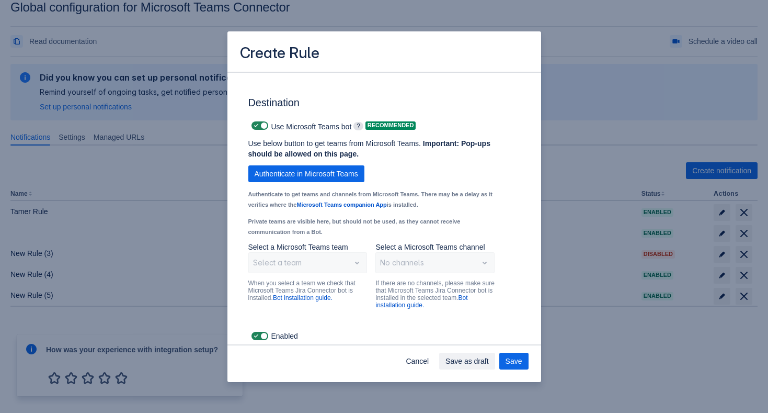
scroll to position [745, 0]
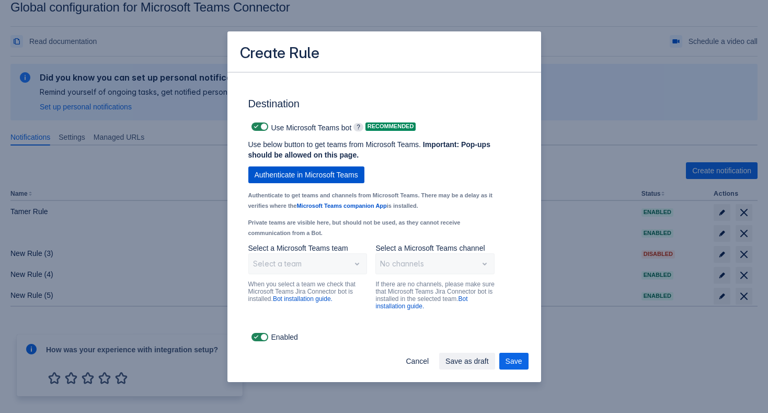
click at [321, 175] on span "Authenticate in Microsoft Teams" at bounding box center [307, 174] width 104 height 17
click at [335, 267] on div "Scrollable content" at bounding box center [299, 263] width 93 height 13
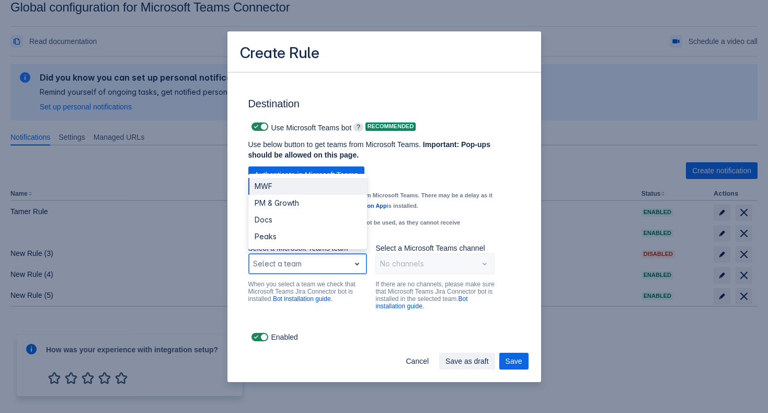
click at [305, 188] on div "MWF" at bounding box center [307, 186] width 119 height 17
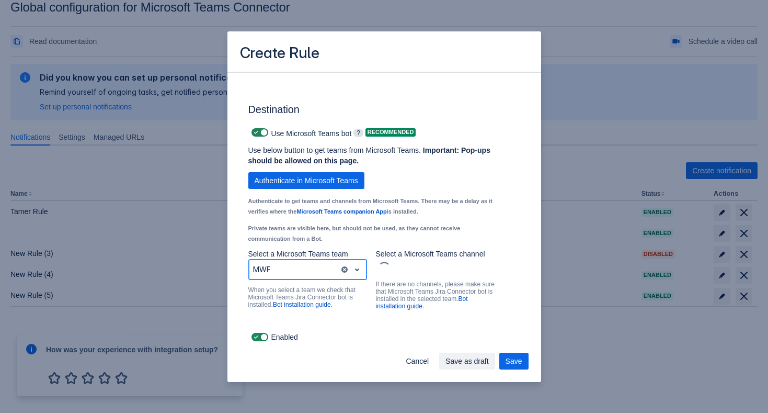
scroll to position [740, 0]
click at [405, 263] on div "Scrollable content" at bounding box center [435, 268] width 114 height 13
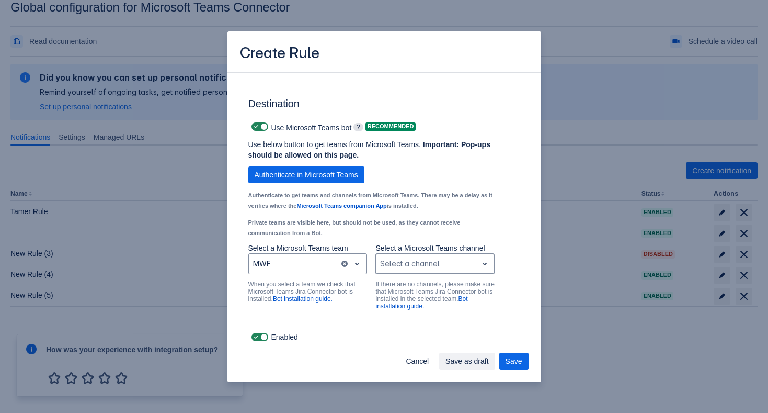
click at [403, 266] on div "Scrollable content" at bounding box center [426, 263] width 93 height 13
click at [408, 367] on span "Cancel" at bounding box center [417, 361] width 23 height 17
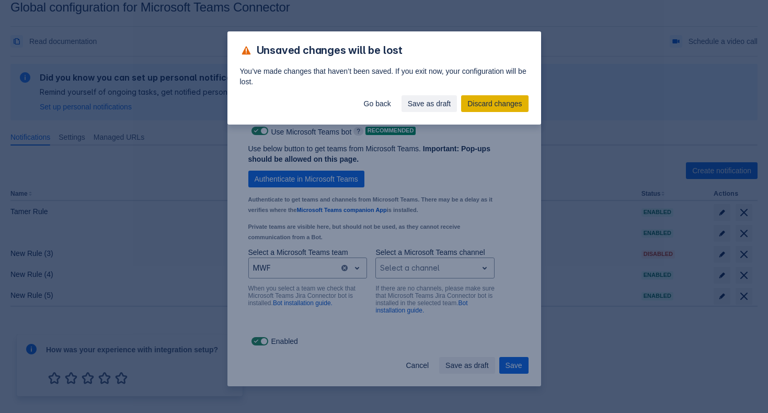
click at [494, 108] on span "Discard changes" at bounding box center [495, 103] width 54 height 17
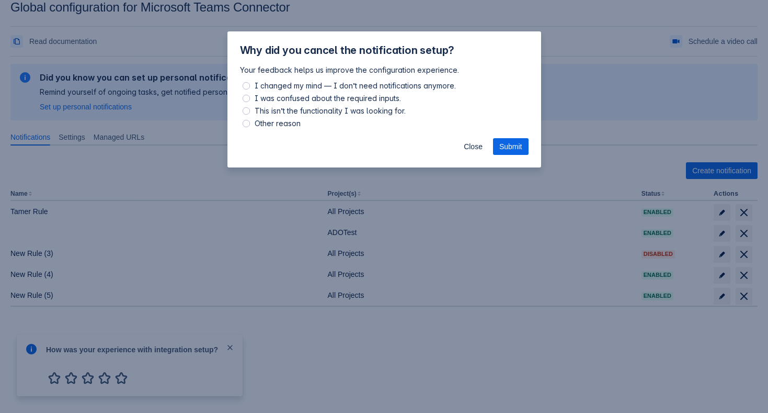
click at [285, 121] on span "Other reason" at bounding box center [278, 123] width 50 height 13
click at [250, 121] on input "Other reason" at bounding box center [246, 123] width 7 height 7
radio input "true"
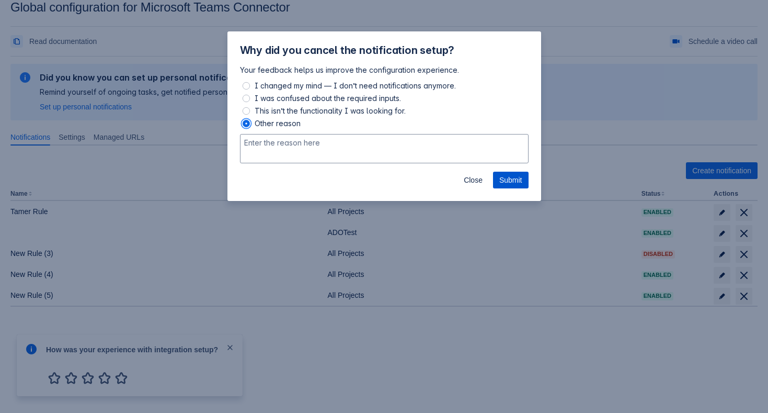
click at [511, 172] on span "Submit" at bounding box center [510, 180] width 23 height 17
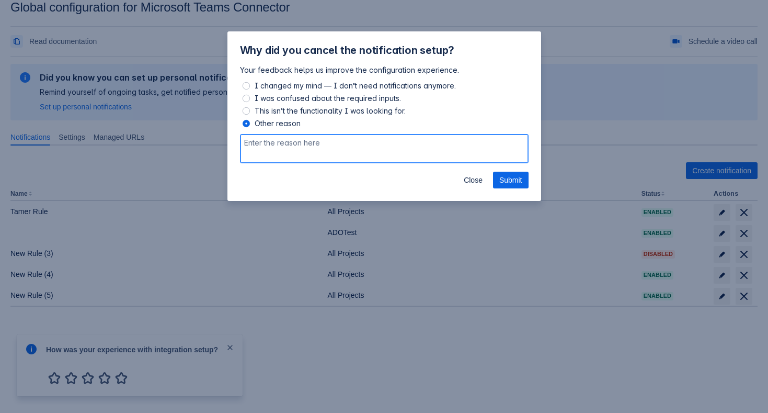
click at [420, 147] on textarea at bounding box center [384, 148] width 289 height 29
type textarea "kkk"
click at [518, 180] on span "Submit" at bounding box center [510, 180] width 23 height 17
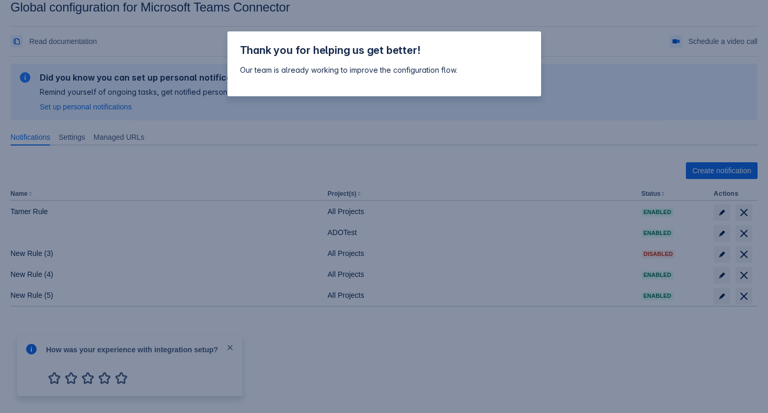
click at [551, 161] on div "Thank you for helping us get better! Our team is already working to improve the…" at bounding box center [384, 206] width 768 height 413
click at [539, 175] on div "Thank you for helping us get better! Our team is already working to improve the…" at bounding box center [384, 206] width 768 height 413
click at [539, 170] on div "Thank you for helping us get better! Our team is already working to improve the…" at bounding box center [384, 206] width 768 height 413
click at [528, 141] on div "Thank you for helping us get better! Our team is already working to improve the…" at bounding box center [384, 206] width 768 height 413
click at [510, 141] on div "Thank you for helping us get better! Our team is already working to improve the…" at bounding box center [384, 206] width 768 height 413
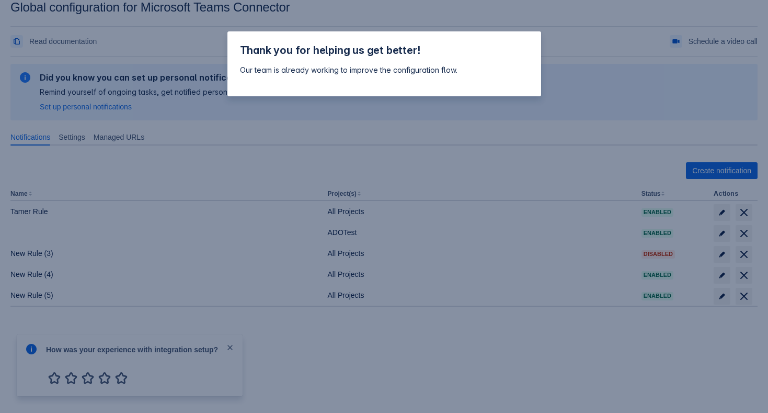
click at [473, 30] on div "Thank you for helping us get better! Our team is already working to improve the…" at bounding box center [384, 206] width 768 height 413
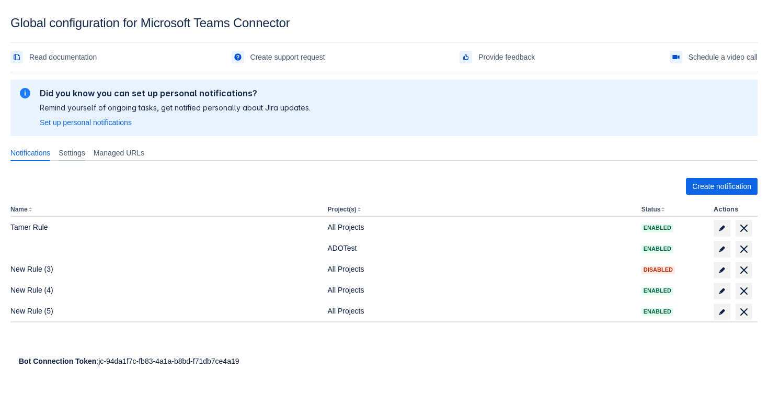
click at [66, 149] on span "Settings" at bounding box center [72, 152] width 27 height 10
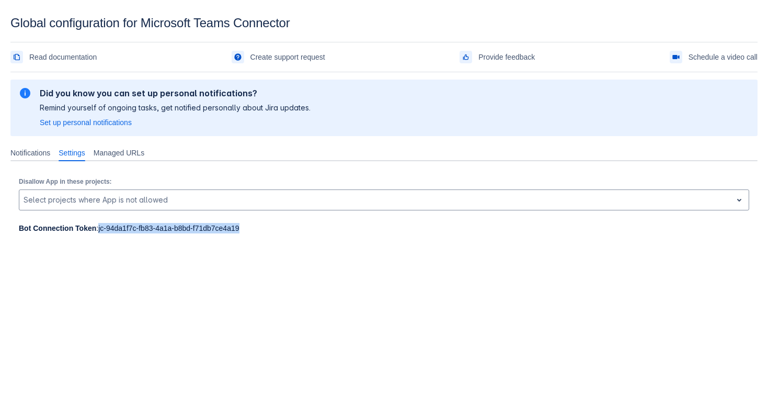
drag, startPoint x: 255, startPoint y: 230, endPoint x: 100, endPoint y: 231, distance: 154.3
click at [100, 231] on div "Bot Connection Token : jc-94da1f7c-fb83-4a1a-b8bd-f71db7ce4a19" at bounding box center [384, 228] width 731 height 10
copy div "jc-94da1f7c-fb83-4a1a-b8bd-f71db7ce4a19"
